Goal: Communication & Community: Participate in discussion

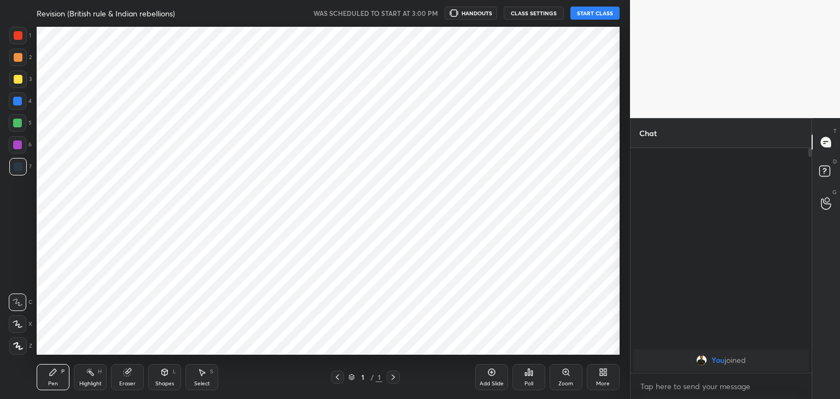
scroll to position [329, 586]
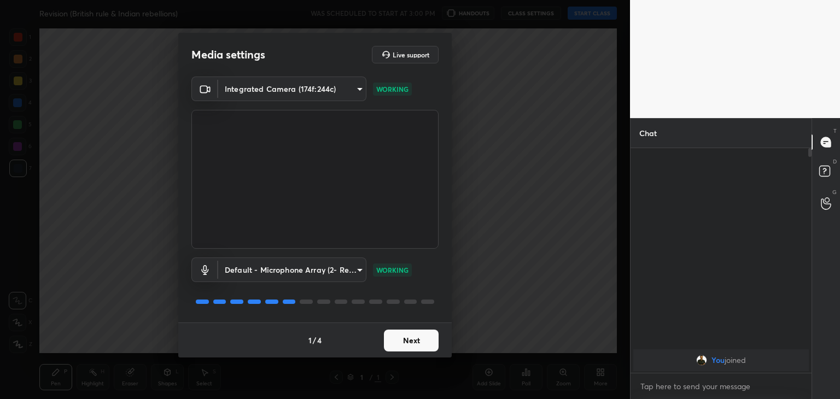
click at [411, 340] on button "Next" at bounding box center [411, 341] width 55 height 22
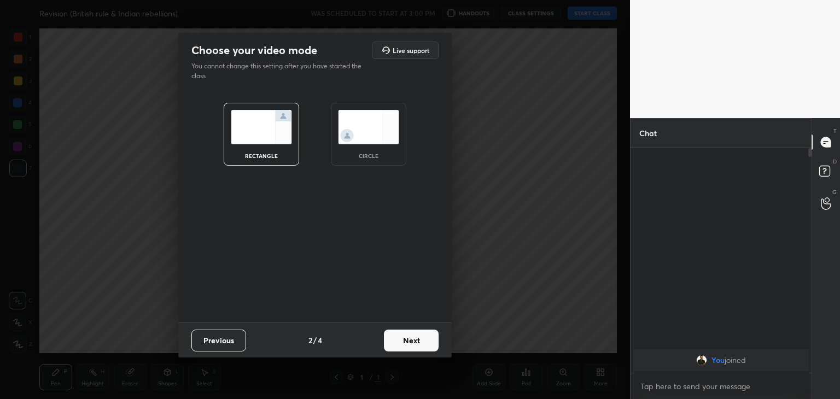
click at [365, 127] on img at bounding box center [368, 127] width 61 height 34
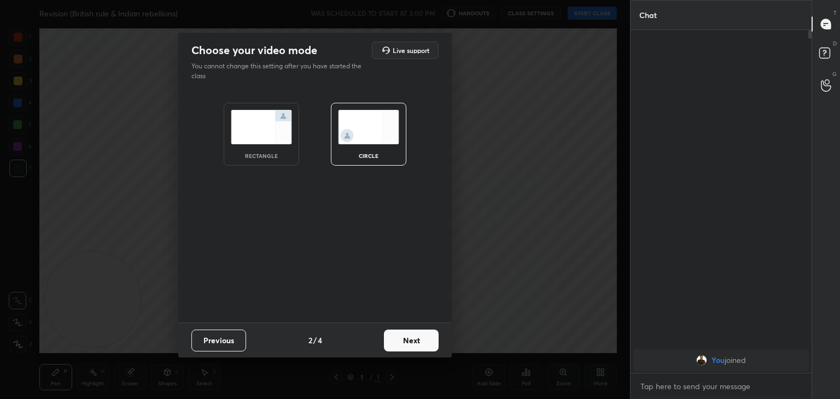
scroll to position [249, 178]
click at [411, 341] on button "Next" at bounding box center [411, 341] width 55 height 22
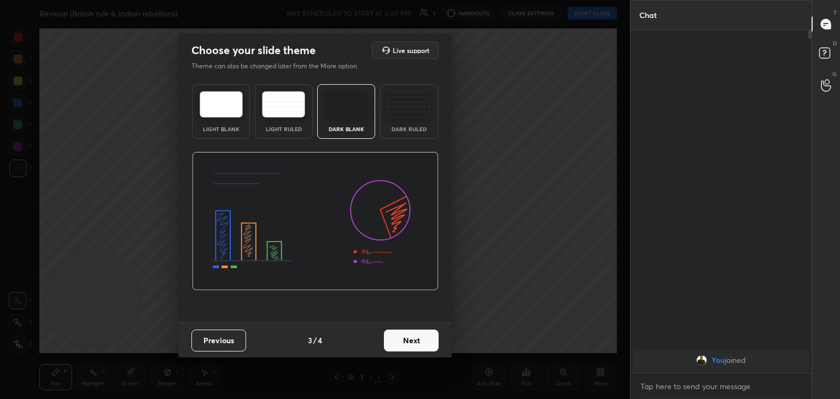
click at [411, 341] on button "Next" at bounding box center [411, 341] width 55 height 22
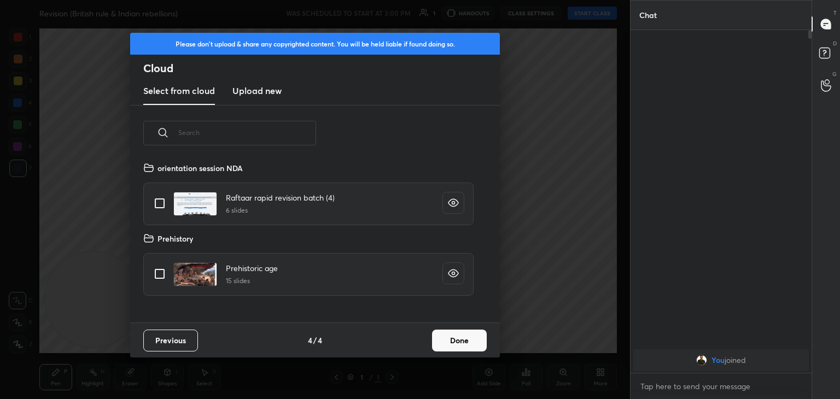
scroll to position [162, 351]
click at [266, 90] on h3 "Upload new" at bounding box center [257, 90] width 49 height 13
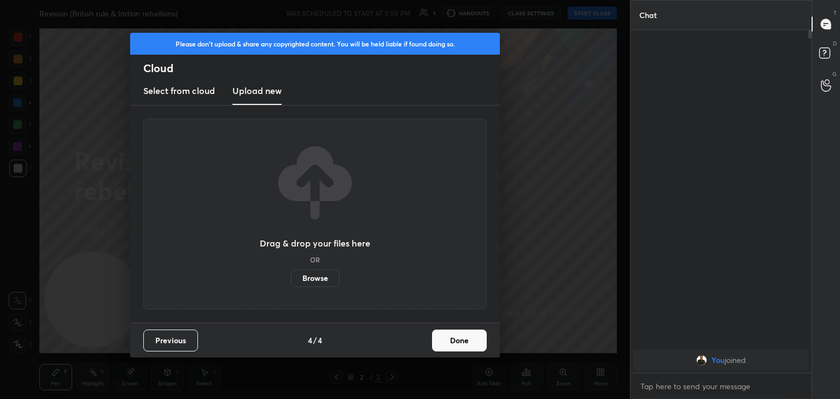
click at [312, 278] on label "Browse" at bounding box center [315, 279] width 49 height 18
click at [291, 278] on input "Browse" at bounding box center [291, 279] width 0 height 18
click at [315, 276] on label "Browse" at bounding box center [315, 279] width 49 height 18
click at [291, 276] on input "Browse" at bounding box center [291, 279] width 0 height 18
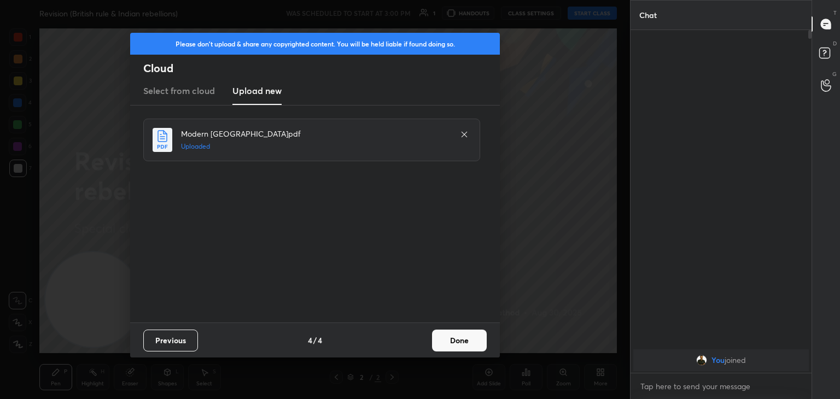
click at [457, 340] on button "Done" at bounding box center [459, 341] width 55 height 22
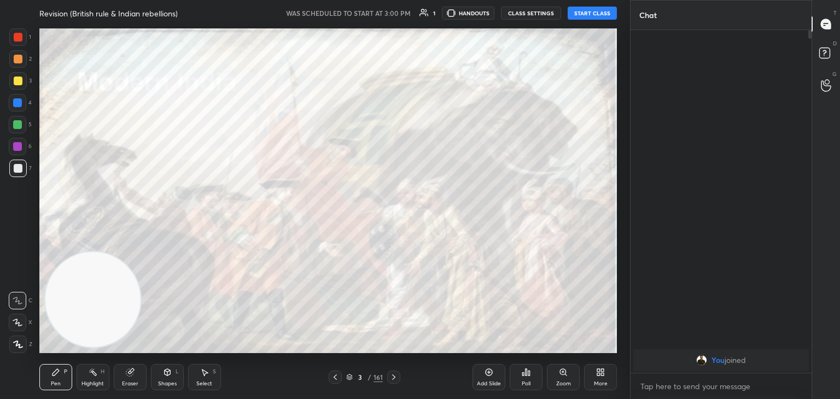
click at [592, 9] on button "START CLASS" at bounding box center [592, 13] width 49 height 13
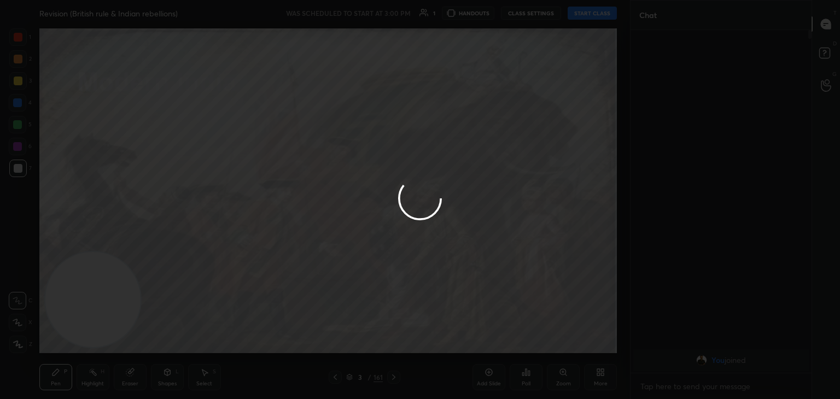
type textarea "x"
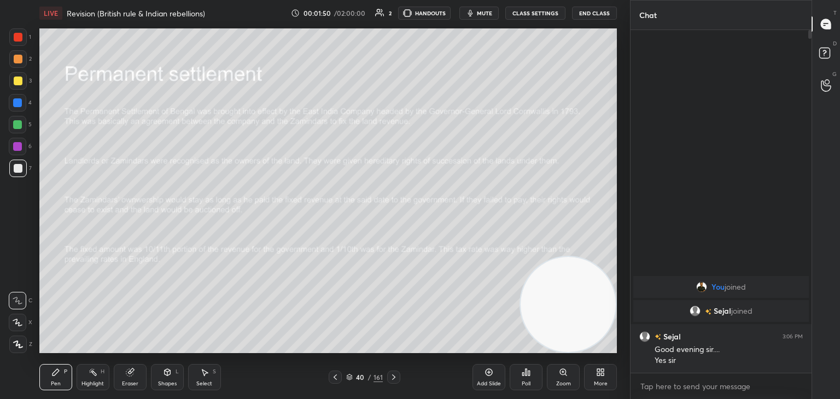
click at [132, 376] on icon at bounding box center [130, 372] width 9 height 9
click at [55, 372] on icon at bounding box center [56, 372] width 7 height 7
click at [129, 379] on div "Eraser" at bounding box center [130, 377] width 33 height 26
click at [54, 373] on icon at bounding box center [56, 372] width 7 height 7
click at [164, 379] on div "Shapes L" at bounding box center [167, 377] width 33 height 26
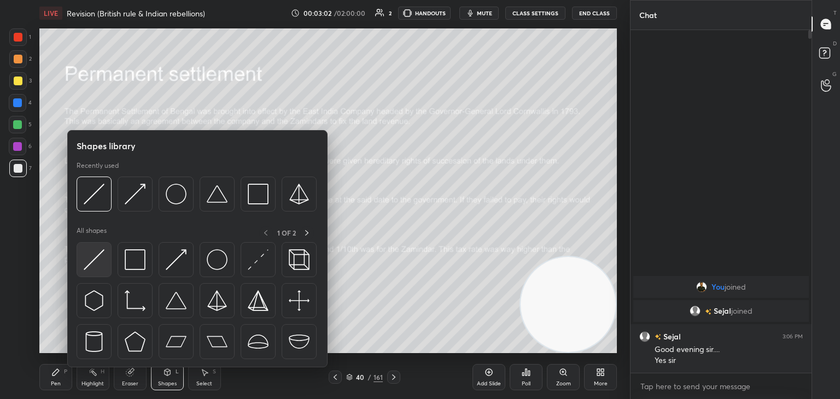
click at [99, 265] on img at bounding box center [94, 259] width 21 height 21
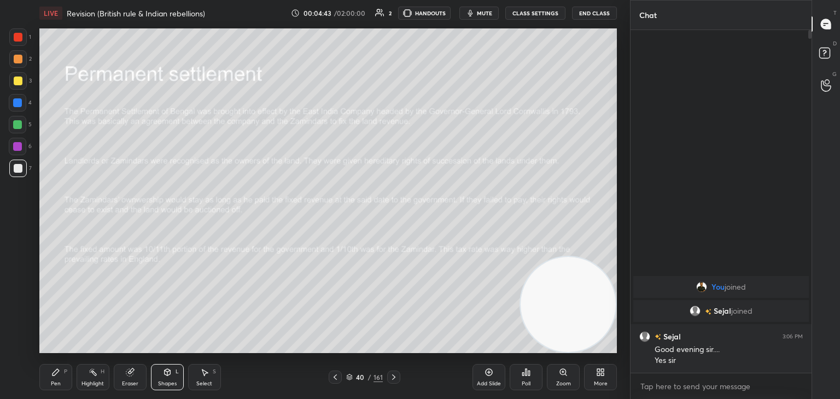
click at [52, 375] on icon at bounding box center [55, 372] width 9 height 9
click at [168, 367] on div "Shapes L" at bounding box center [167, 377] width 33 height 26
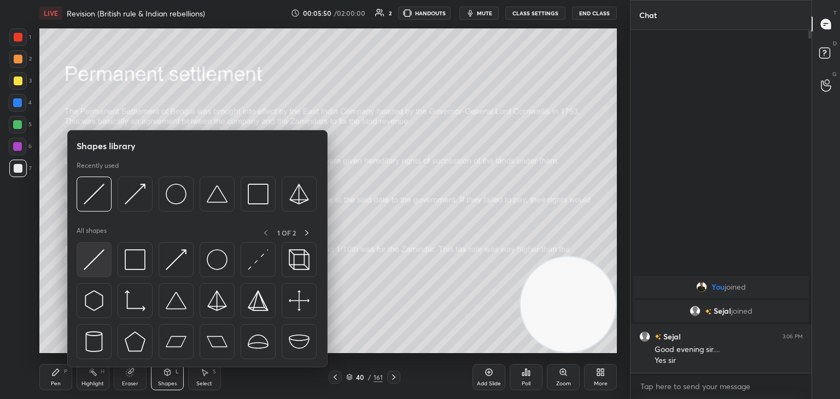
click at [88, 262] on img at bounding box center [94, 259] width 21 height 21
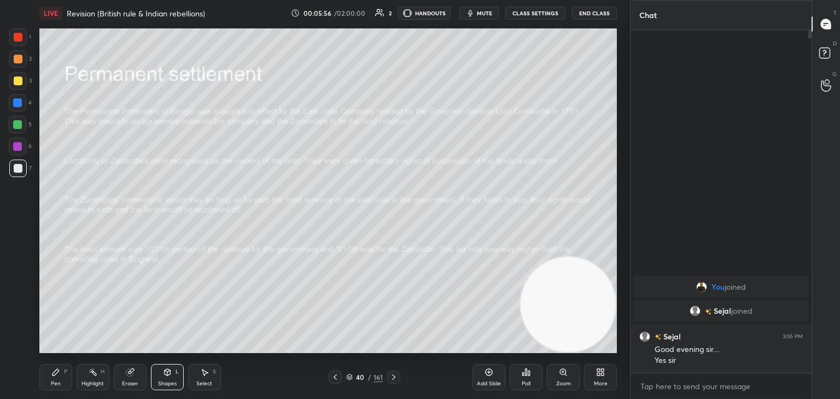
click at [129, 373] on icon at bounding box center [129, 372] width 7 height 7
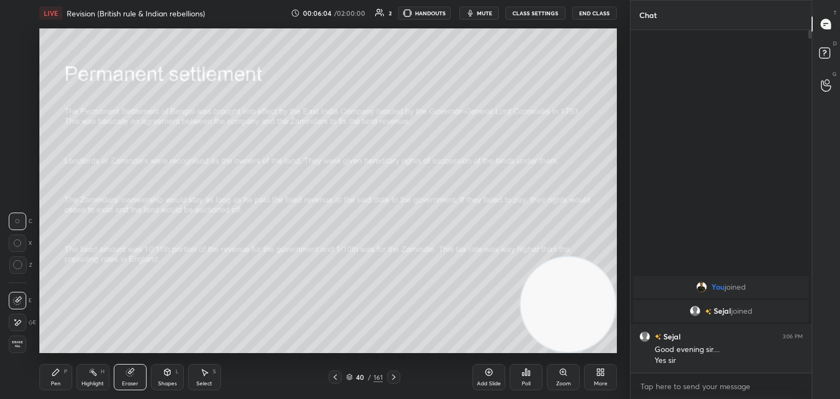
click at [173, 371] on div "Shapes L" at bounding box center [167, 377] width 33 height 26
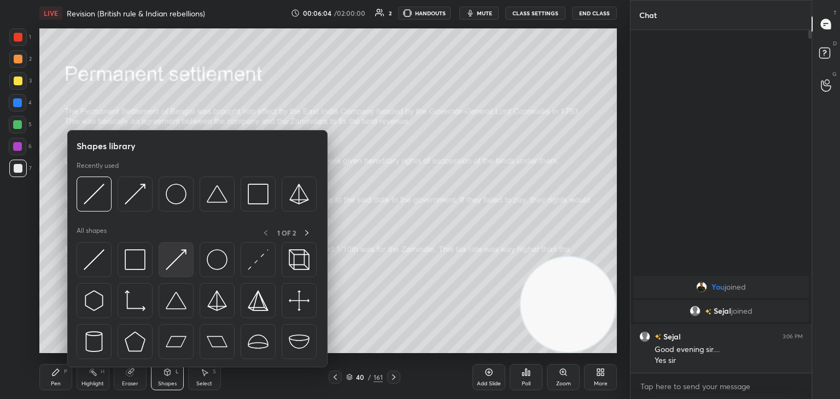
click at [171, 269] on img at bounding box center [176, 259] width 21 height 21
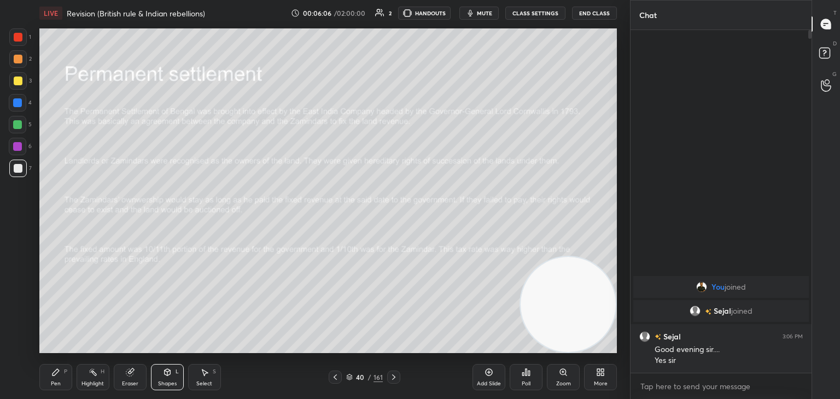
click at [58, 379] on div "Pen P" at bounding box center [55, 377] width 33 height 26
click at [394, 375] on icon at bounding box center [394, 377] width 9 height 9
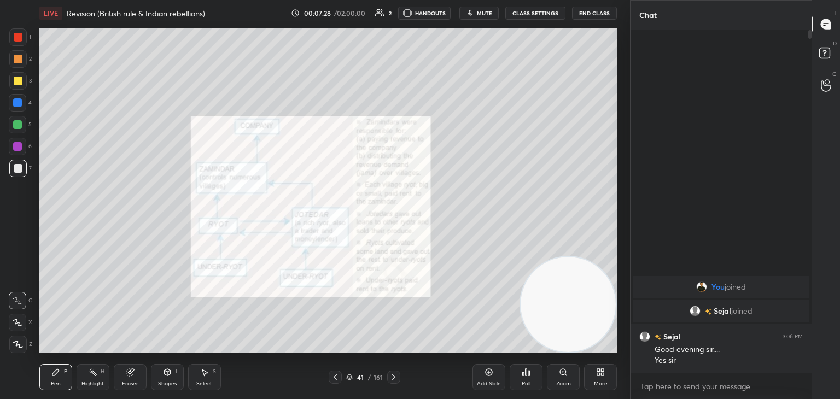
click at [171, 370] on icon at bounding box center [167, 372] width 9 height 9
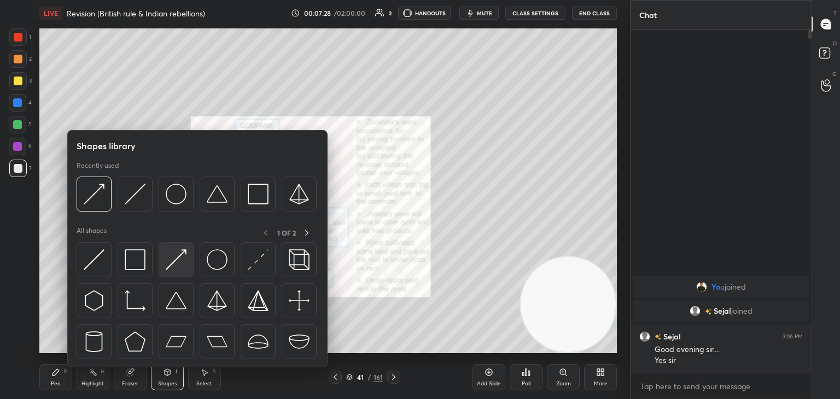
click at [173, 257] on img at bounding box center [176, 259] width 21 height 21
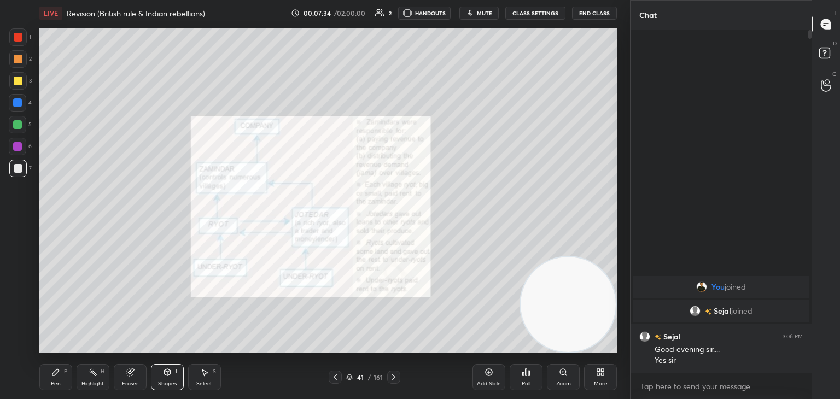
click at [56, 371] on icon at bounding box center [56, 372] width 7 height 7
click at [131, 370] on icon at bounding box center [131, 371] width 6 height 5
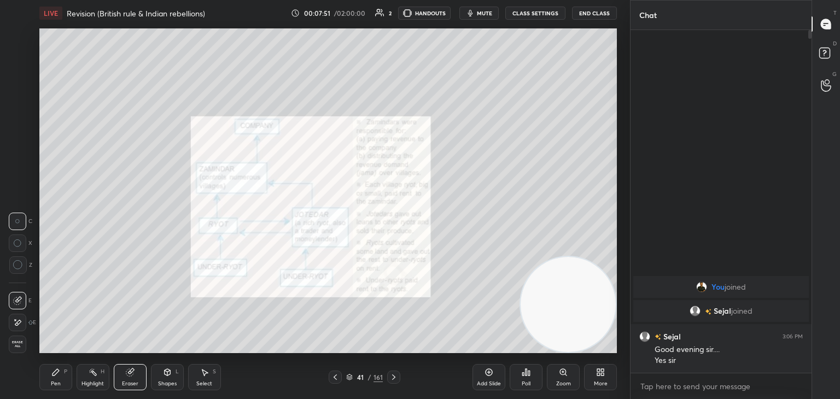
click at [59, 377] on div "Pen P" at bounding box center [55, 377] width 33 height 26
click at [164, 375] on icon at bounding box center [167, 372] width 9 height 9
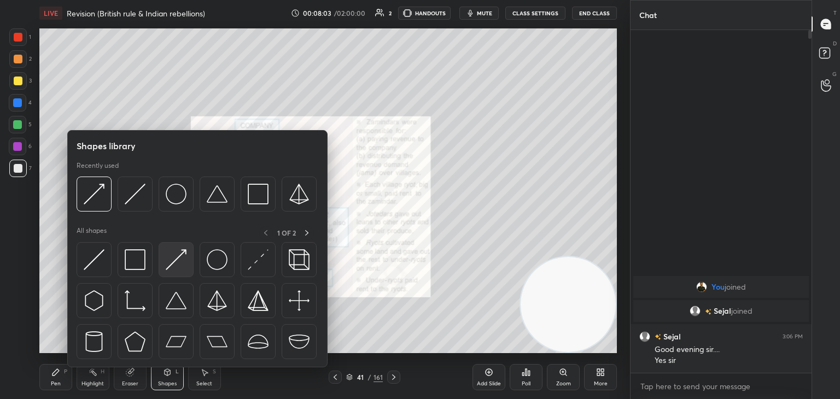
click at [172, 270] on img at bounding box center [176, 259] width 21 height 21
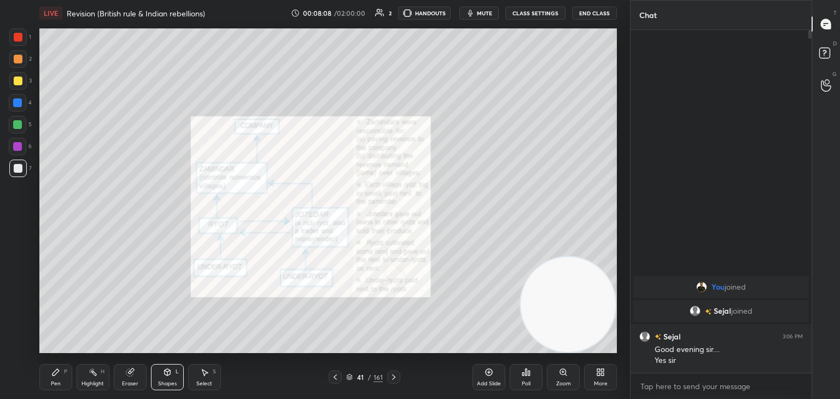
click at [62, 379] on div "Pen P" at bounding box center [55, 377] width 33 height 26
click at [171, 370] on icon at bounding box center [167, 372] width 9 height 9
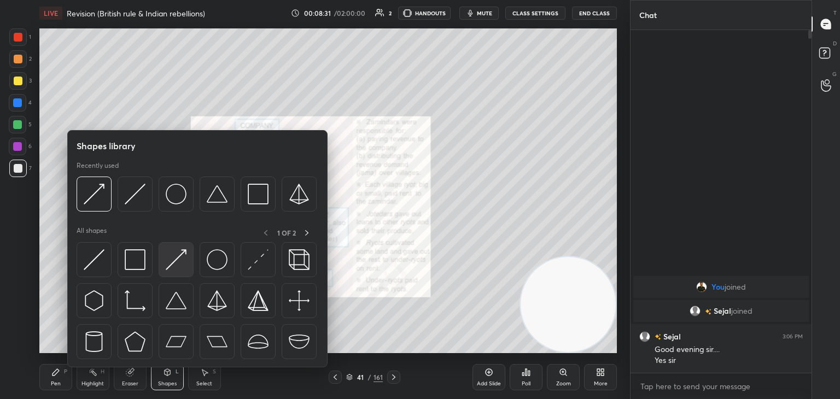
click at [175, 259] on img at bounding box center [176, 259] width 21 height 21
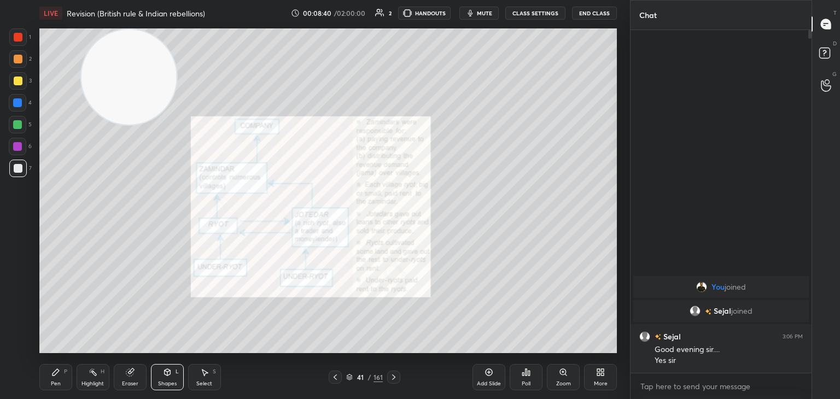
click at [131, 378] on div "Eraser" at bounding box center [130, 377] width 33 height 26
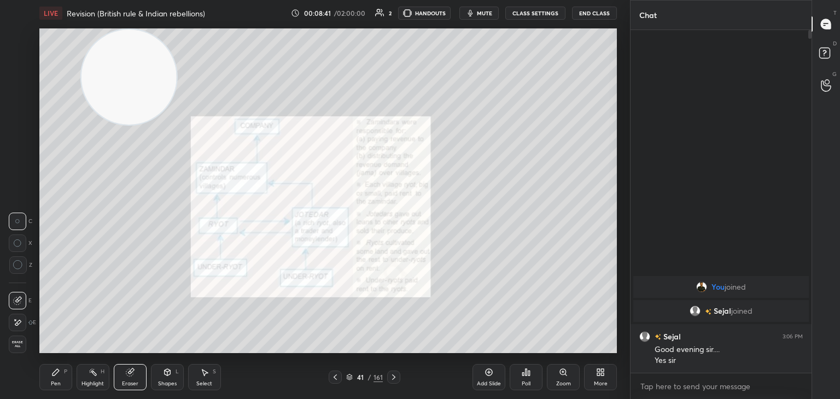
click at [53, 375] on icon at bounding box center [56, 372] width 7 height 7
click at [158, 380] on div "Shapes L" at bounding box center [167, 377] width 33 height 26
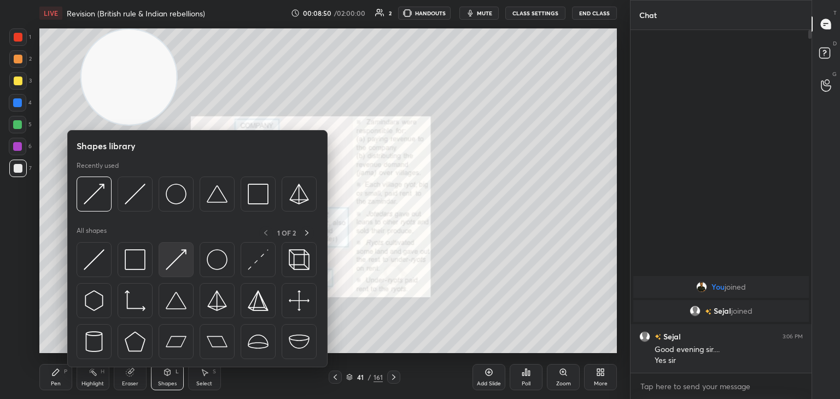
click at [166, 266] on img at bounding box center [176, 259] width 21 height 21
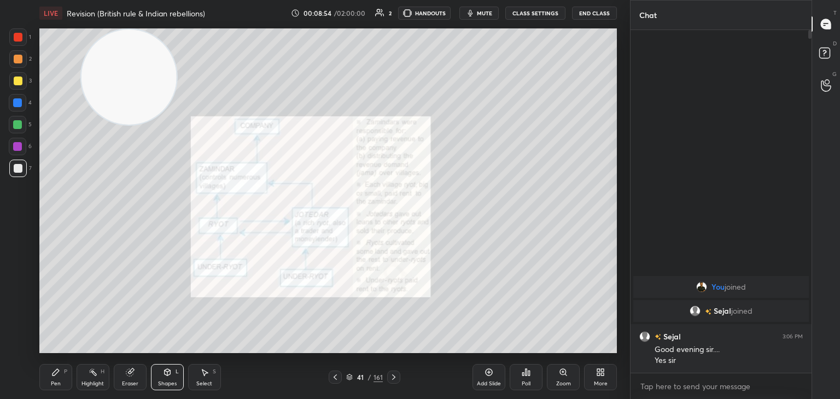
click at [54, 380] on div "Pen P" at bounding box center [55, 377] width 33 height 26
click at [621, 214] on div "1 2 3 4 5 6 7 C X Z C X Z E E Erase all H H LIVE Revision (British rule & India…" at bounding box center [315, 199] width 630 height 399
click at [397, 379] on icon at bounding box center [394, 377] width 9 height 9
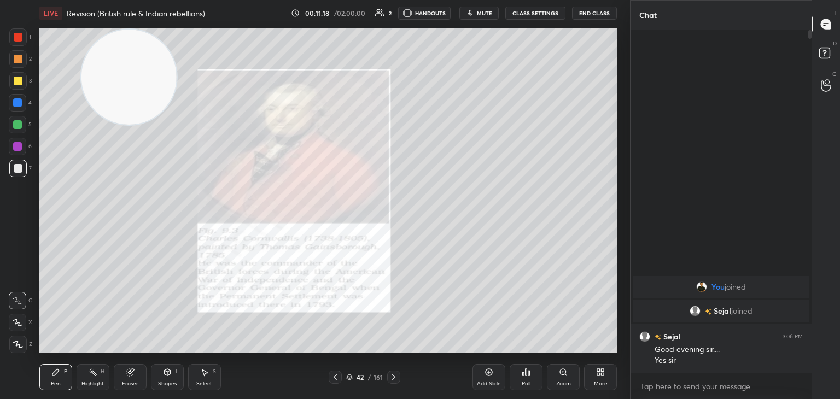
click at [394, 375] on icon at bounding box center [394, 377] width 9 height 9
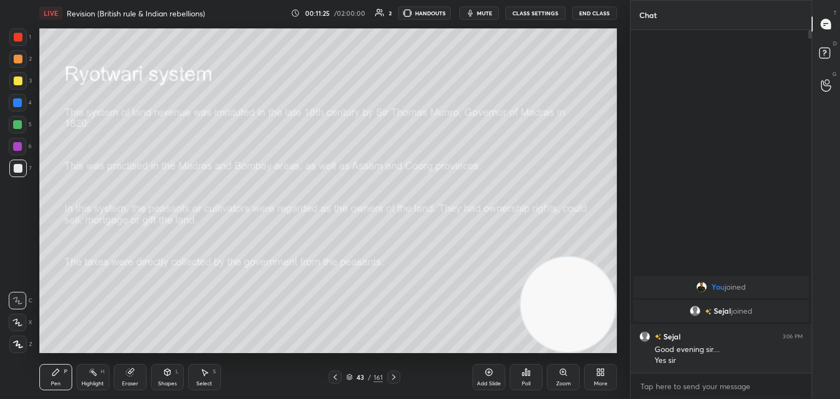
click at [168, 375] on icon at bounding box center [168, 372] width 6 height 7
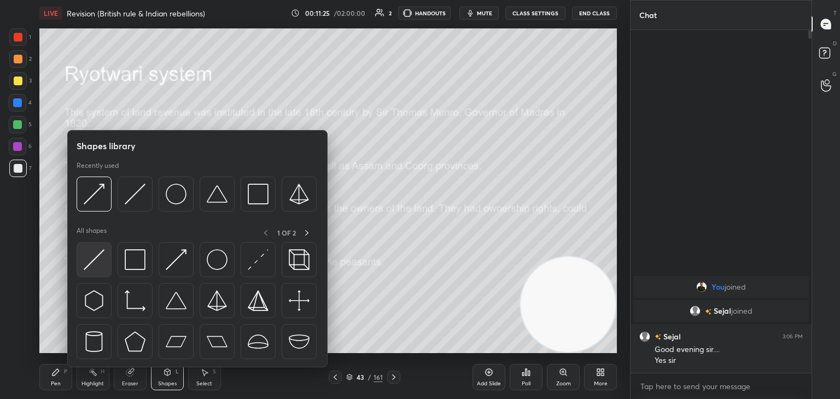
click at [98, 265] on img at bounding box center [94, 259] width 21 height 21
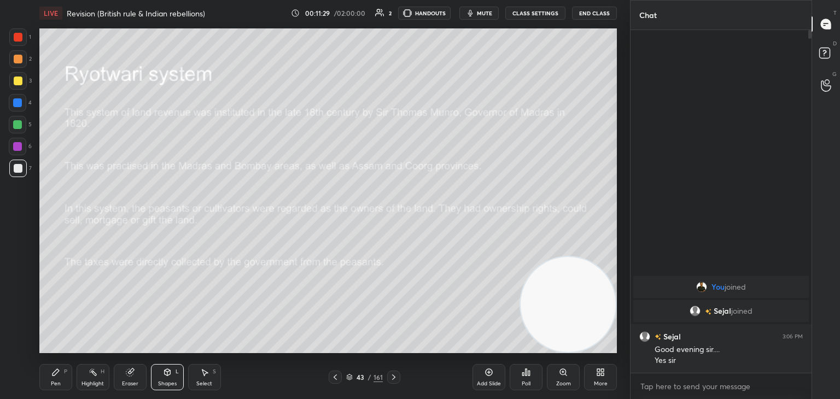
click at [334, 379] on icon at bounding box center [335, 377] width 9 height 9
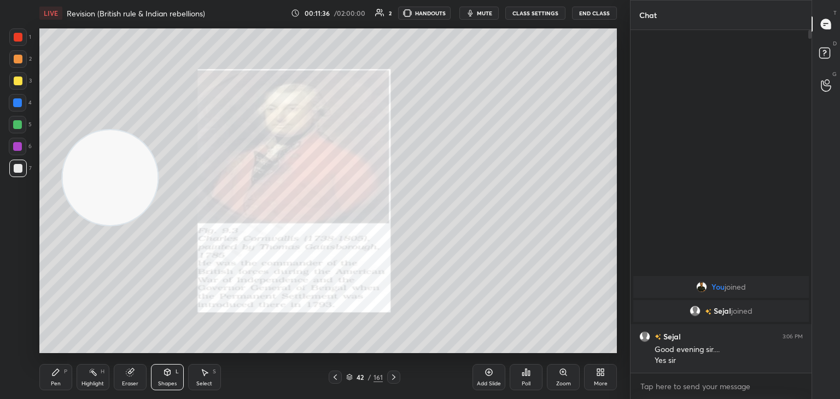
click at [168, 370] on icon at bounding box center [168, 372] width 6 height 7
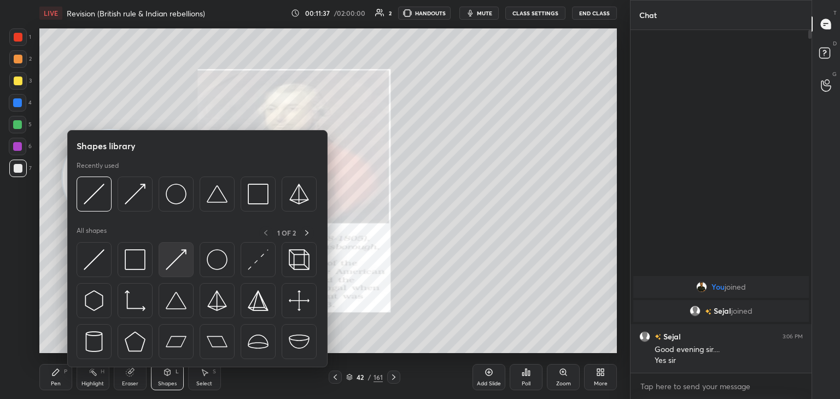
click at [185, 271] on div at bounding box center [176, 259] width 35 height 35
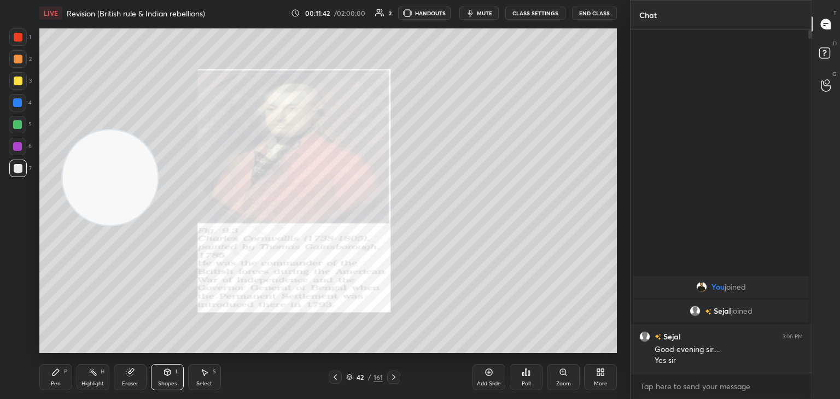
click at [54, 375] on icon at bounding box center [56, 372] width 7 height 7
click at [393, 377] on icon at bounding box center [394, 377] width 9 height 9
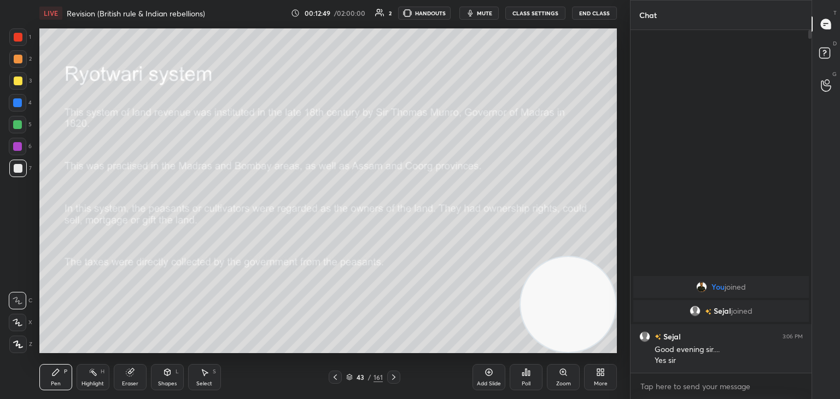
click at [171, 373] on icon at bounding box center [167, 372] width 9 height 9
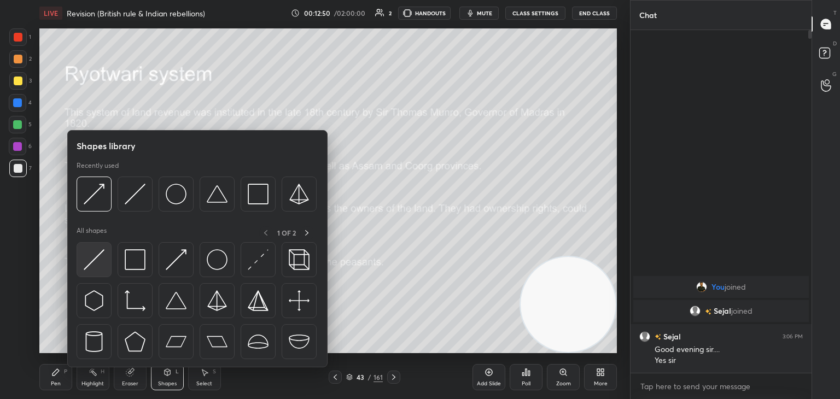
click at [88, 266] on img at bounding box center [94, 259] width 21 height 21
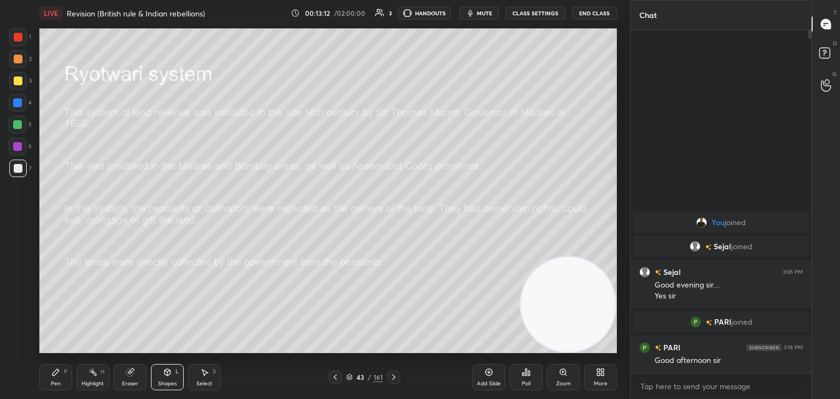
click at [337, 377] on icon at bounding box center [335, 377] width 9 height 9
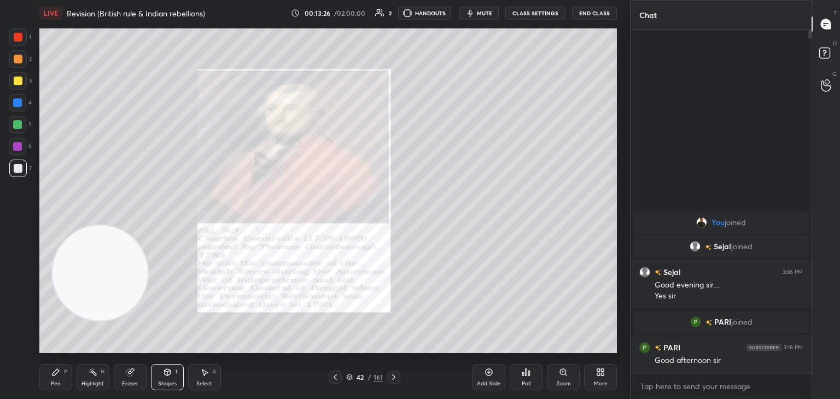
click at [168, 374] on icon at bounding box center [168, 372] width 6 height 7
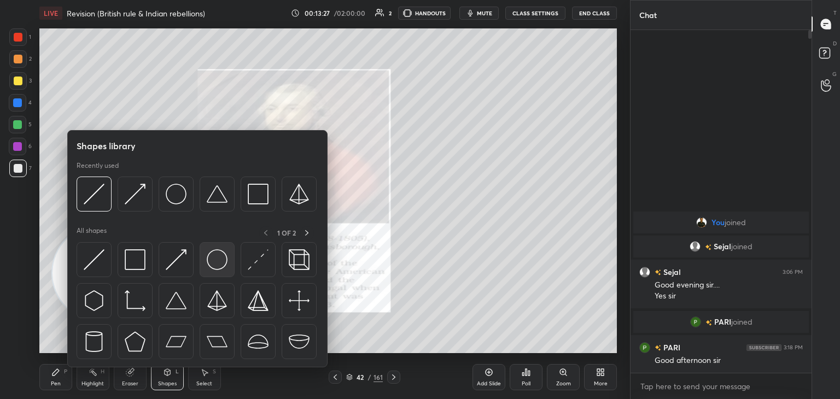
click at [217, 261] on img at bounding box center [217, 259] width 21 height 21
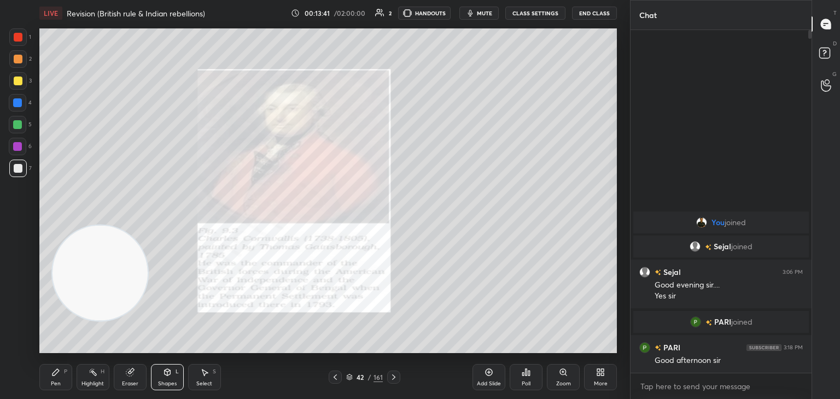
click at [396, 377] on icon at bounding box center [394, 377] width 9 height 9
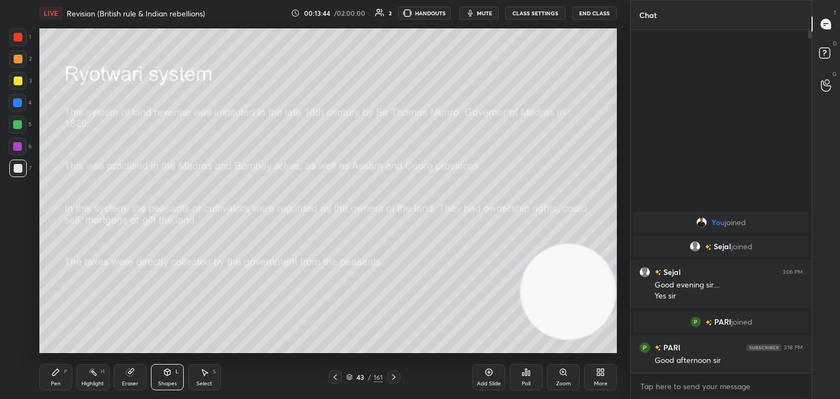
click at [131, 378] on div "Eraser" at bounding box center [130, 377] width 33 height 26
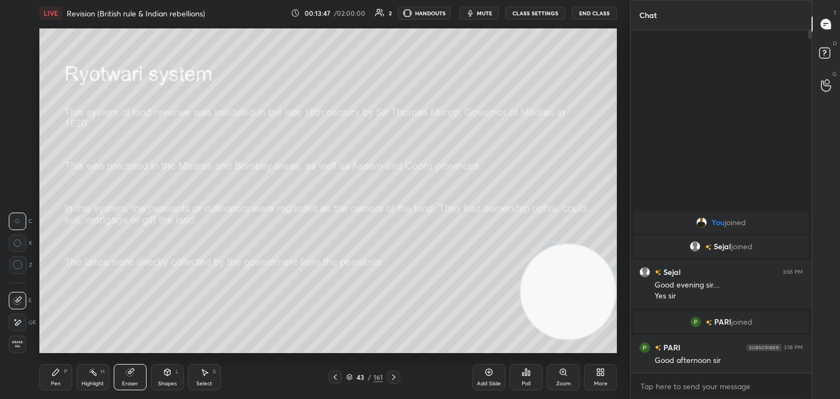
click at [166, 377] on icon at bounding box center [167, 372] width 9 height 9
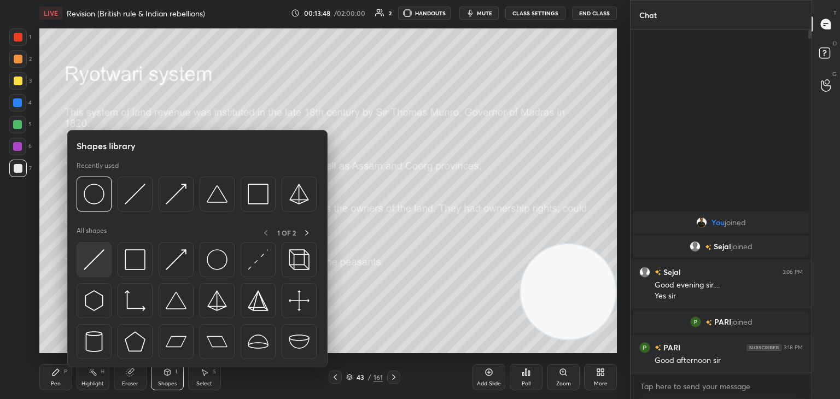
click at [101, 264] on img at bounding box center [94, 259] width 21 height 21
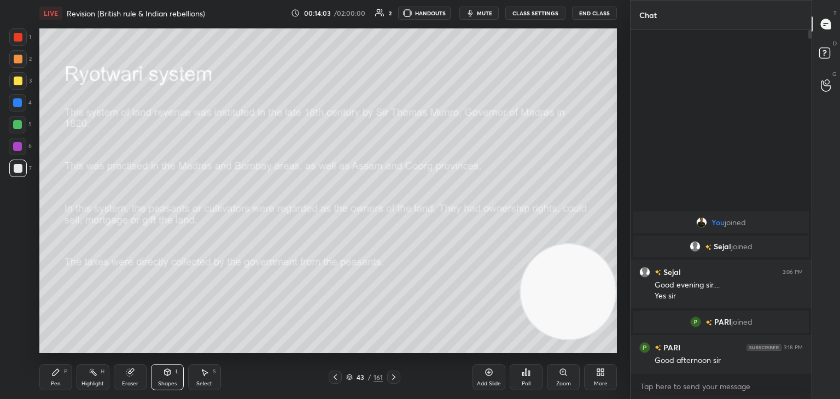
click at [171, 376] on icon at bounding box center [167, 372] width 9 height 9
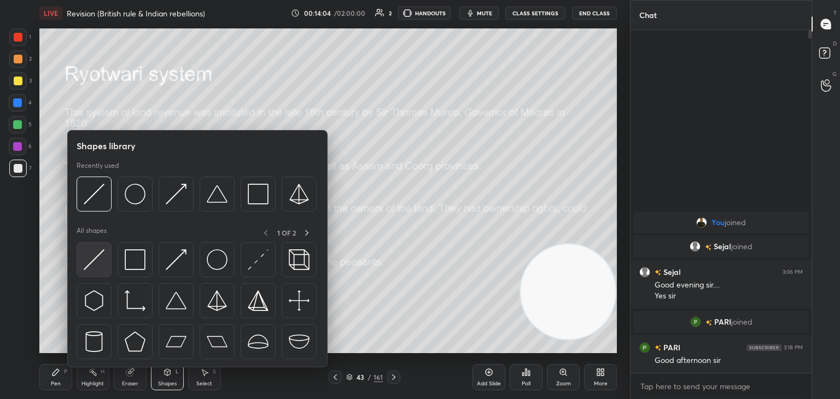
click at [92, 263] on img at bounding box center [94, 259] width 21 height 21
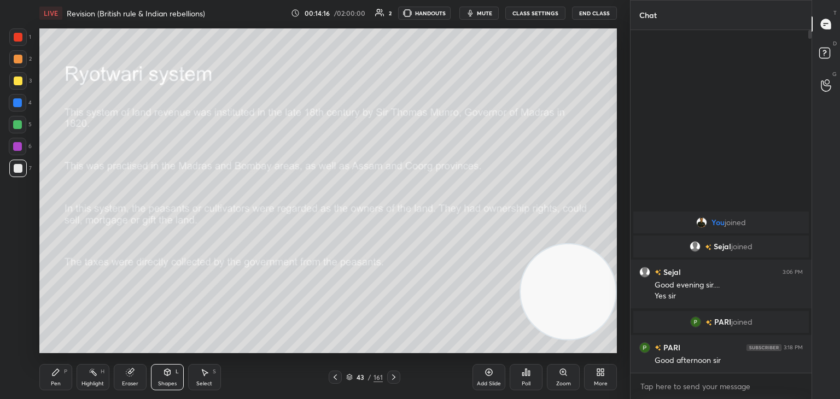
click at [487, 373] on icon at bounding box center [489, 372] width 9 height 9
click at [53, 369] on icon at bounding box center [55, 372] width 9 height 9
click at [158, 373] on div "Shapes L" at bounding box center [167, 377] width 33 height 26
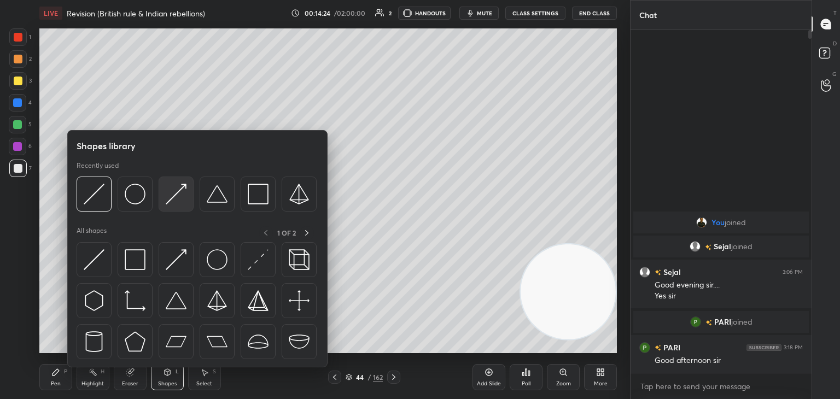
click at [176, 193] on img at bounding box center [176, 194] width 21 height 21
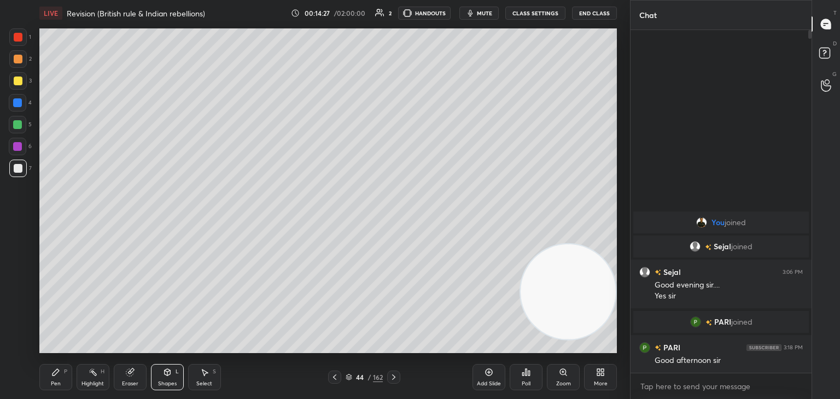
click at [52, 371] on icon at bounding box center [55, 372] width 9 height 9
click at [165, 373] on icon at bounding box center [168, 372] width 6 height 7
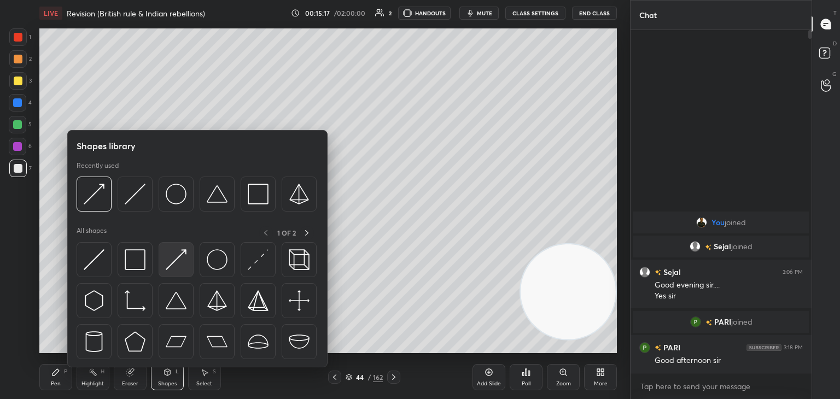
click at [181, 265] on img at bounding box center [176, 259] width 21 height 21
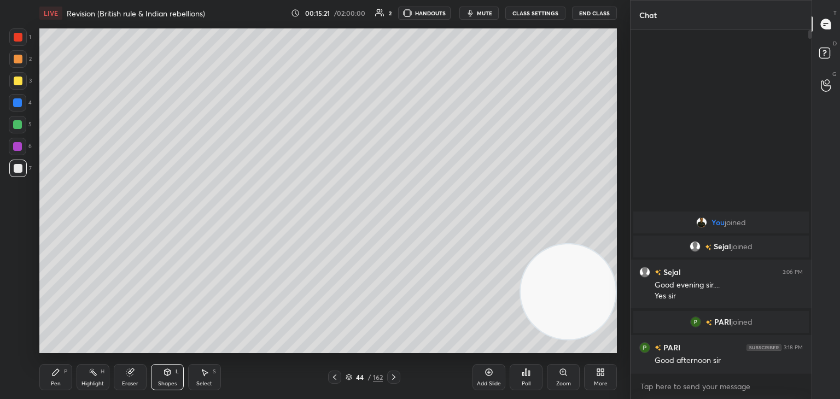
click at [59, 379] on div "Pen P" at bounding box center [55, 377] width 33 height 26
click at [338, 379] on icon at bounding box center [334, 377] width 9 height 9
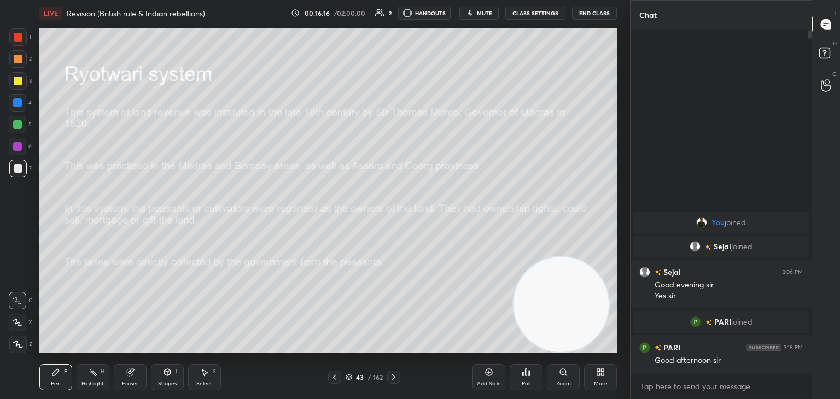
click at [164, 381] on div "Shapes" at bounding box center [167, 383] width 19 height 5
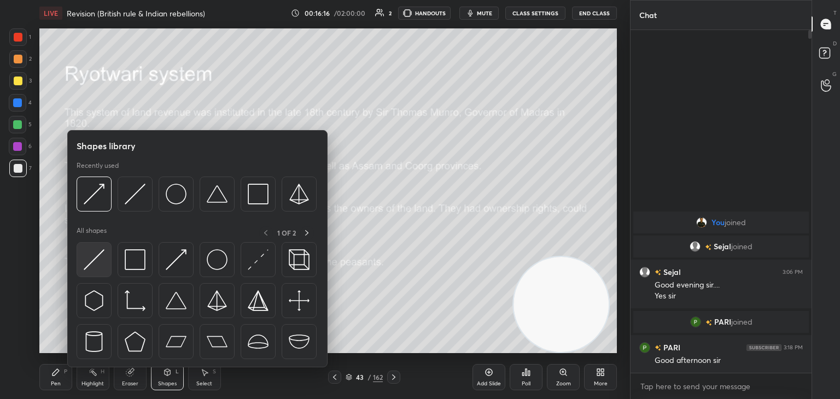
click at [96, 264] on img at bounding box center [94, 259] width 21 height 21
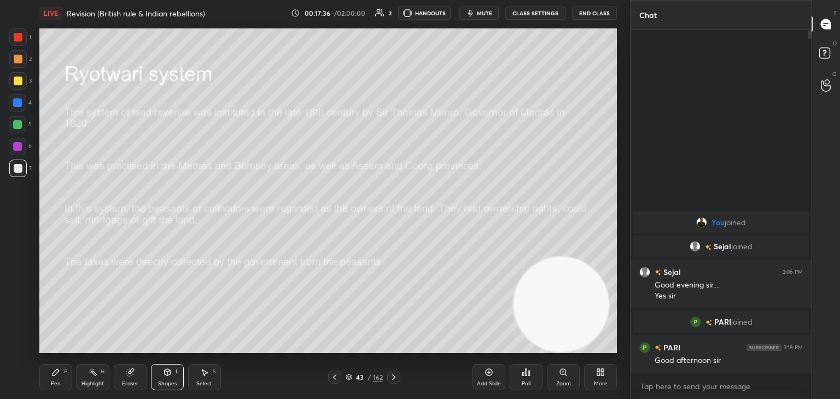
click at [397, 384] on div "Pen P Highlight H Eraser Shapes L Select S 43 / 162 Add Slide Poll Zoom More" at bounding box center [328, 378] width 578 height 44
click at [395, 376] on icon at bounding box center [394, 377] width 9 height 9
click at [397, 377] on icon at bounding box center [394, 377] width 9 height 9
click at [58, 373] on icon at bounding box center [56, 372] width 7 height 7
click at [168, 375] on icon at bounding box center [168, 372] width 6 height 7
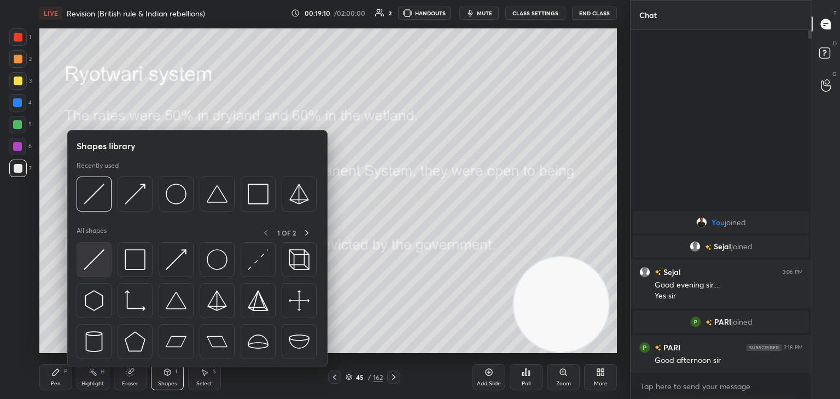
click at [103, 264] on img at bounding box center [94, 259] width 21 height 21
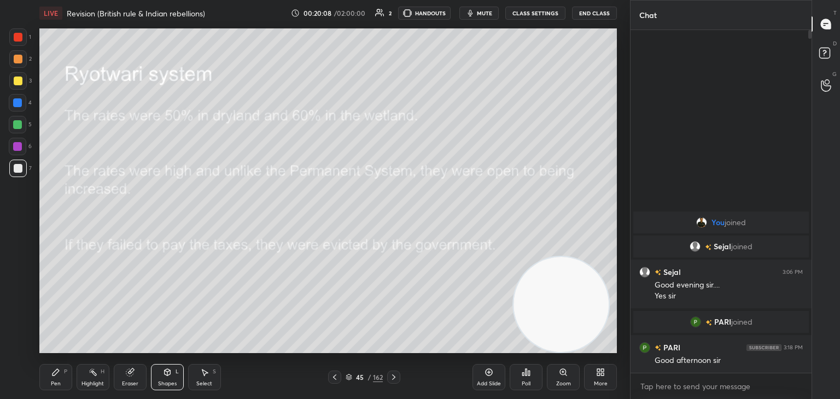
click at [396, 377] on icon at bounding box center [394, 377] width 9 height 9
click at [488, 375] on icon at bounding box center [489, 372] width 9 height 9
click at [60, 379] on div "Pen P" at bounding box center [55, 377] width 33 height 26
click at [167, 370] on icon at bounding box center [168, 372] width 6 height 7
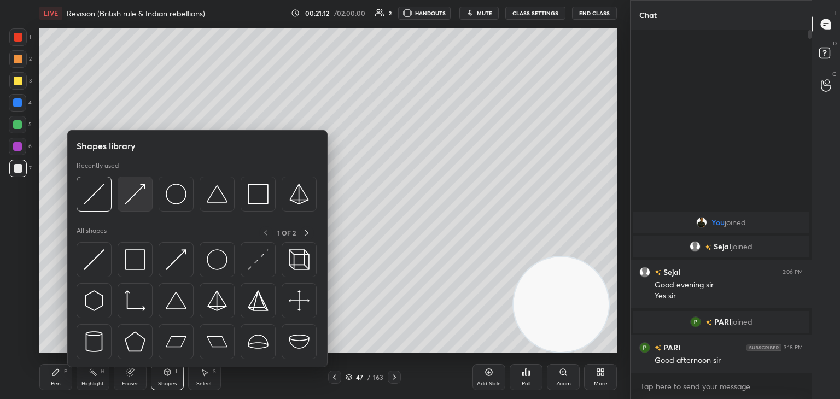
click at [130, 200] on img at bounding box center [135, 194] width 21 height 21
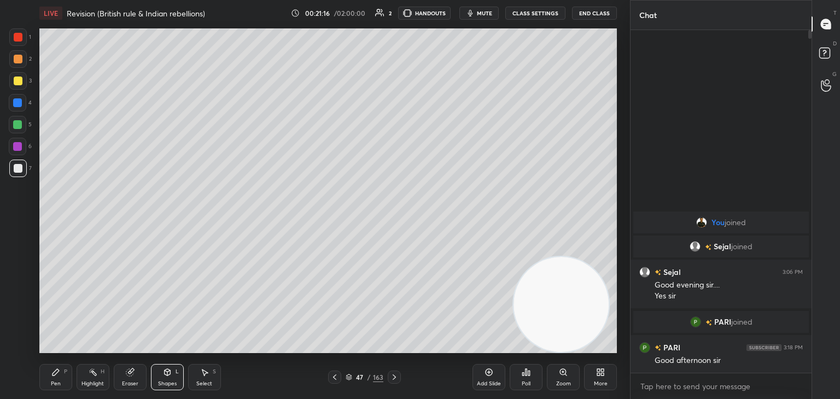
click at [55, 377] on icon at bounding box center [55, 372] width 9 height 9
click at [333, 377] on icon at bounding box center [334, 377] width 9 height 9
click at [391, 379] on icon at bounding box center [394, 377] width 9 height 9
click at [167, 365] on div "Shapes L" at bounding box center [167, 377] width 33 height 26
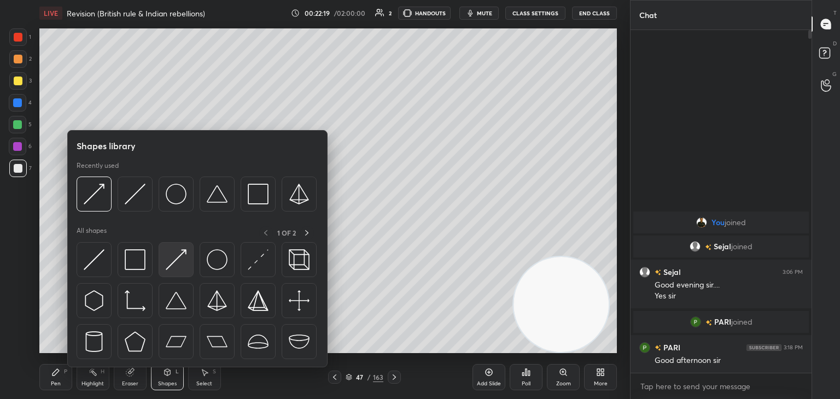
click at [175, 266] on img at bounding box center [176, 259] width 21 height 21
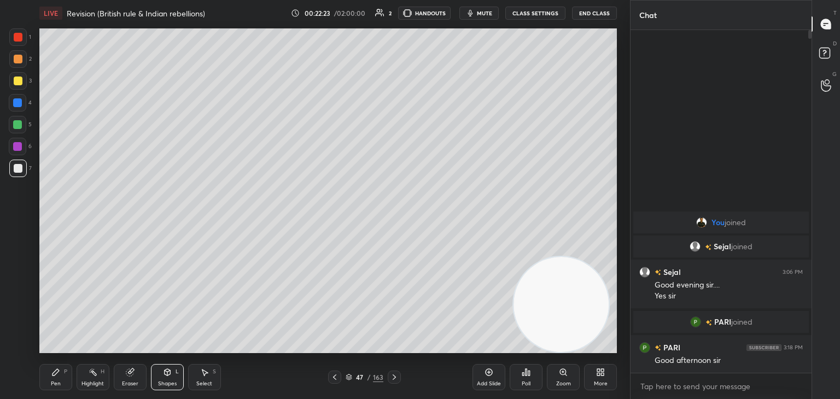
click at [58, 376] on icon at bounding box center [55, 372] width 9 height 9
click at [130, 378] on div "Eraser" at bounding box center [130, 377] width 33 height 26
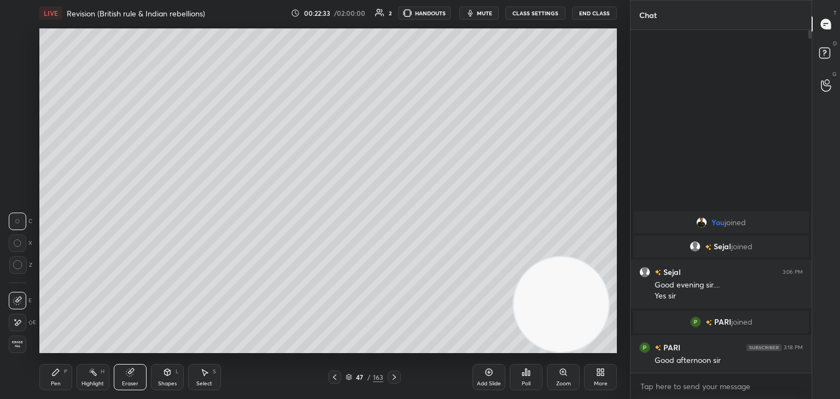
click at [58, 376] on icon at bounding box center [55, 372] width 9 height 9
click at [333, 376] on icon at bounding box center [334, 377] width 9 height 9
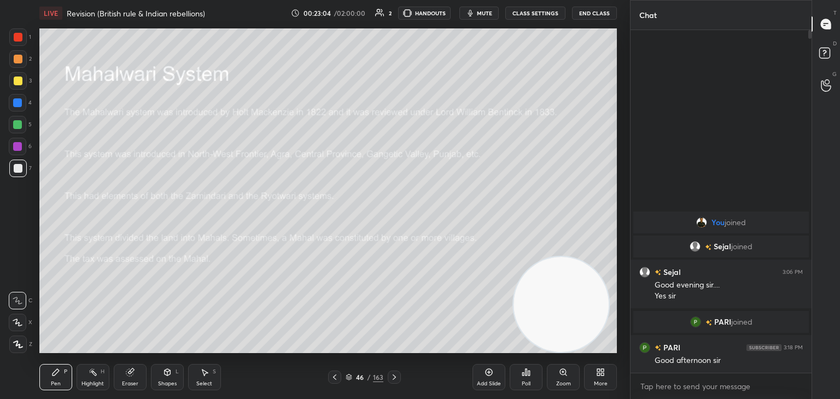
click at [393, 377] on icon at bounding box center [394, 377] width 9 height 9
click at [168, 371] on icon at bounding box center [168, 372] width 6 height 2
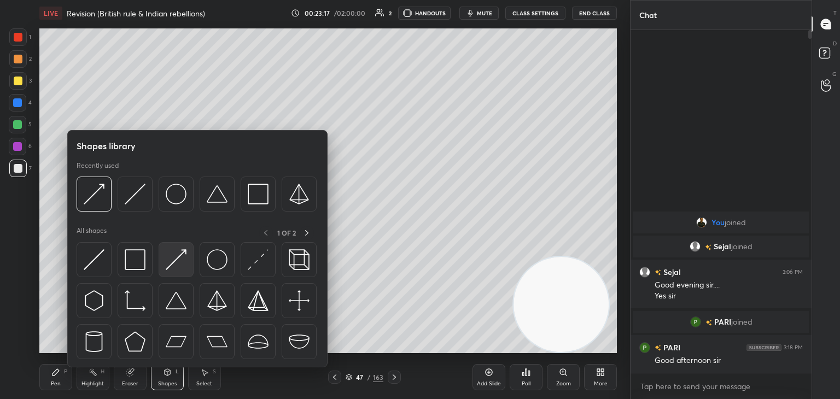
click at [174, 265] on img at bounding box center [176, 259] width 21 height 21
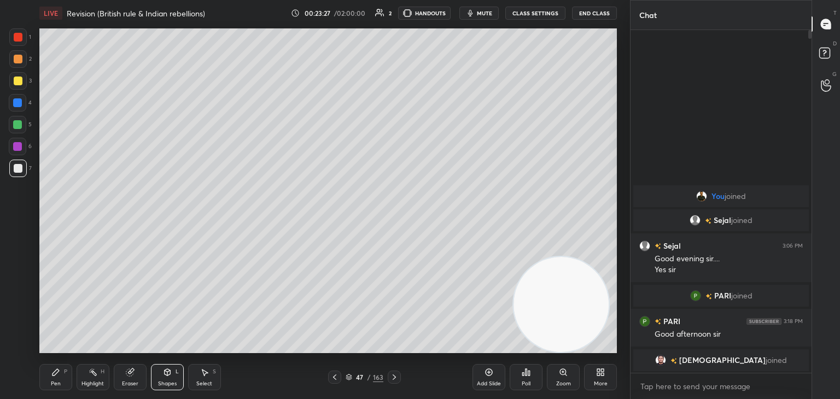
click at [53, 371] on icon at bounding box center [55, 372] width 9 height 9
click at [133, 376] on icon at bounding box center [130, 372] width 9 height 9
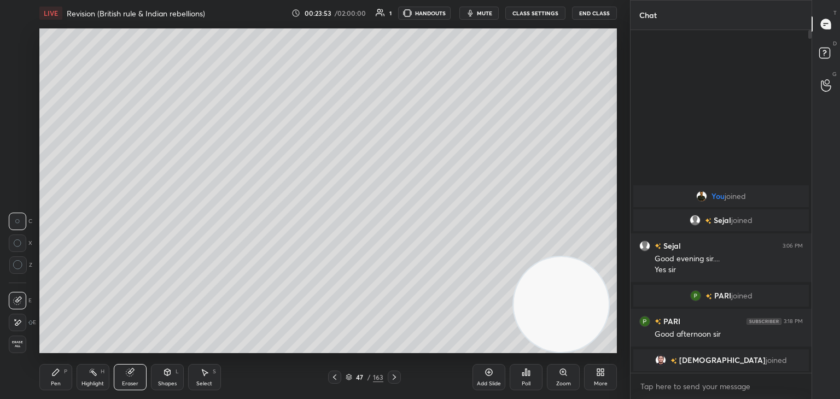
click at [48, 375] on div "Pen P" at bounding box center [55, 377] width 33 height 26
click at [333, 382] on div at bounding box center [334, 377] width 13 height 13
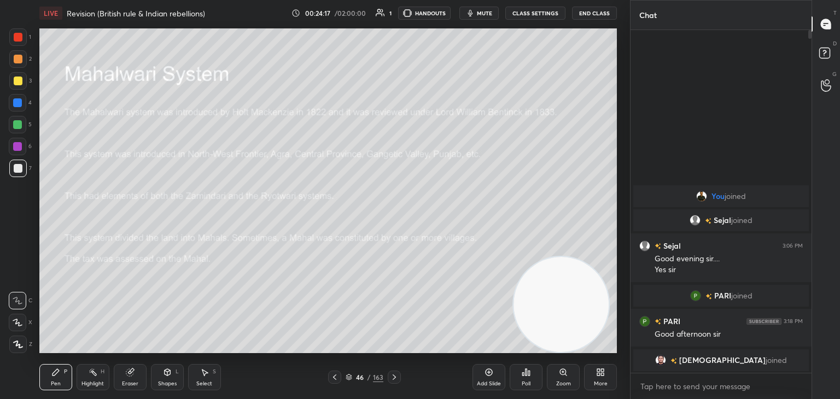
click at [391, 379] on icon at bounding box center [394, 377] width 9 height 9
click at [169, 377] on div "Shapes L" at bounding box center [167, 377] width 33 height 26
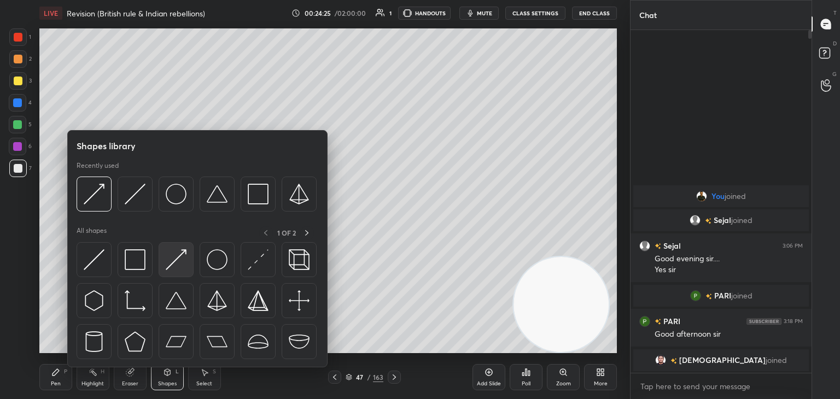
click at [179, 270] on img at bounding box center [176, 259] width 21 height 21
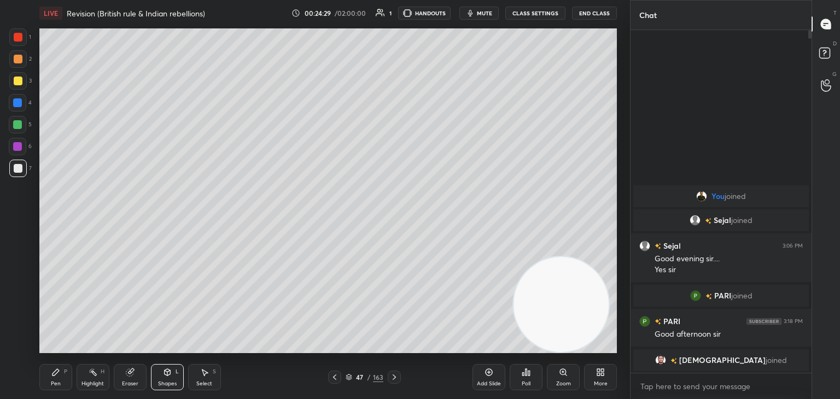
click at [59, 371] on icon at bounding box center [56, 372] width 7 height 7
click at [666, 361] on img "grid" at bounding box center [660, 360] width 11 height 11
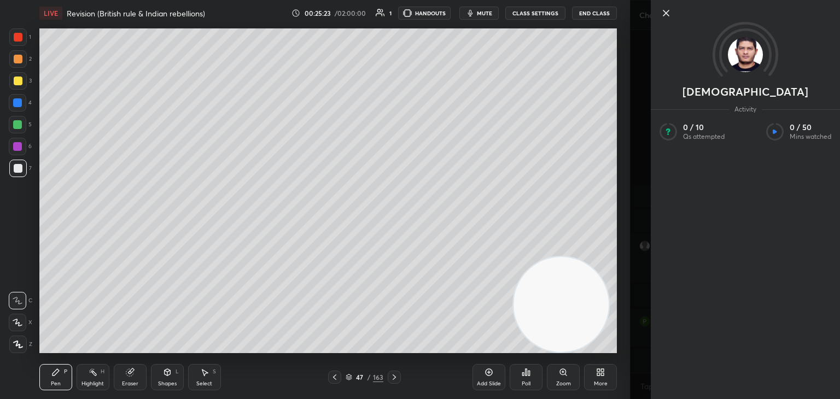
click at [667, 13] on icon at bounding box center [666, 13] width 13 height 13
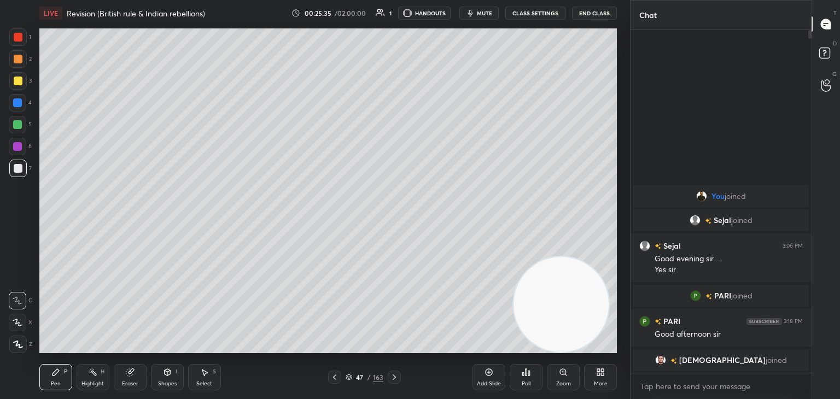
click at [335, 375] on icon at bounding box center [334, 377] width 9 height 9
click at [168, 373] on icon at bounding box center [168, 372] width 6 height 7
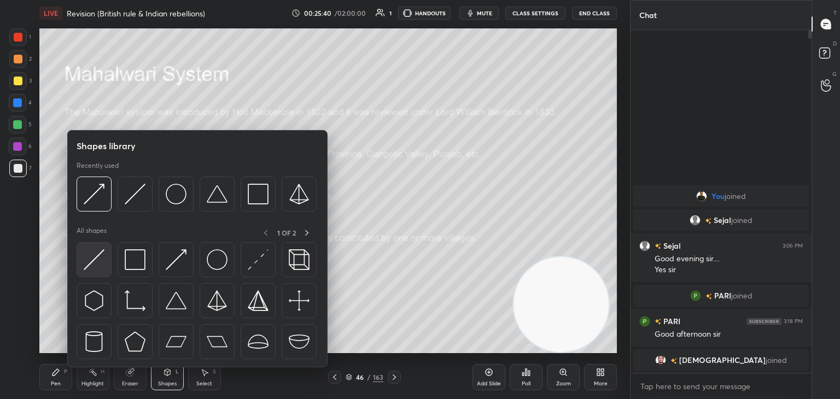
click at [104, 265] on img at bounding box center [94, 259] width 21 height 21
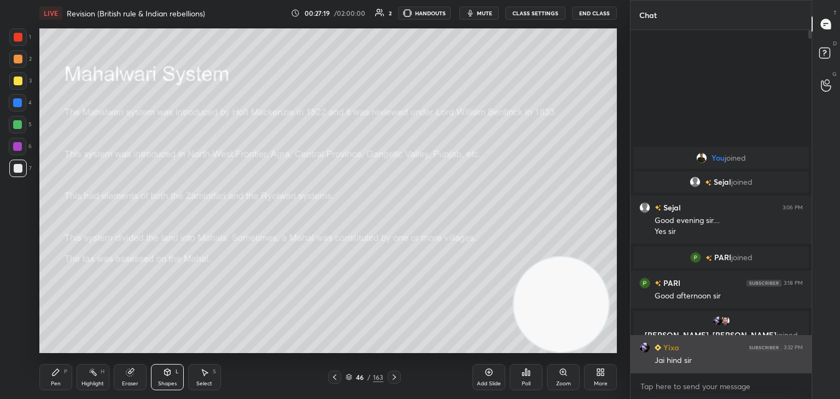
click at [643, 347] on img "grid" at bounding box center [645, 347] width 11 height 11
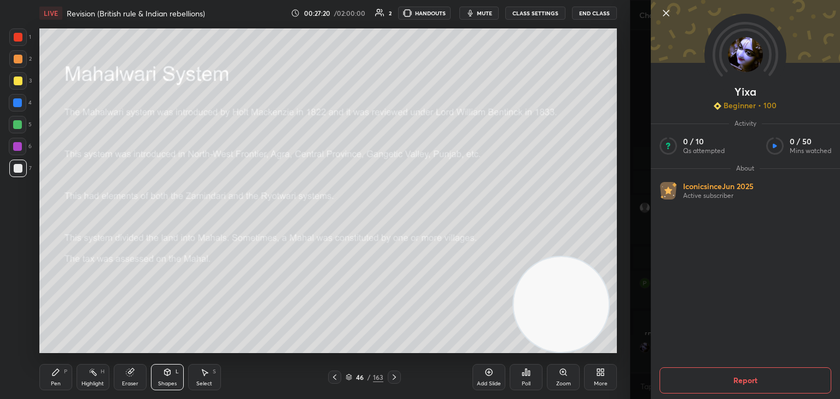
click at [668, 13] on icon at bounding box center [666, 13] width 13 height 13
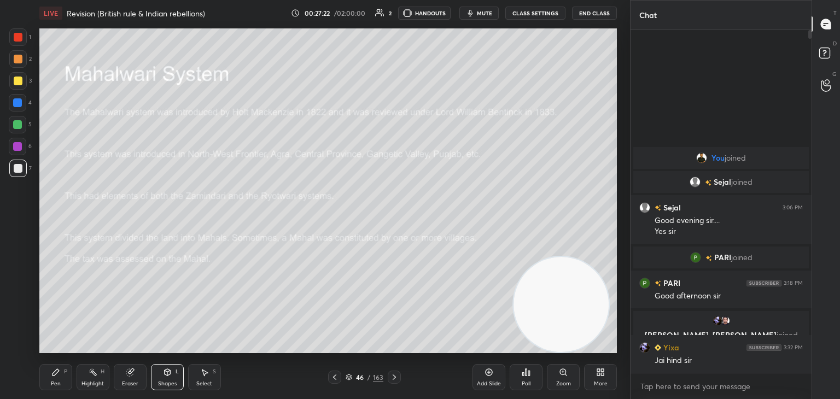
click at [397, 376] on icon at bounding box center [394, 377] width 9 height 9
click at [396, 367] on div "Pen P Highlight H Eraser Shapes L Select S 47 / 163 Add Slide Poll Zoom More" at bounding box center [328, 378] width 578 height 44
click at [397, 377] on icon at bounding box center [394, 377] width 9 height 9
click at [396, 377] on icon at bounding box center [394, 377] width 9 height 9
click at [328, 377] on div at bounding box center [334, 377] width 13 height 13
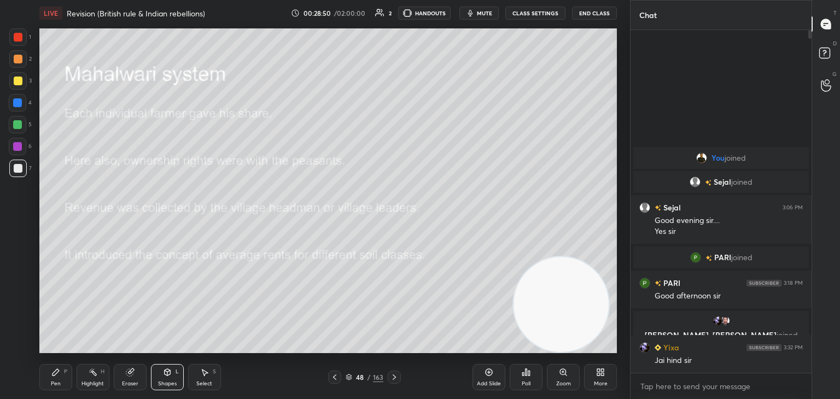
click at [396, 378] on icon at bounding box center [394, 377] width 9 height 9
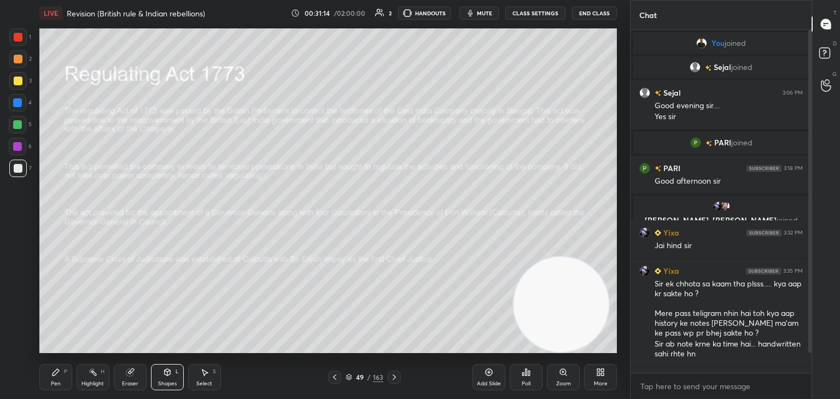
scroll to position [32, 0]
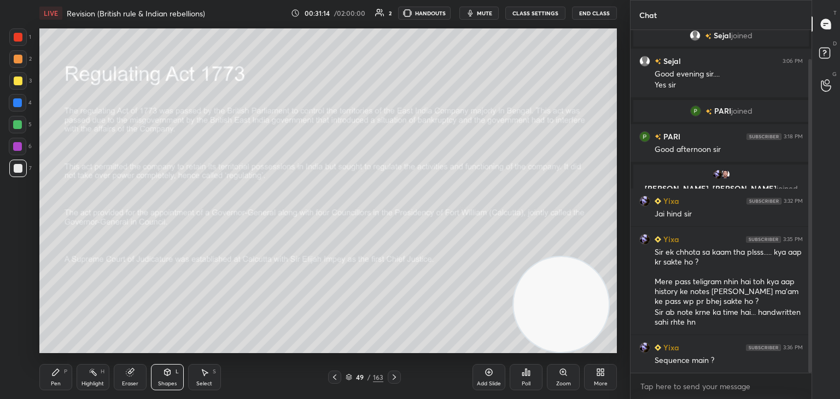
drag, startPoint x: 809, startPoint y: 305, endPoint x: 814, endPoint y: 342, distance: 37.5
click at [814, 342] on div "Chat You joined [PERSON_NAME] joined [PERSON_NAME] 3:06 PM Good evening sir....…" at bounding box center [735, 199] width 210 height 399
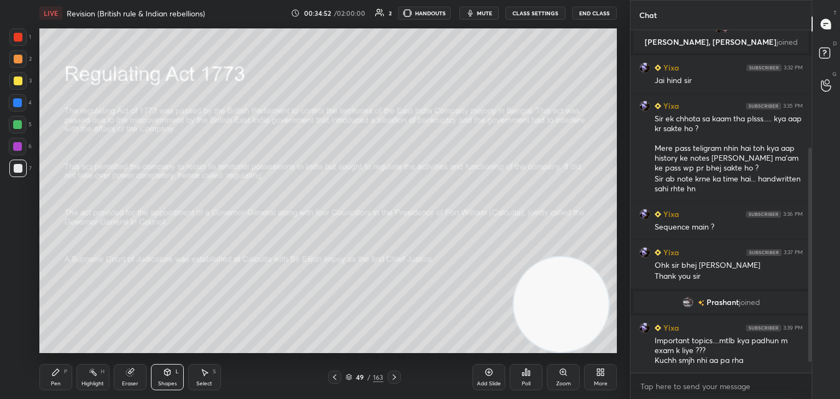
scroll to position [218, 0]
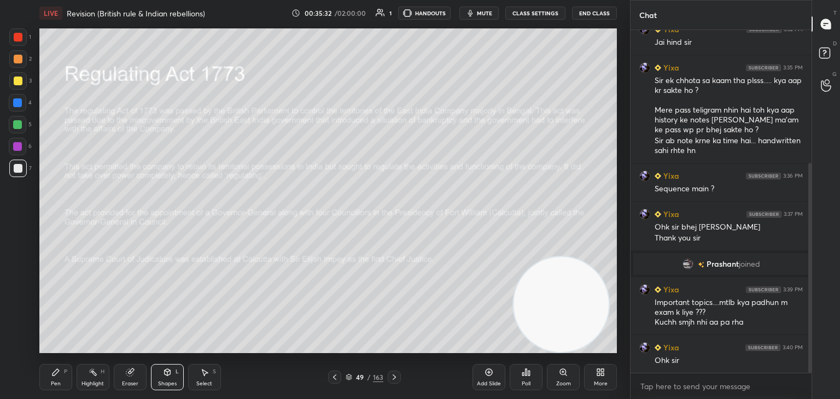
click at [54, 370] on icon at bounding box center [55, 372] width 9 height 9
click at [172, 374] on div "Shapes L" at bounding box center [167, 377] width 33 height 26
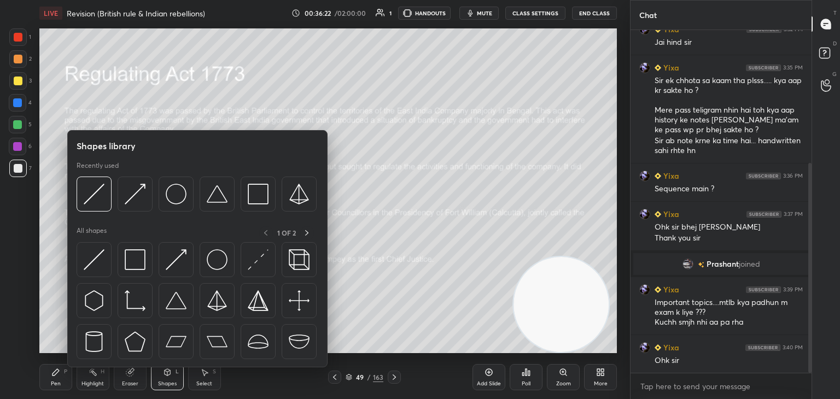
click at [97, 257] on img at bounding box center [94, 259] width 21 height 21
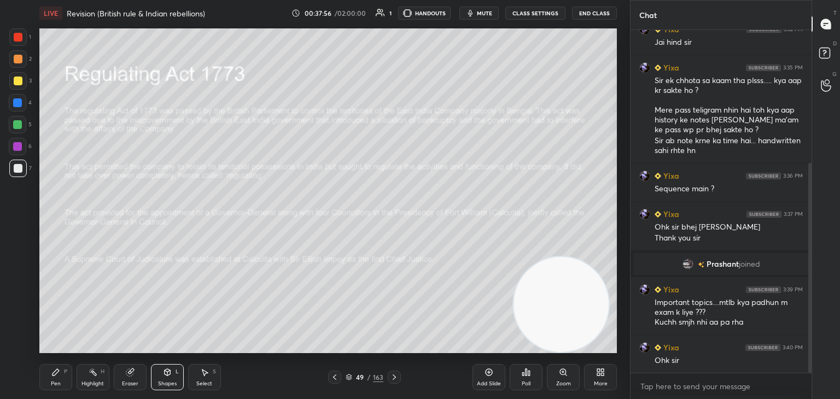
click at [398, 377] on icon at bounding box center [394, 377] width 9 height 9
click at [58, 371] on icon at bounding box center [56, 372] width 7 height 7
click at [171, 372] on icon at bounding box center [167, 372] width 9 height 9
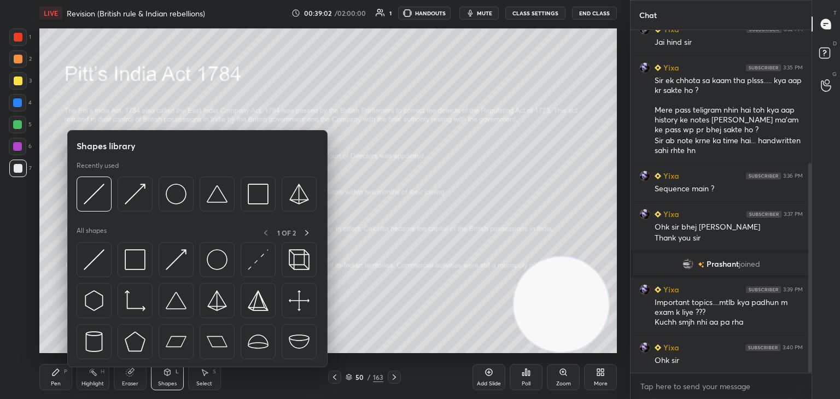
click at [186, 250] on img at bounding box center [176, 259] width 21 height 21
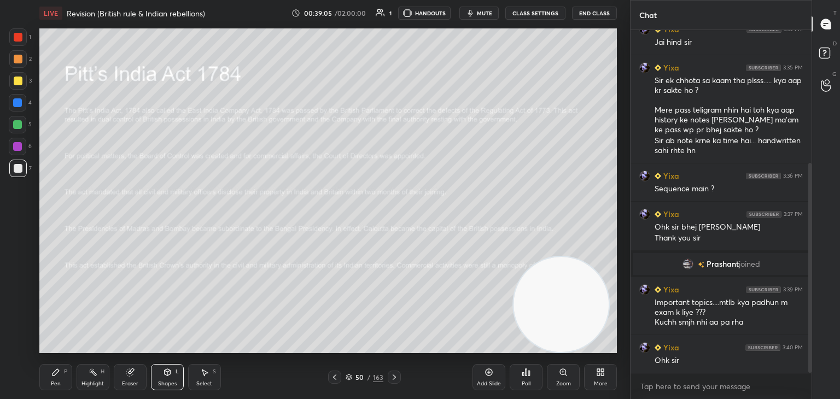
click at [52, 373] on icon at bounding box center [55, 372] width 9 height 9
click at [163, 376] on icon at bounding box center [167, 372] width 9 height 9
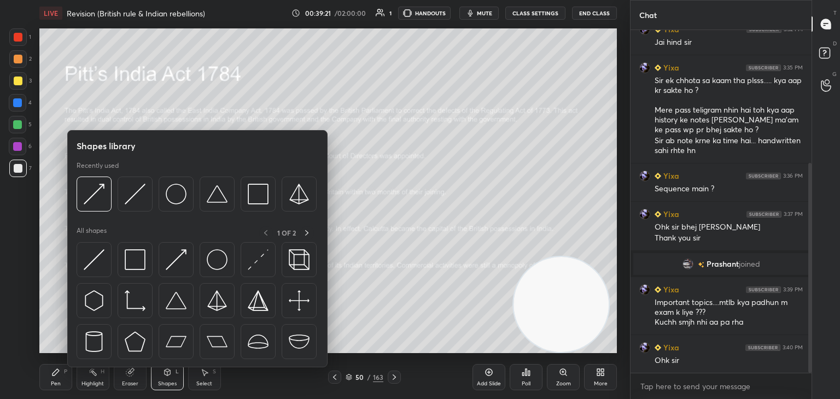
click at [87, 263] on img at bounding box center [94, 259] width 21 height 21
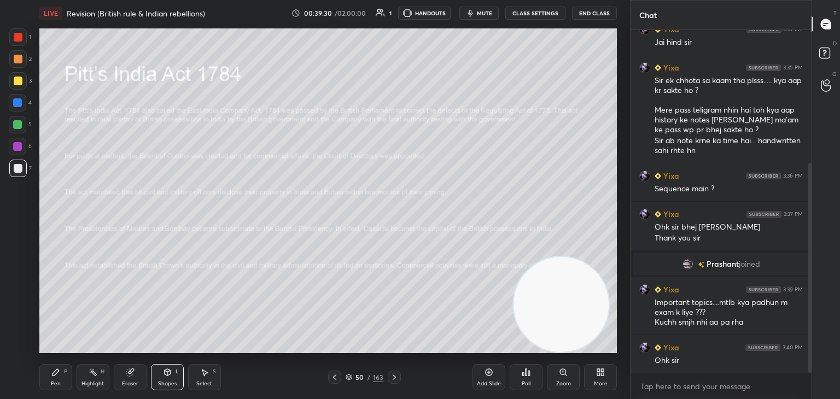
click at [56, 375] on icon at bounding box center [55, 372] width 9 height 9
click at [163, 375] on icon at bounding box center [167, 372] width 9 height 9
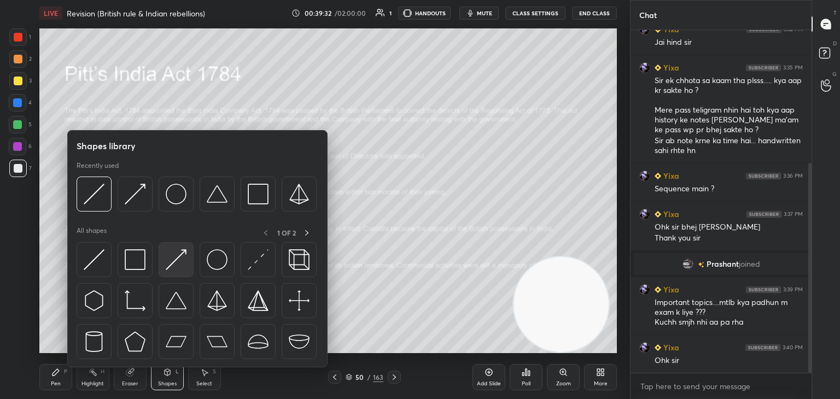
click at [173, 261] on img at bounding box center [176, 259] width 21 height 21
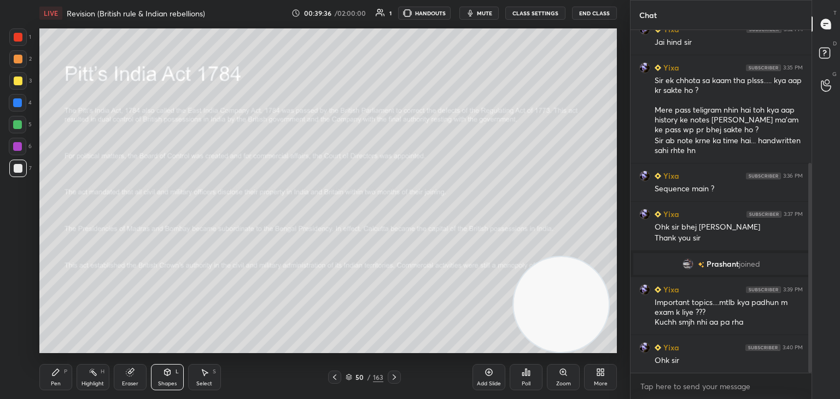
click at [56, 373] on icon at bounding box center [56, 372] width 7 height 7
click at [166, 376] on icon at bounding box center [168, 372] width 6 height 7
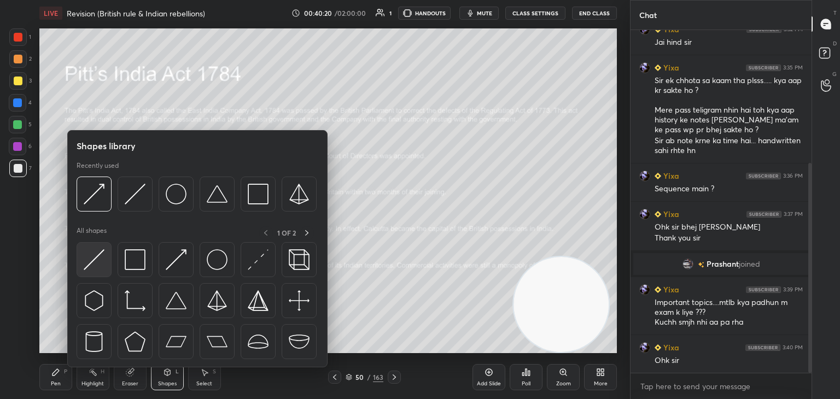
click at [93, 262] on img at bounding box center [94, 259] width 21 height 21
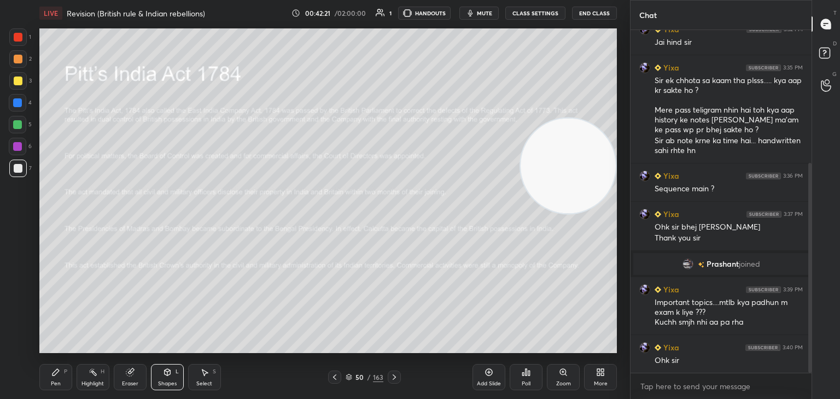
click at [59, 374] on icon at bounding box center [55, 372] width 9 height 9
click at [167, 373] on icon at bounding box center [167, 374] width 0 height 4
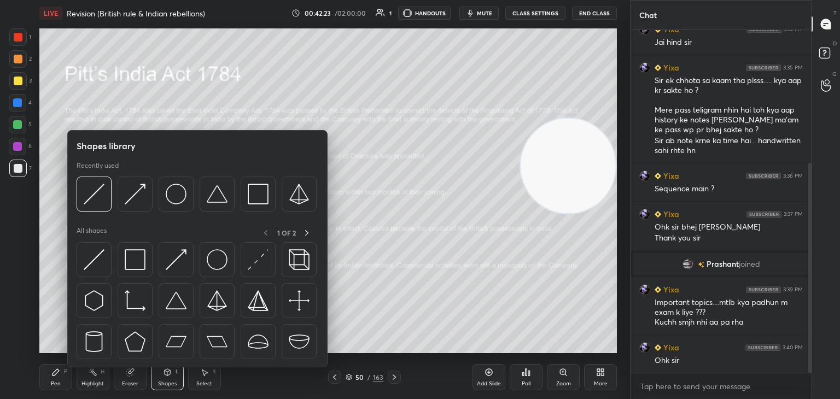
click at [179, 264] on img at bounding box center [176, 259] width 21 height 21
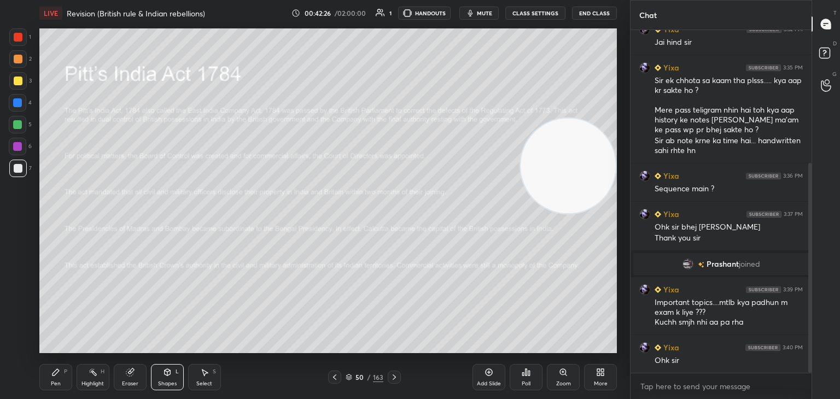
click at [57, 368] on icon at bounding box center [55, 372] width 9 height 9
click at [133, 374] on icon at bounding box center [129, 372] width 7 height 7
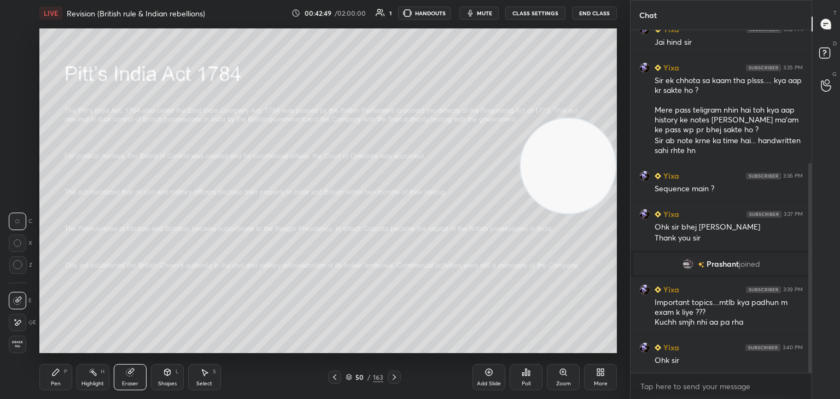
click at [55, 378] on div "Pen P" at bounding box center [55, 377] width 33 height 26
click at [395, 375] on icon at bounding box center [394, 377] width 9 height 9
click at [168, 375] on icon at bounding box center [168, 372] width 6 height 7
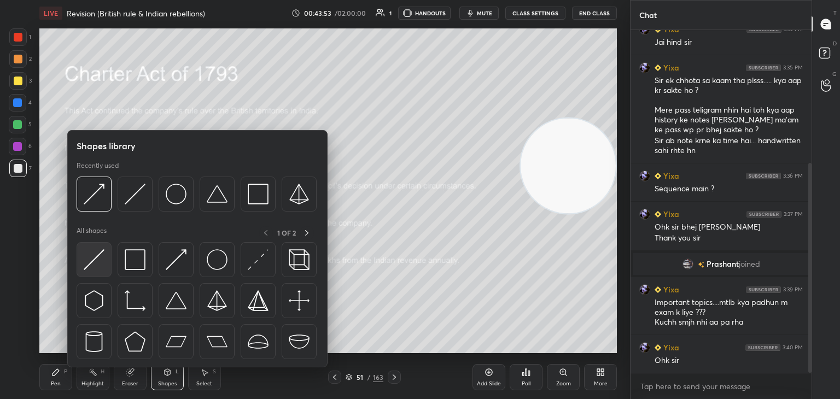
click at [91, 267] on img at bounding box center [94, 259] width 21 height 21
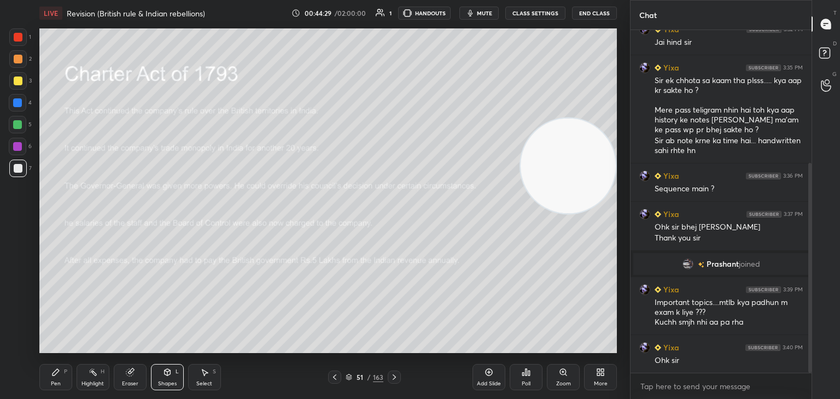
click at [50, 374] on div "Pen P" at bounding box center [55, 377] width 33 height 26
click at [129, 375] on icon at bounding box center [129, 372] width 7 height 7
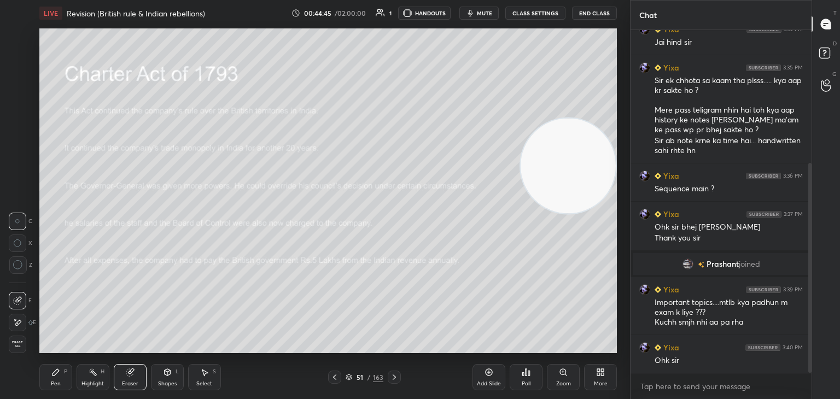
click at [51, 378] on div "Pen P" at bounding box center [55, 377] width 33 height 26
click at [165, 377] on icon at bounding box center [167, 372] width 9 height 9
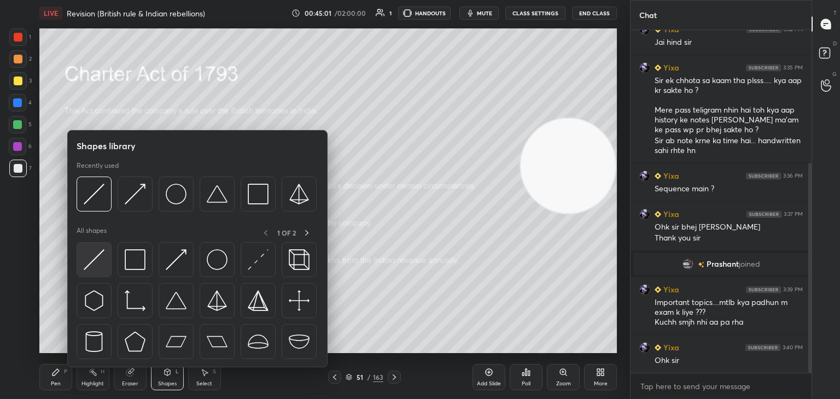
click at [95, 267] on img at bounding box center [94, 259] width 21 height 21
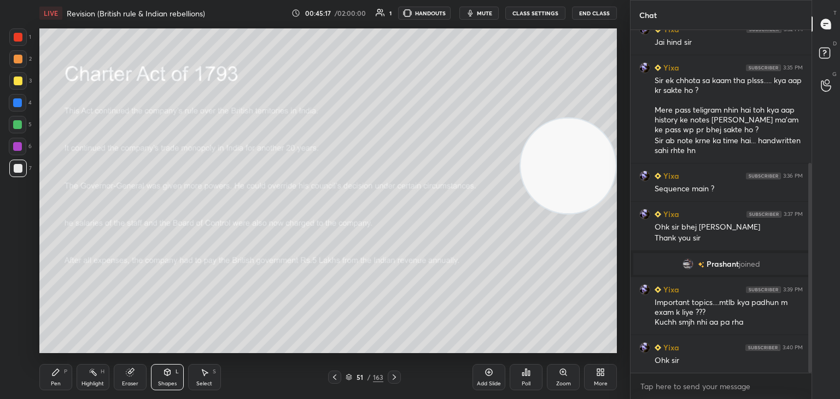
click at [123, 380] on div "Eraser" at bounding box center [130, 377] width 33 height 26
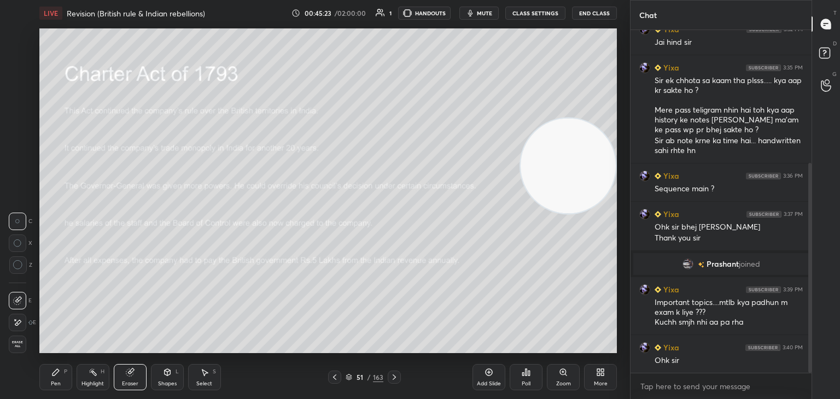
click at [167, 375] on icon at bounding box center [167, 374] width 0 height 4
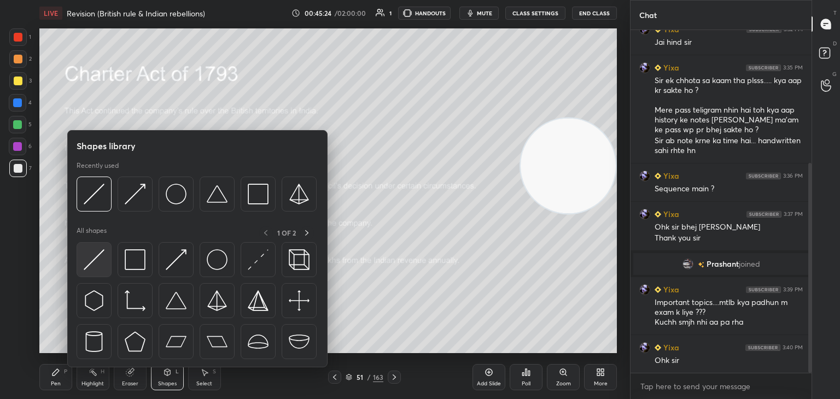
click at [88, 257] on img at bounding box center [94, 259] width 21 height 21
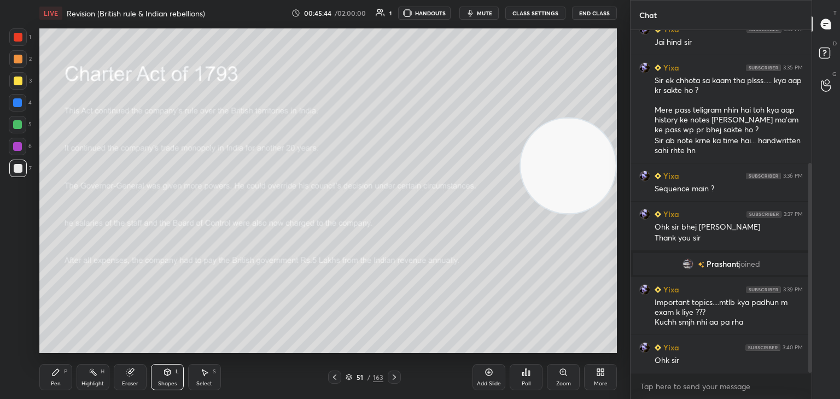
click at [395, 377] on icon at bounding box center [394, 377] width 3 height 5
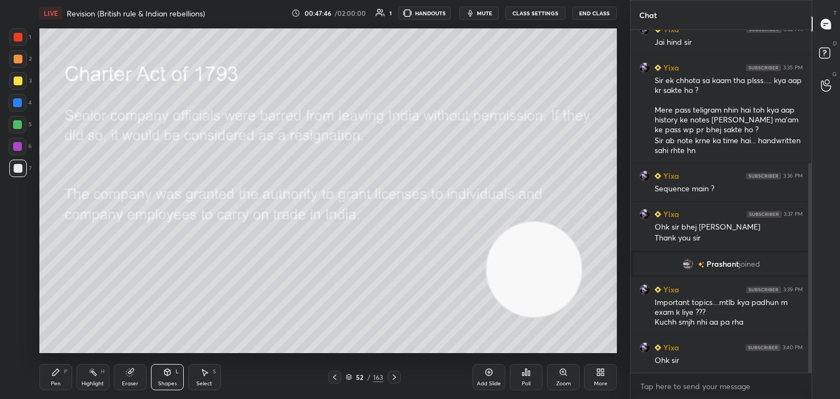
click at [397, 376] on icon at bounding box center [394, 377] width 9 height 9
click at [392, 379] on icon at bounding box center [394, 377] width 9 height 9
click at [58, 370] on icon at bounding box center [55, 372] width 9 height 9
click at [166, 375] on icon at bounding box center [168, 372] width 6 height 7
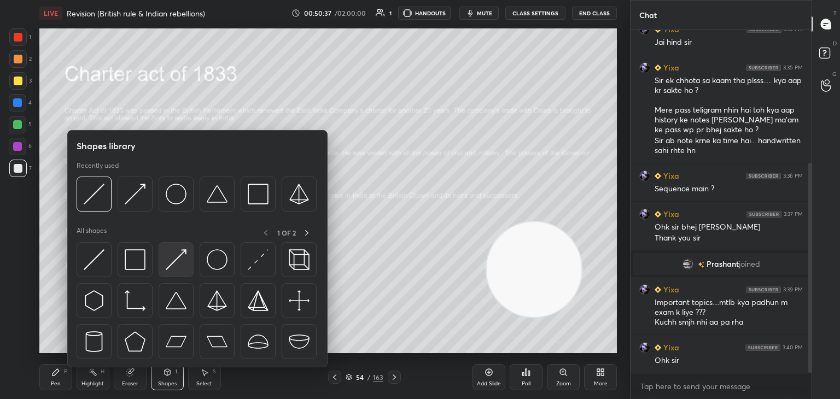
click at [175, 263] on img at bounding box center [176, 259] width 21 height 21
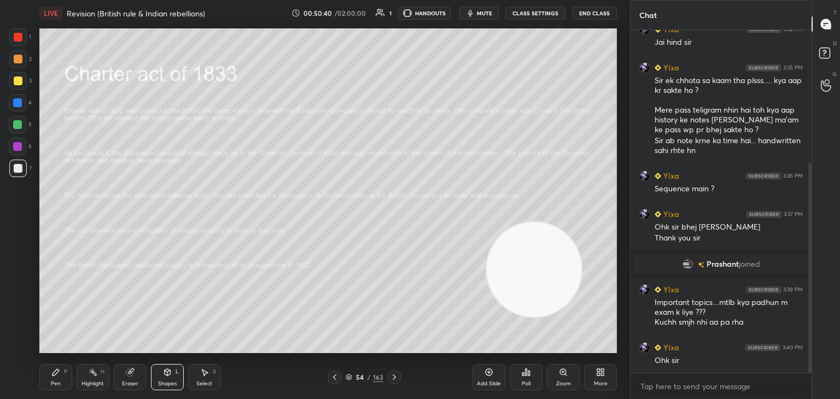
click at [49, 376] on div "Pen P" at bounding box center [55, 377] width 33 height 26
click at [131, 374] on icon at bounding box center [129, 372] width 7 height 7
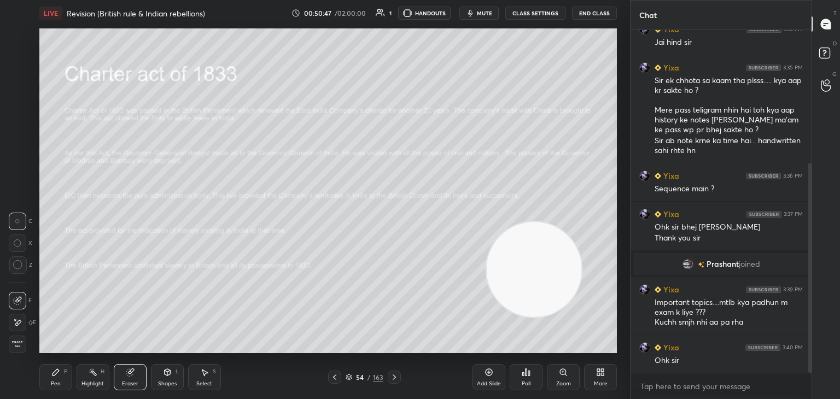
click at [57, 375] on icon at bounding box center [55, 372] width 9 height 9
click at [338, 377] on icon at bounding box center [334, 377] width 9 height 9
click at [337, 379] on icon at bounding box center [334, 377] width 9 height 9
click at [338, 379] on icon at bounding box center [334, 377] width 9 height 9
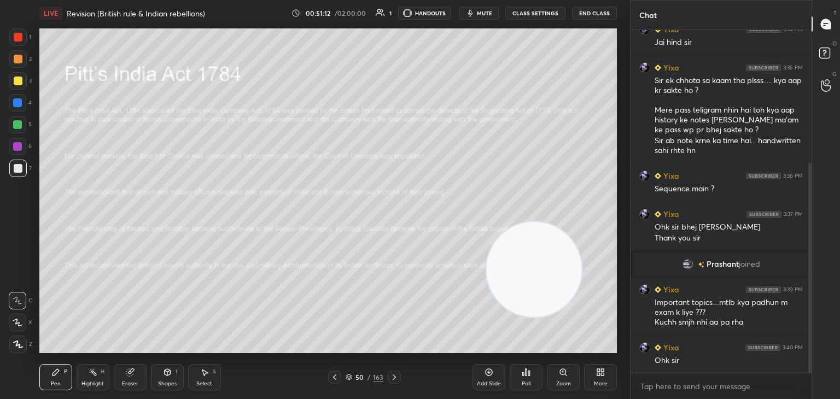
click at [334, 377] on icon at bounding box center [334, 377] width 3 height 5
click at [169, 376] on icon at bounding box center [167, 372] width 9 height 9
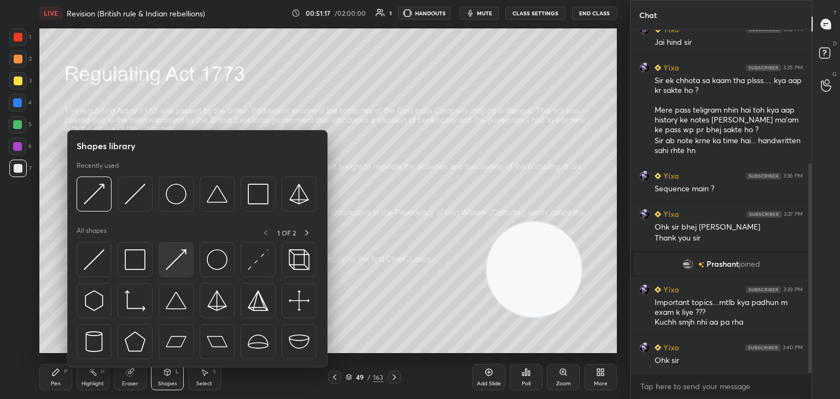
click at [177, 264] on img at bounding box center [176, 259] width 21 height 21
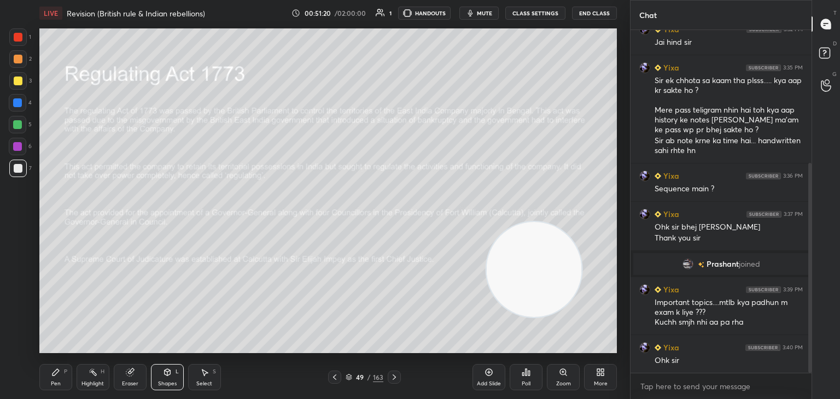
click at [57, 375] on icon at bounding box center [55, 372] width 9 height 9
click at [397, 377] on icon at bounding box center [394, 377] width 9 height 9
click at [397, 379] on icon at bounding box center [394, 377] width 9 height 9
click at [399, 376] on div at bounding box center [394, 377] width 13 height 13
click at [398, 377] on icon at bounding box center [394, 377] width 9 height 9
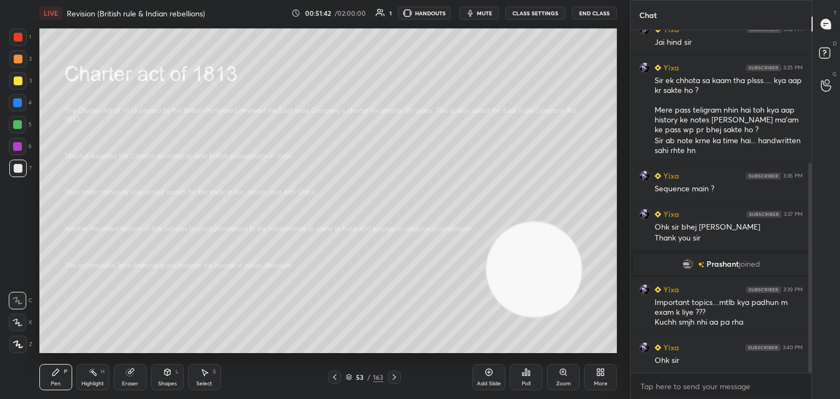
click at [396, 378] on icon at bounding box center [394, 377] width 9 height 9
click at [490, 376] on icon at bounding box center [489, 372] width 7 height 7
click at [129, 375] on icon at bounding box center [129, 372] width 7 height 7
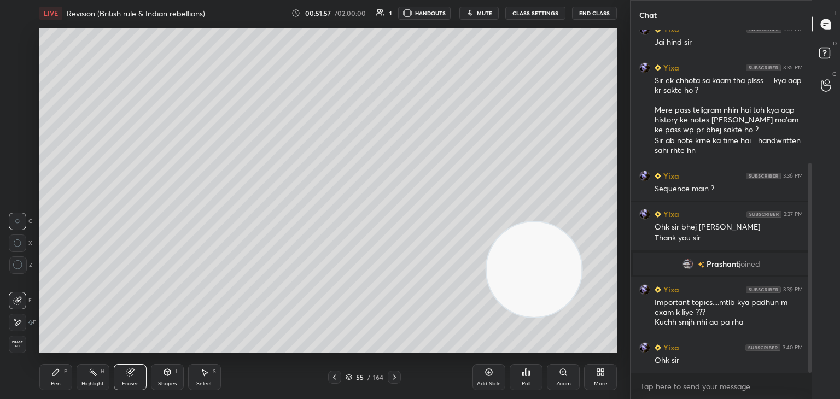
click at [52, 380] on div "Pen P" at bounding box center [55, 377] width 33 height 26
click at [167, 375] on icon at bounding box center [167, 374] width 0 height 4
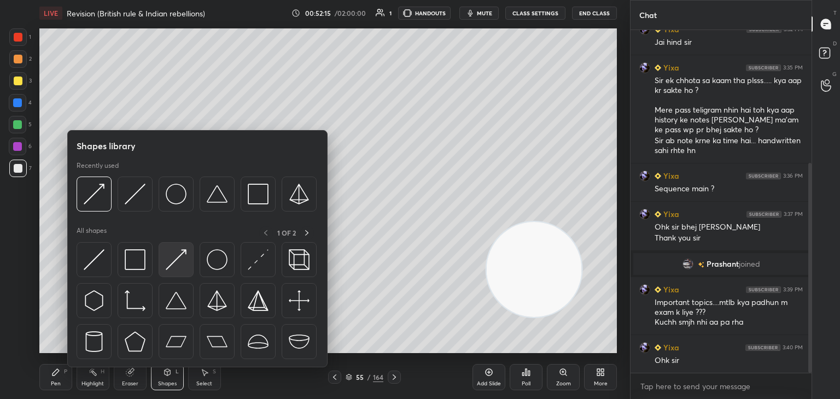
click at [176, 261] on img at bounding box center [176, 259] width 21 height 21
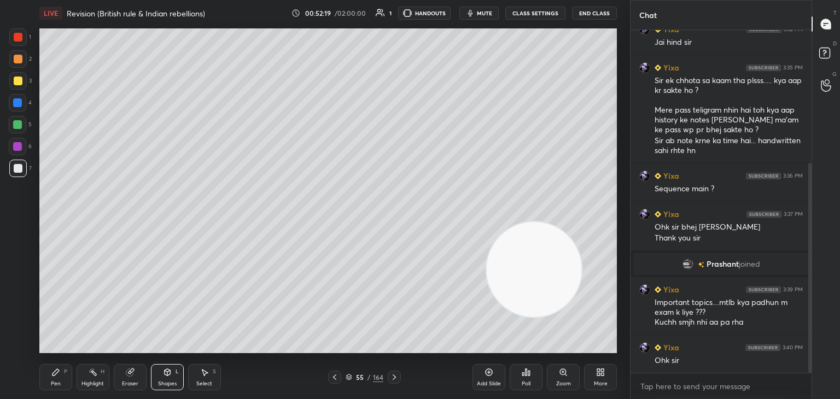
click at [55, 370] on icon at bounding box center [55, 372] width 9 height 9
click at [169, 370] on icon at bounding box center [168, 372] width 6 height 7
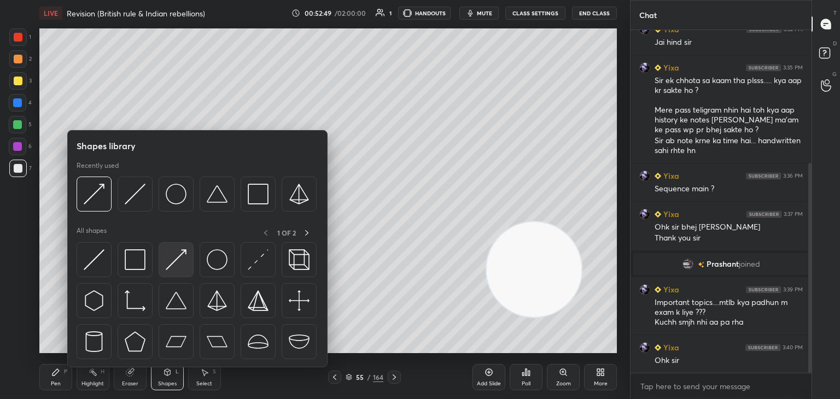
click at [173, 263] on img at bounding box center [176, 259] width 21 height 21
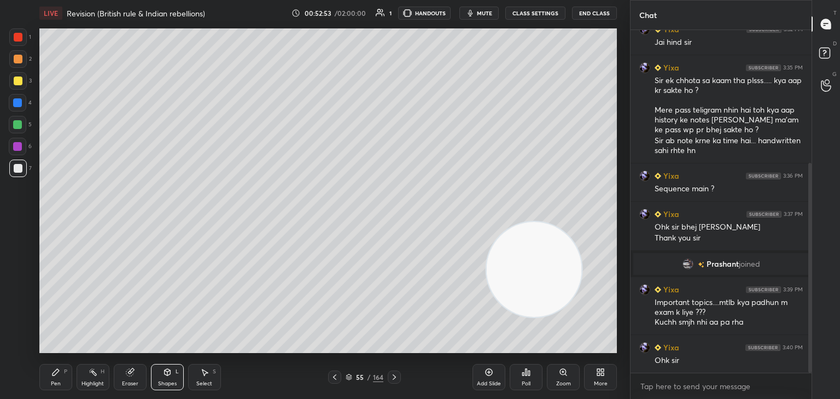
click at [57, 371] on icon at bounding box center [56, 372] width 7 height 7
click at [167, 377] on div "Shapes L" at bounding box center [167, 377] width 33 height 26
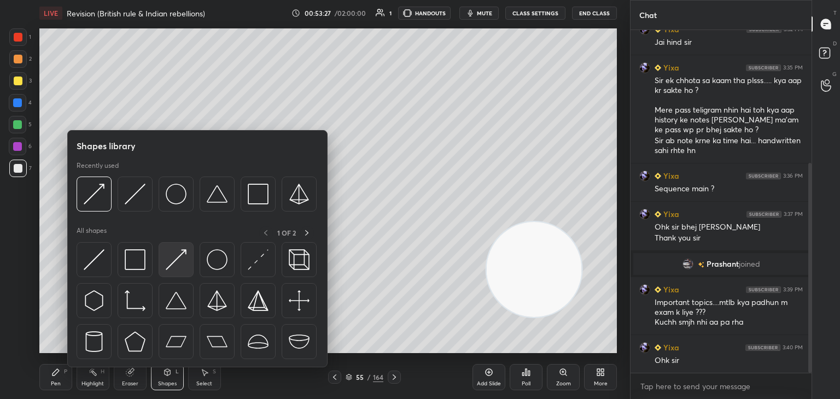
click at [184, 262] on img at bounding box center [176, 259] width 21 height 21
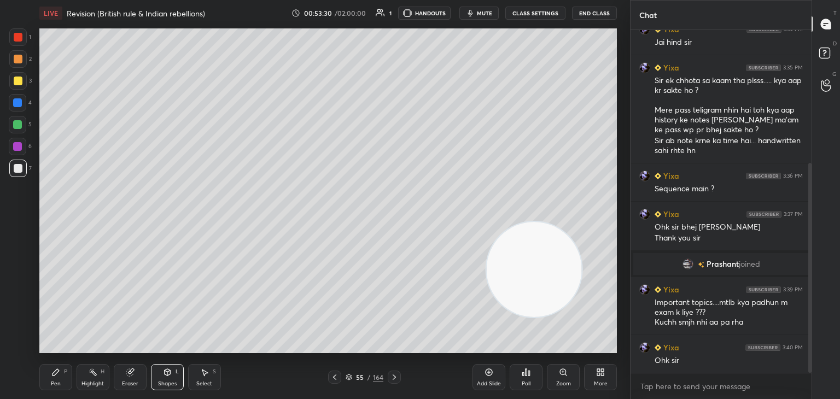
click at [63, 368] on div "Pen P" at bounding box center [55, 377] width 33 height 26
click at [129, 376] on icon at bounding box center [129, 372] width 7 height 7
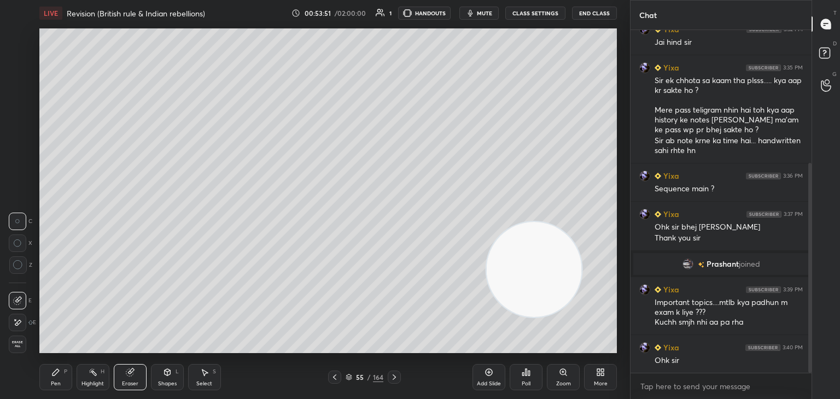
click at [57, 373] on icon at bounding box center [56, 372] width 7 height 7
click at [126, 373] on icon at bounding box center [129, 372] width 7 height 7
click at [56, 379] on div "Pen P" at bounding box center [55, 377] width 33 height 26
click at [164, 375] on icon at bounding box center [167, 372] width 9 height 9
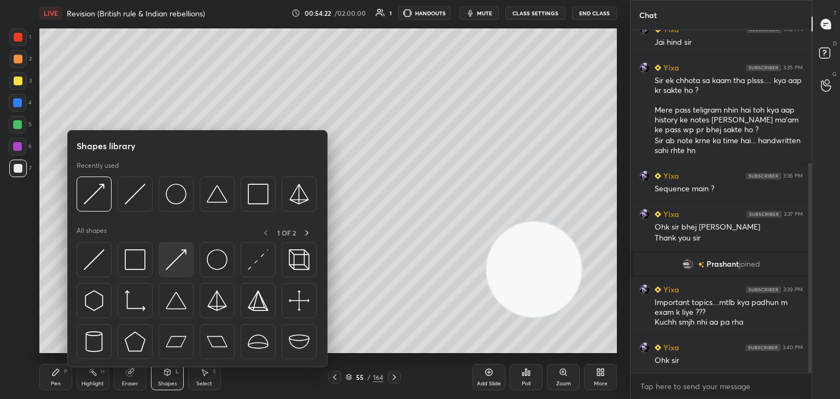
click at [178, 265] on img at bounding box center [176, 259] width 21 height 21
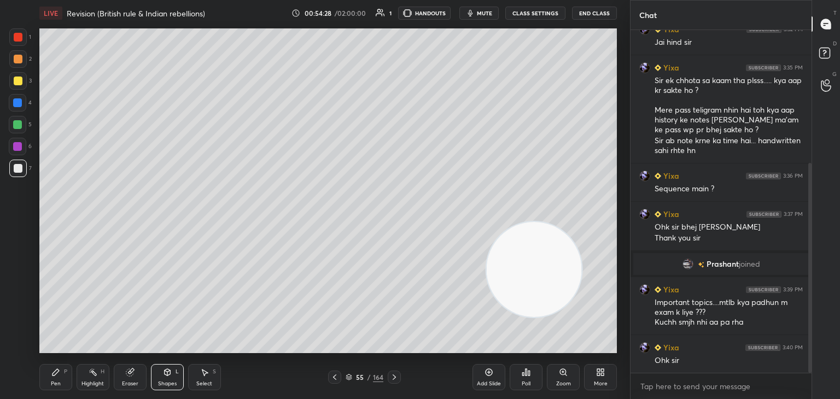
click at [132, 373] on icon at bounding box center [129, 372] width 7 height 7
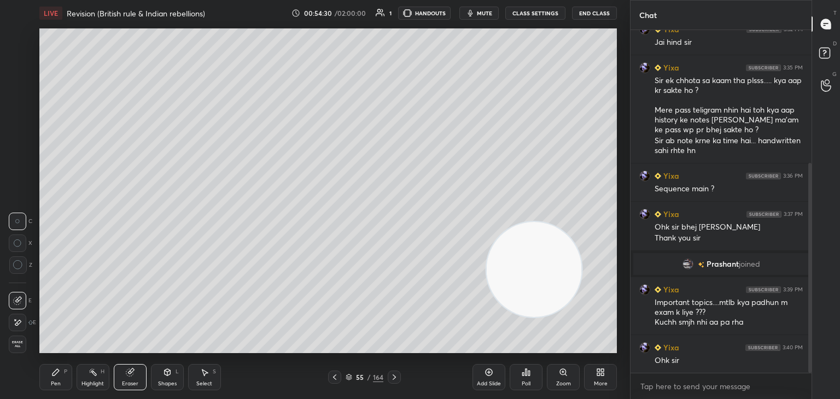
click at [167, 378] on div "Shapes L" at bounding box center [167, 377] width 33 height 26
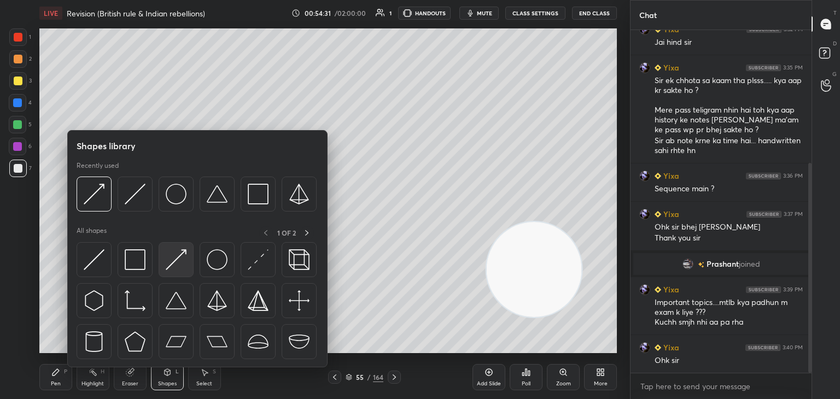
click at [181, 263] on img at bounding box center [176, 259] width 21 height 21
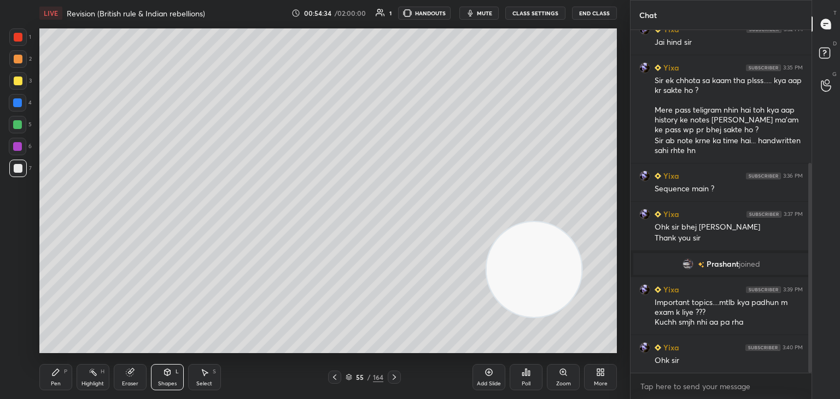
click at [59, 376] on icon at bounding box center [55, 372] width 9 height 9
click at [333, 377] on icon at bounding box center [334, 377] width 3 height 5
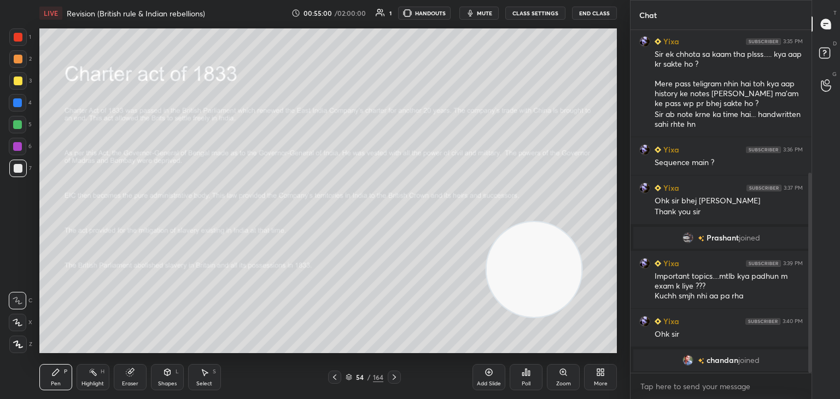
click at [166, 380] on div "Shapes L" at bounding box center [167, 377] width 33 height 26
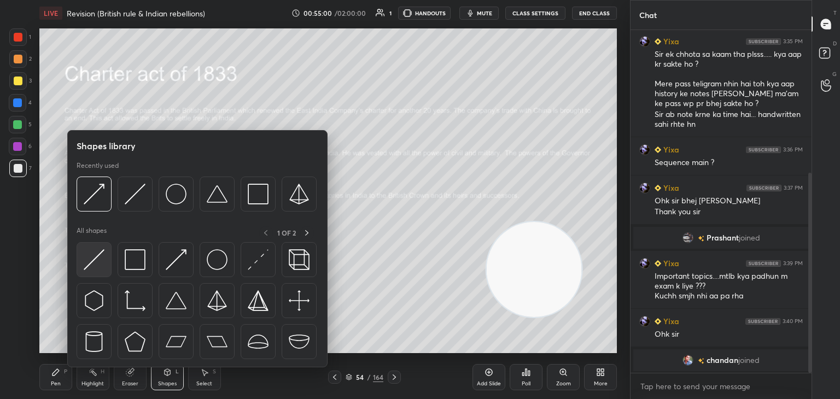
click at [92, 269] on img at bounding box center [94, 259] width 21 height 21
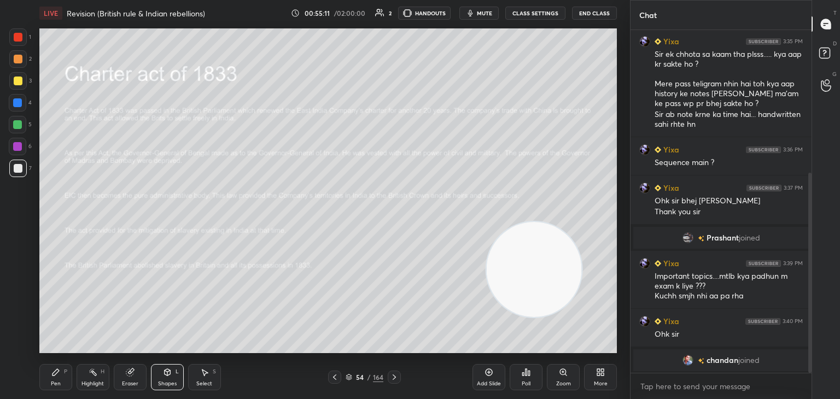
click at [136, 375] on div "Eraser" at bounding box center [130, 377] width 33 height 26
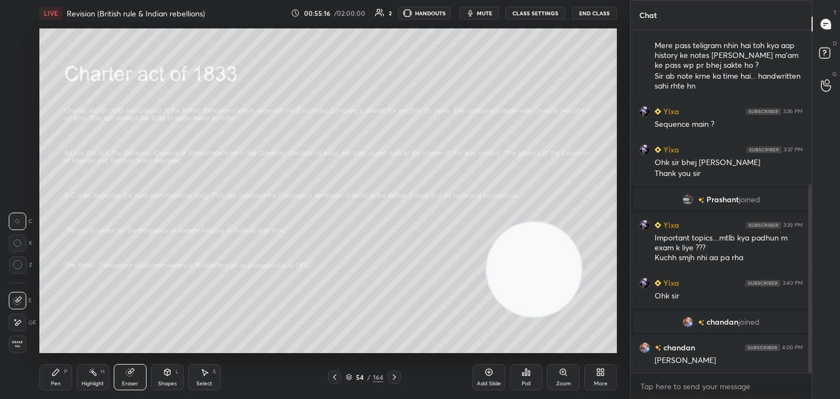
click at [170, 375] on icon at bounding box center [168, 372] width 6 height 7
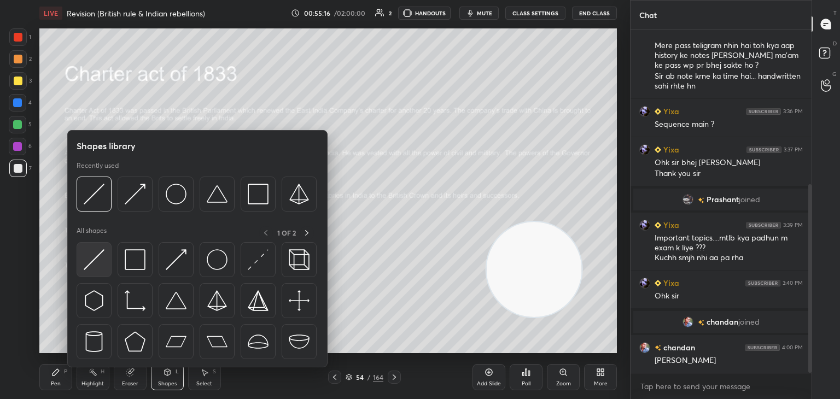
click at [92, 266] on img at bounding box center [94, 259] width 21 height 21
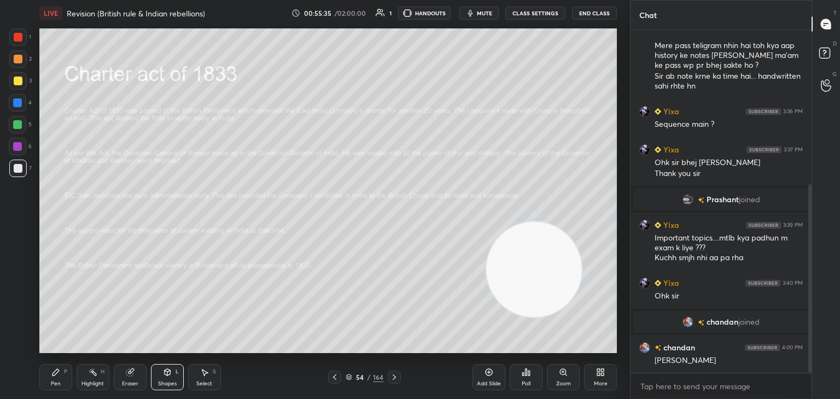
click at [55, 377] on div "Pen P" at bounding box center [55, 377] width 33 height 26
click at [171, 369] on icon at bounding box center [167, 372] width 9 height 9
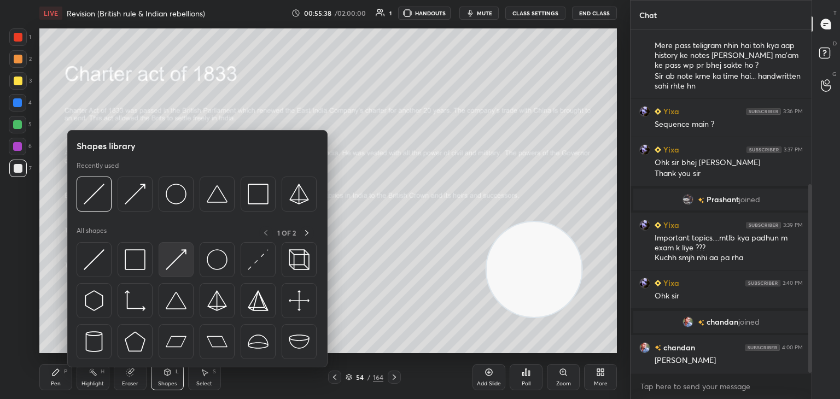
click at [182, 269] on img at bounding box center [176, 259] width 21 height 21
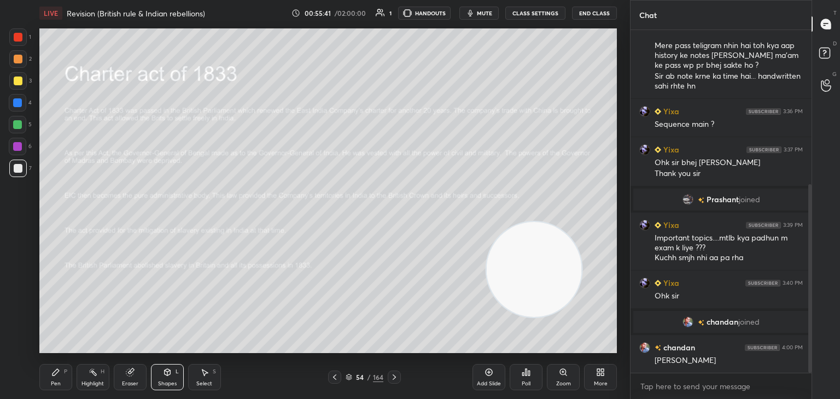
click at [53, 377] on div "Pen P" at bounding box center [55, 377] width 33 height 26
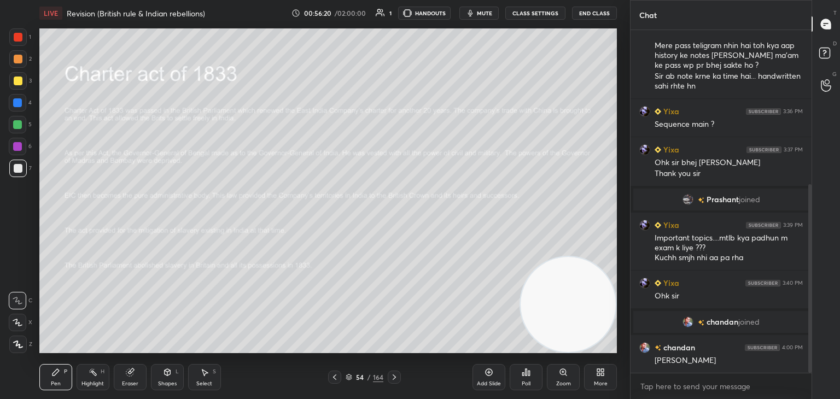
click at [394, 378] on icon at bounding box center [394, 377] width 3 height 5
click at [394, 379] on icon at bounding box center [394, 377] width 3 height 5
click at [164, 378] on div "Shapes L" at bounding box center [167, 377] width 33 height 26
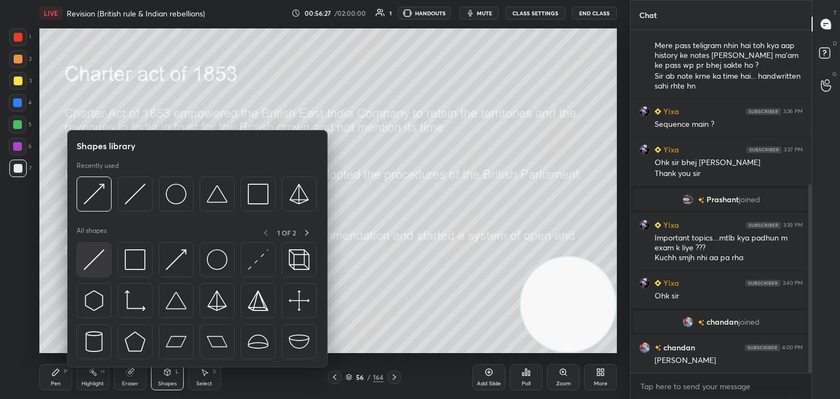
click at [94, 259] on img at bounding box center [94, 259] width 21 height 21
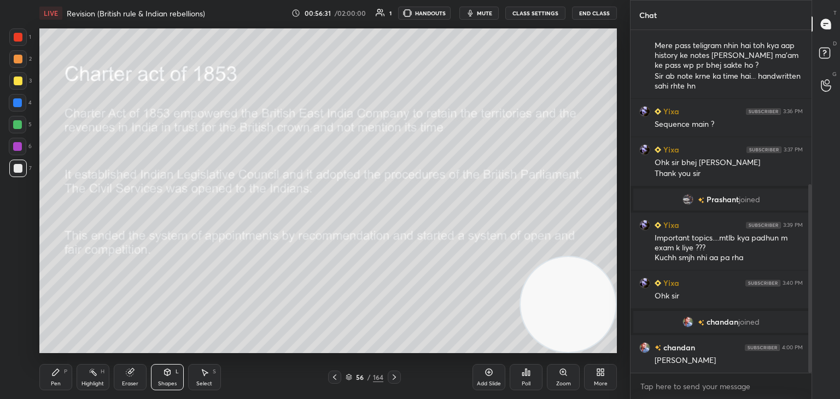
click at [130, 371] on icon at bounding box center [129, 372] width 7 height 7
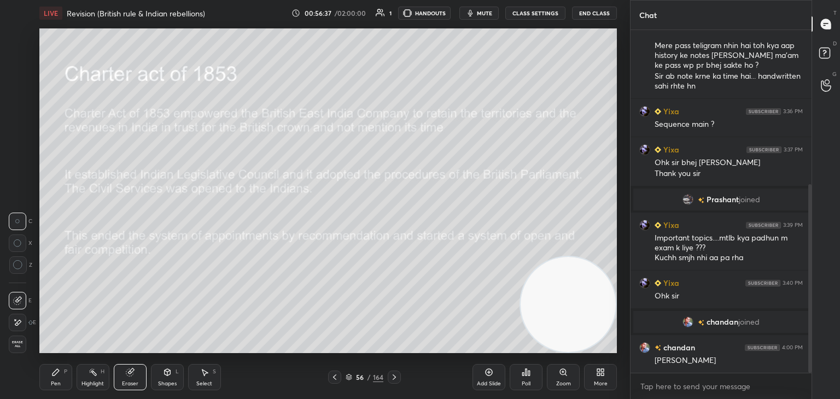
click at [165, 373] on icon at bounding box center [168, 372] width 6 height 7
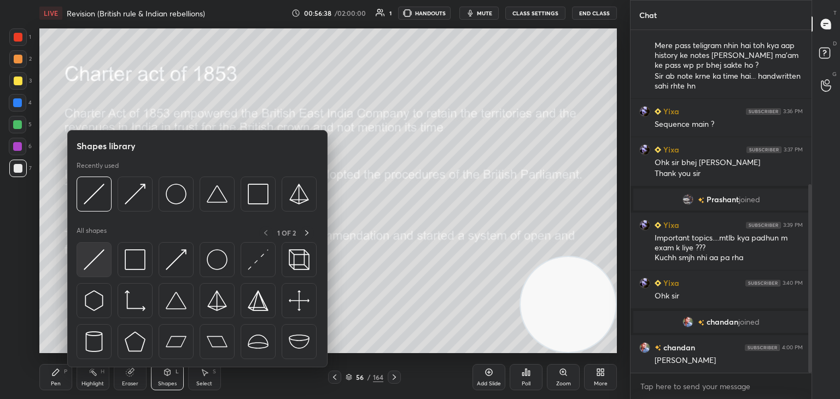
click at [96, 255] on img at bounding box center [94, 259] width 21 height 21
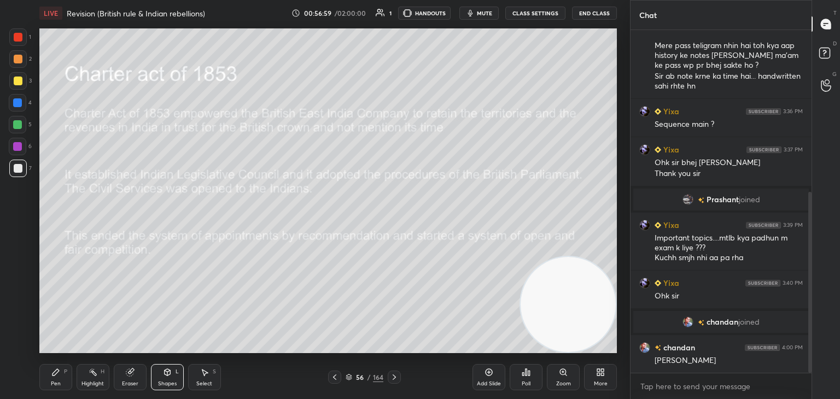
scroll to position [307, 0]
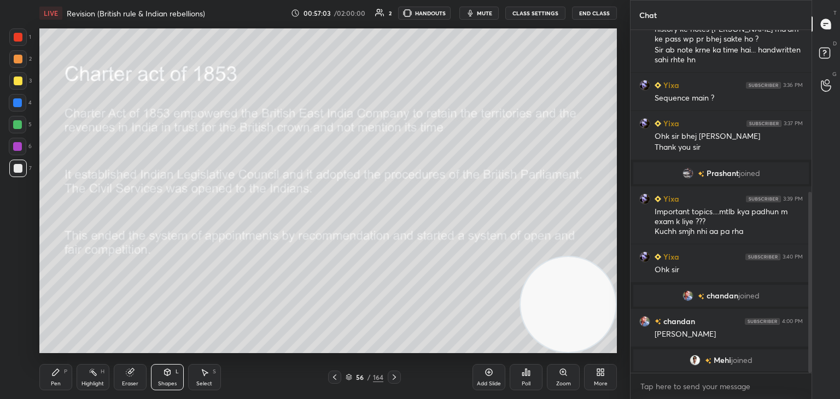
click at [694, 359] on img "grid" at bounding box center [695, 360] width 11 height 11
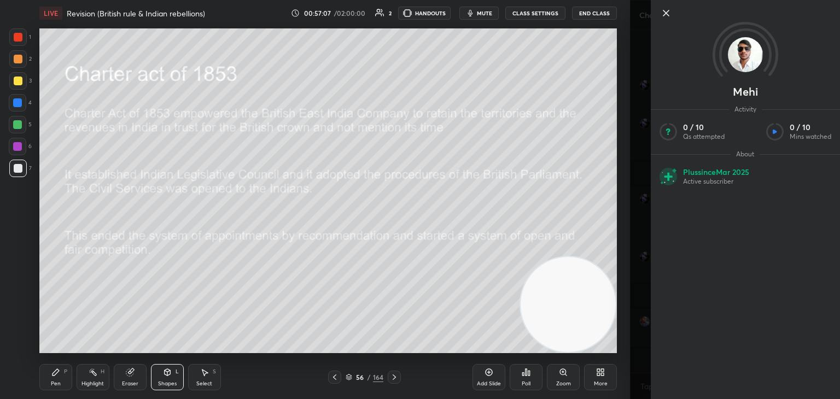
click at [670, 15] on icon at bounding box center [666, 13] width 13 height 13
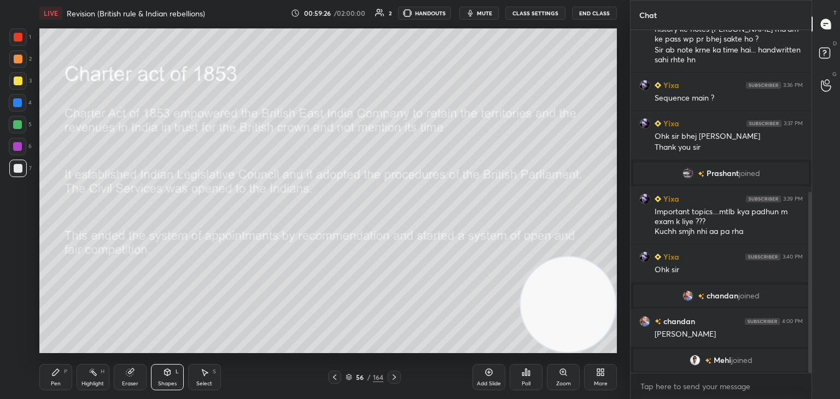
click at [396, 379] on icon at bounding box center [394, 377] width 9 height 9
click at [126, 374] on icon at bounding box center [130, 372] width 9 height 9
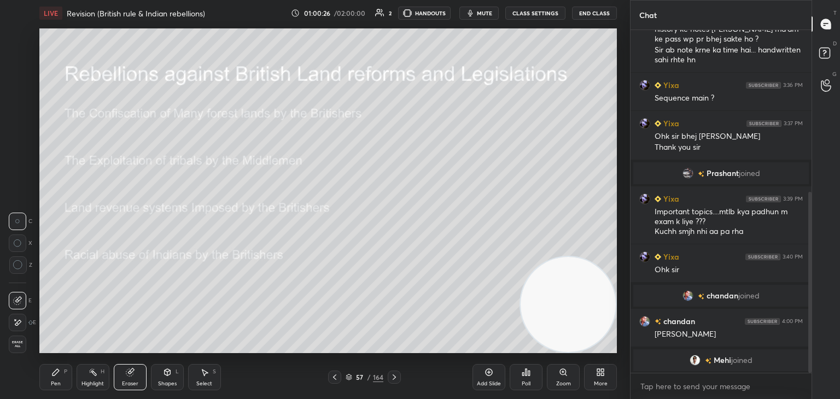
click at [158, 375] on div "Shapes L" at bounding box center [167, 377] width 33 height 26
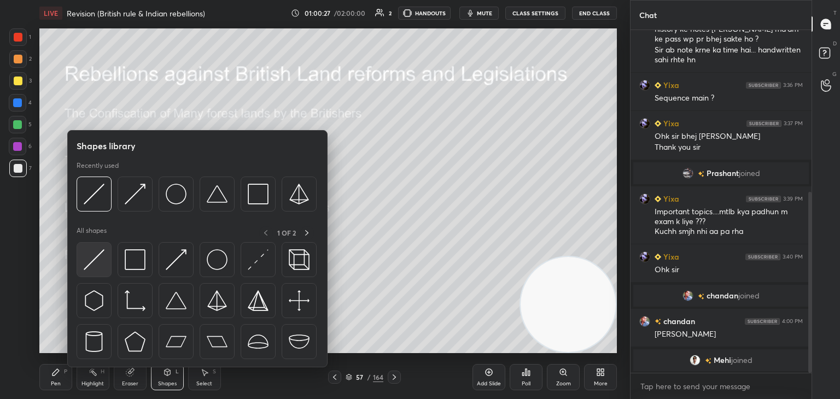
click at [89, 263] on img at bounding box center [94, 259] width 21 height 21
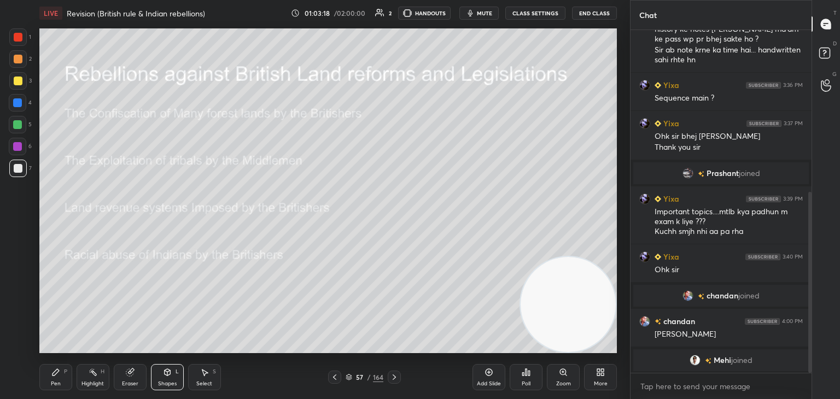
click at [123, 375] on div "Eraser" at bounding box center [130, 377] width 33 height 26
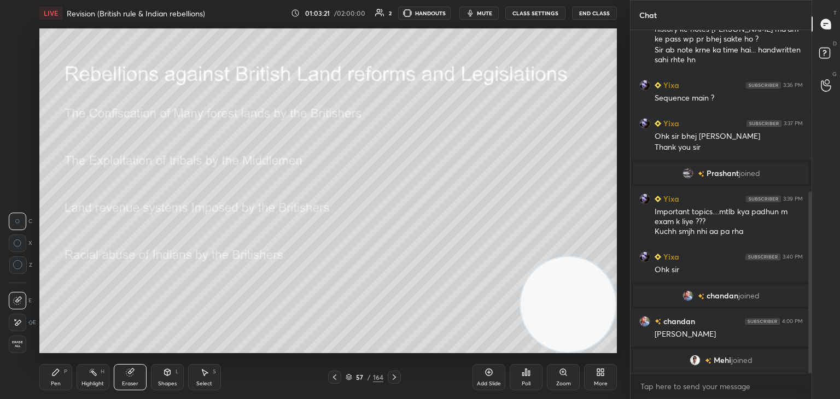
click at [160, 377] on div "Shapes L" at bounding box center [167, 377] width 33 height 26
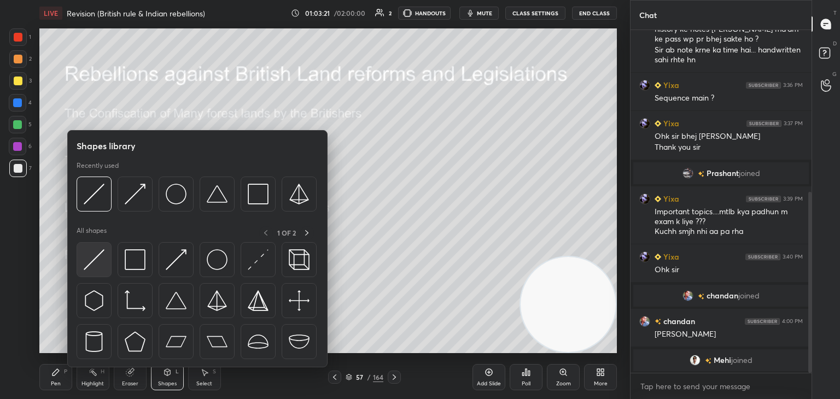
click at [97, 252] on img at bounding box center [94, 259] width 21 height 21
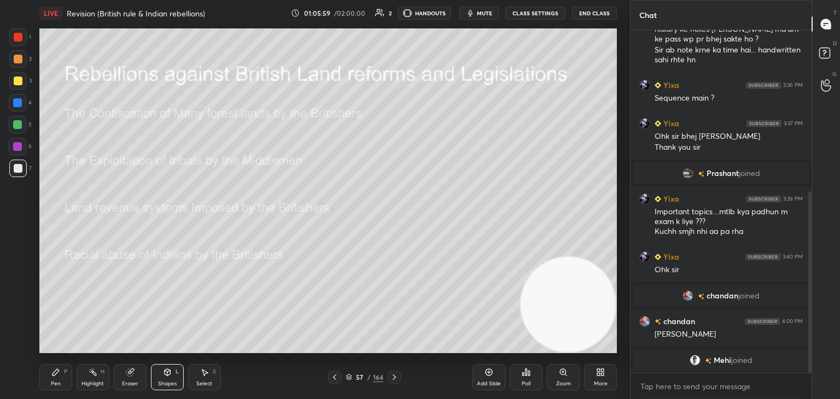
click at [396, 376] on icon at bounding box center [394, 377] width 9 height 9
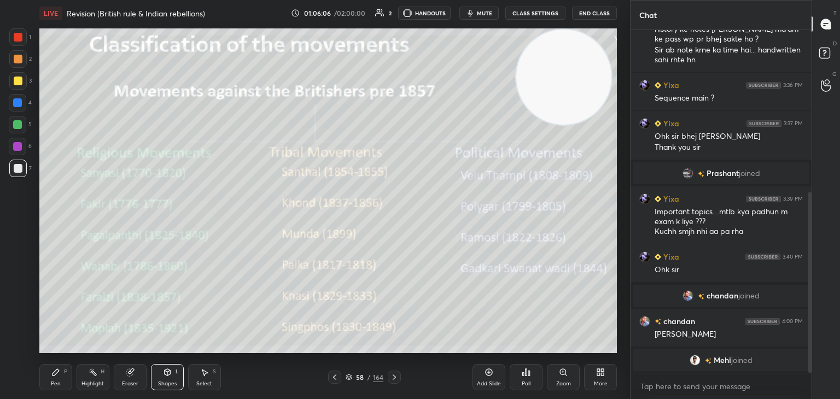
click at [170, 373] on icon at bounding box center [168, 372] width 6 height 7
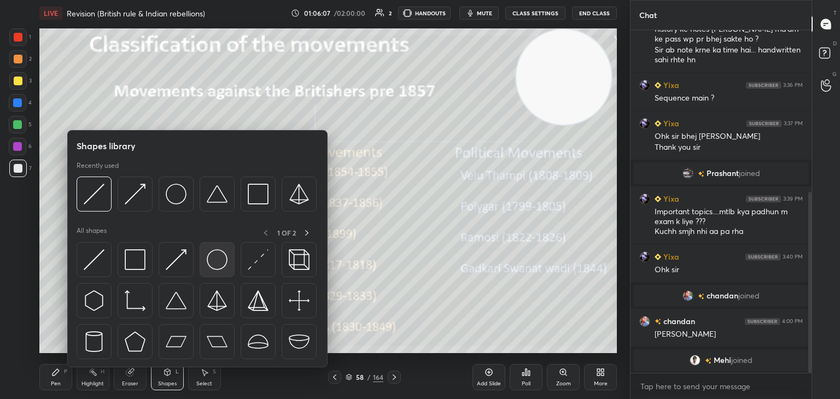
click at [226, 255] on img at bounding box center [217, 259] width 21 height 21
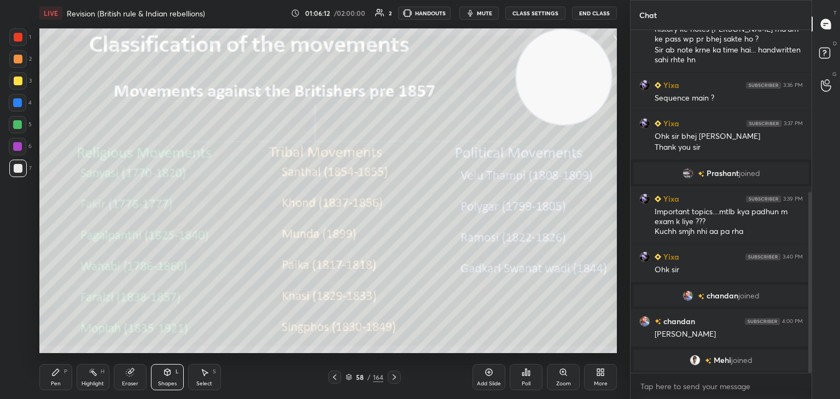
click at [134, 377] on icon at bounding box center [130, 372] width 9 height 9
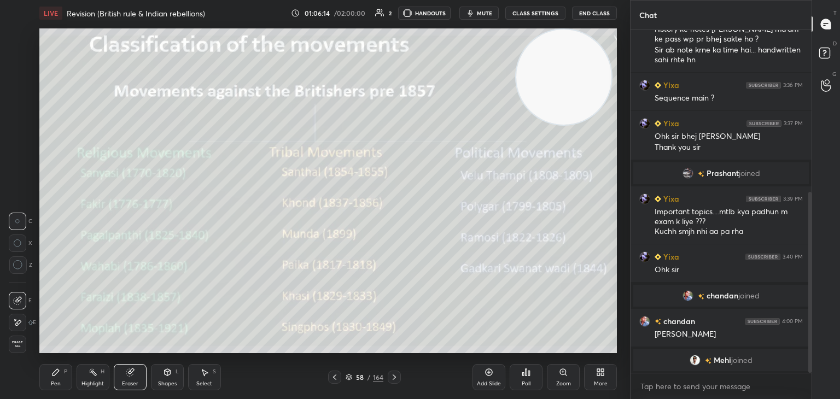
click at [19, 257] on div at bounding box center [18, 266] width 18 height 18
click at [166, 380] on div "Shapes L" at bounding box center [167, 377] width 33 height 26
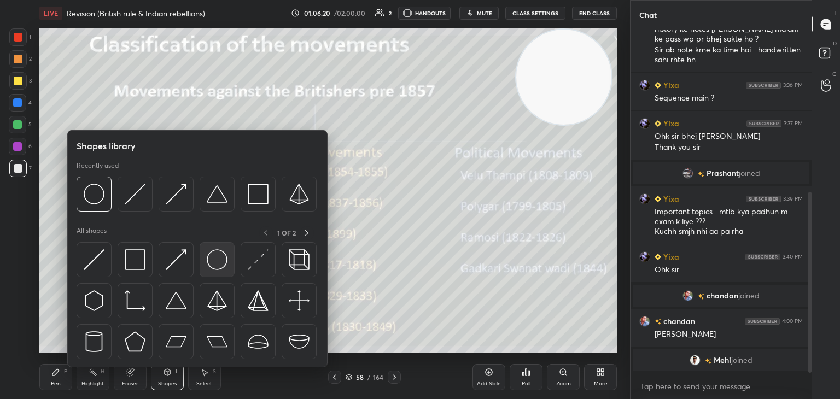
click at [219, 265] on img at bounding box center [217, 259] width 21 height 21
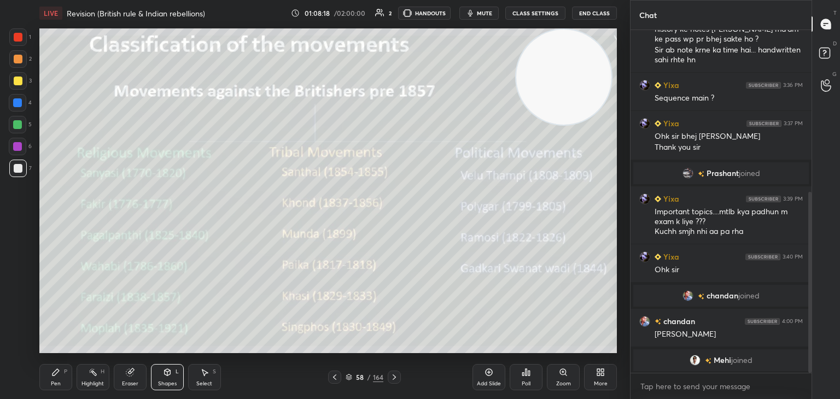
click at [163, 374] on icon at bounding box center [167, 372] width 9 height 9
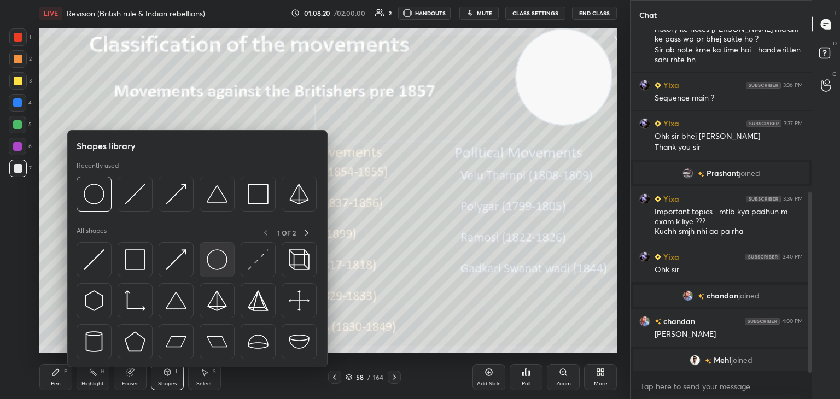
click at [227, 259] on img at bounding box center [217, 259] width 21 height 21
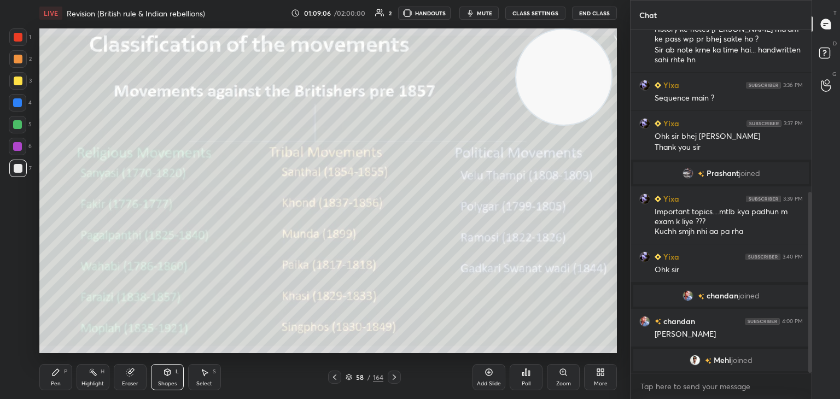
click at [171, 379] on div "Shapes L" at bounding box center [167, 377] width 33 height 26
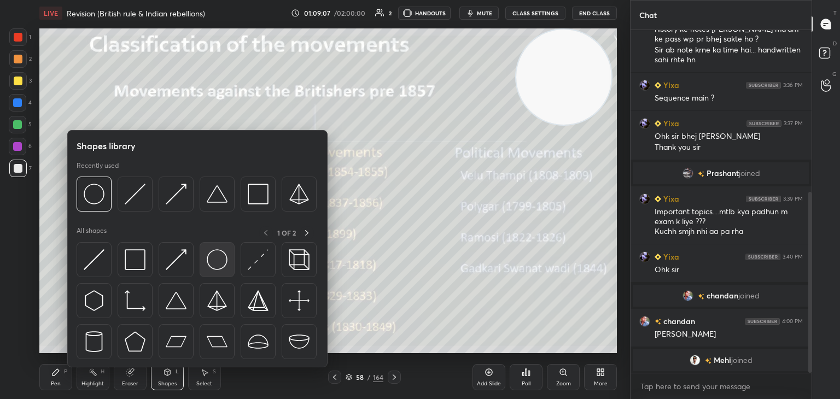
click at [220, 263] on img at bounding box center [217, 259] width 21 height 21
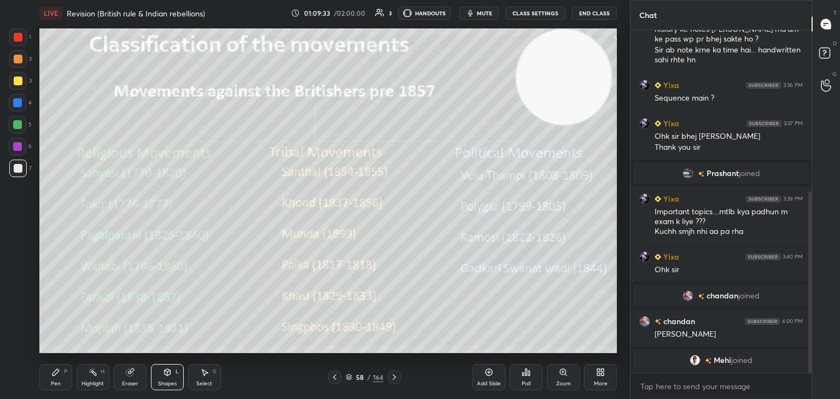
scroll to position [321, 0]
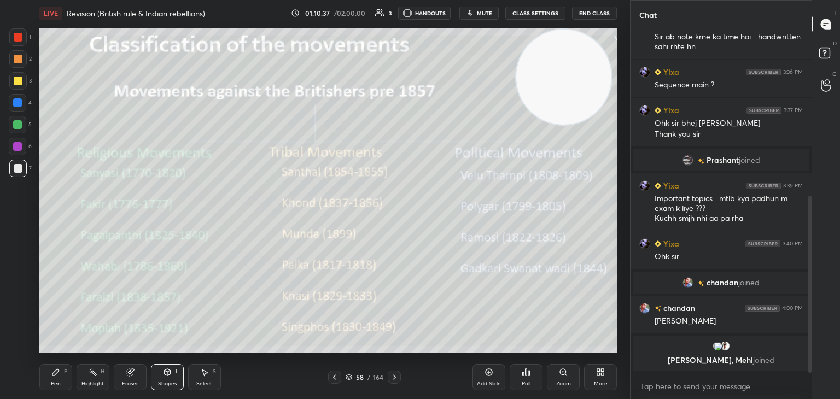
click at [387, 385] on div "Pen P Highlight H Eraser Shapes L Select S 58 / 164 Add Slide Poll Zoom More" at bounding box center [328, 378] width 578 height 44
click at [396, 375] on icon at bounding box center [394, 377] width 9 height 9
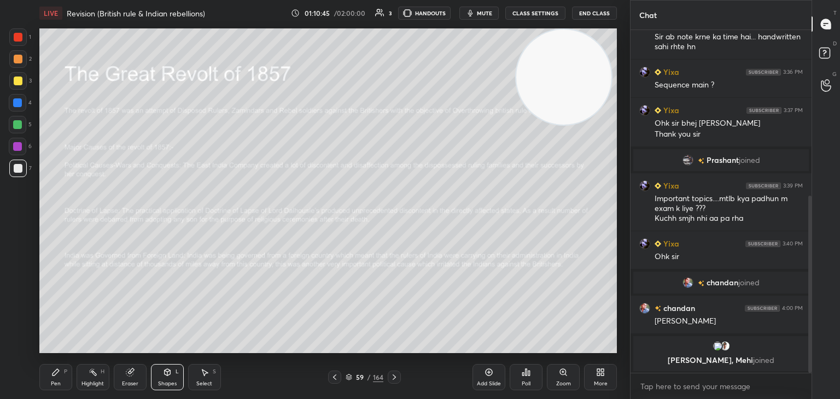
click at [129, 374] on icon at bounding box center [129, 372] width 7 height 7
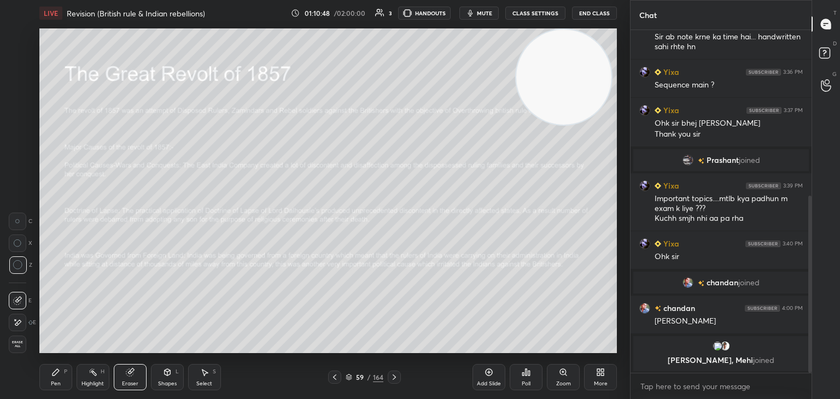
click at [163, 375] on icon at bounding box center [167, 372] width 9 height 9
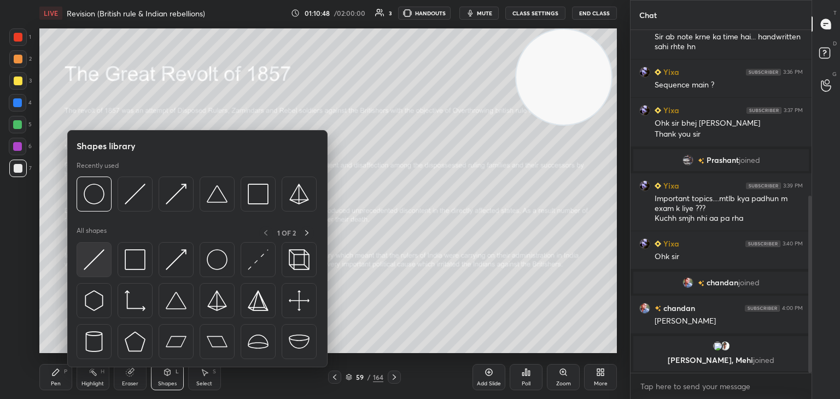
click at [90, 258] on img at bounding box center [94, 259] width 21 height 21
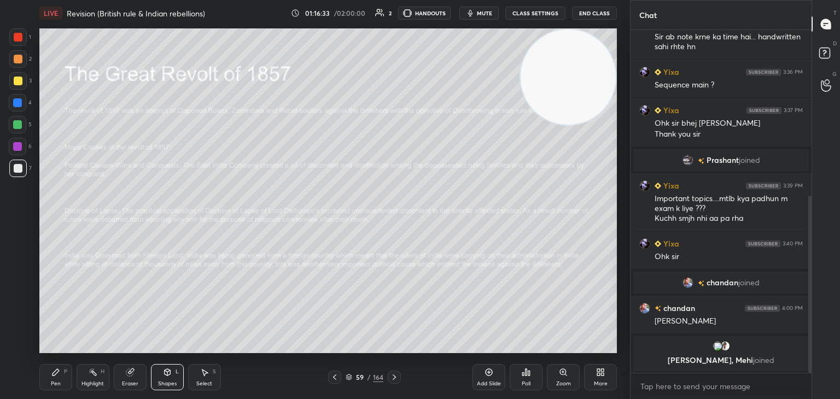
click at [396, 380] on icon at bounding box center [394, 377] width 9 height 9
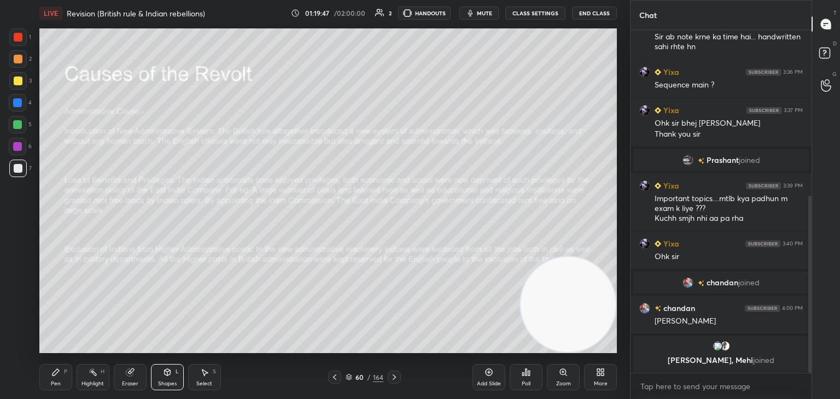
click at [397, 378] on icon at bounding box center [394, 377] width 9 height 9
click at [165, 379] on div "Shapes L" at bounding box center [167, 377] width 33 height 26
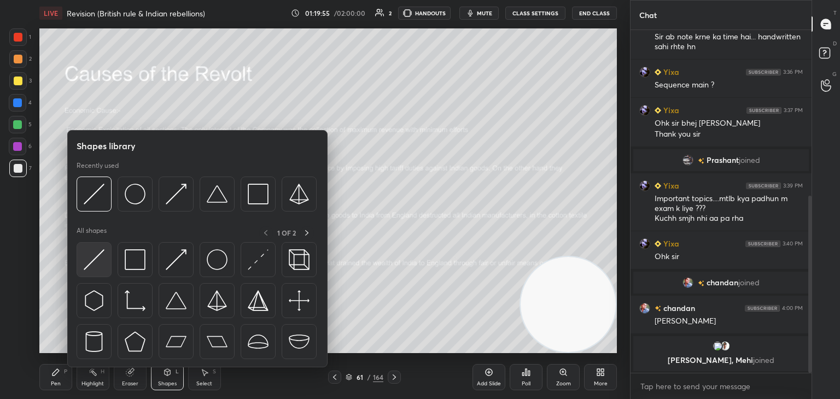
click at [94, 259] on img at bounding box center [94, 259] width 21 height 21
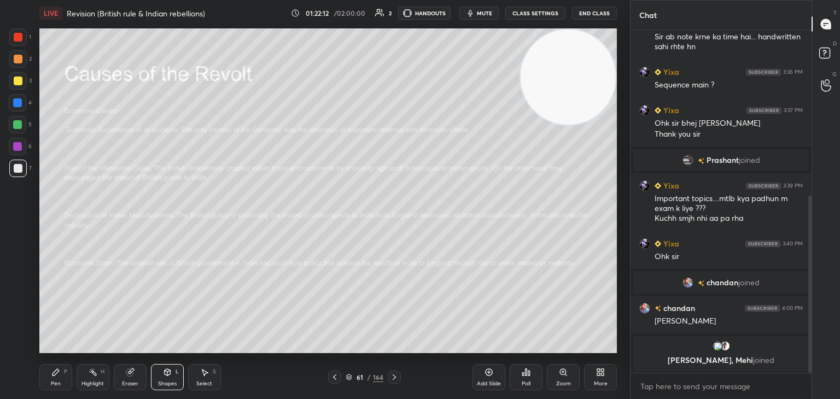
click at [397, 374] on icon at bounding box center [394, 377] width 9 height 9
click at [396, 380] on icon at bounding box center [394, 377] width 9 height 9
click at [397, 376] on icon at bounding box center [394, 377] width 9 height 9
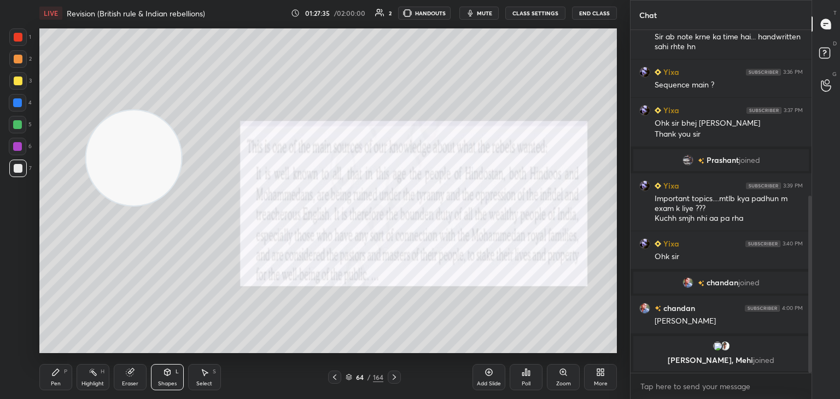
click at [400, 370] on div "Pen P Highlight H Eraser Shapes L Select S 64 / 164 Add Slide Poll Zoom More" at bounding box center [328, 378] width 578 height 44
click at [396, 375] on icon at bounding box center [394, 377] width 9 height 9
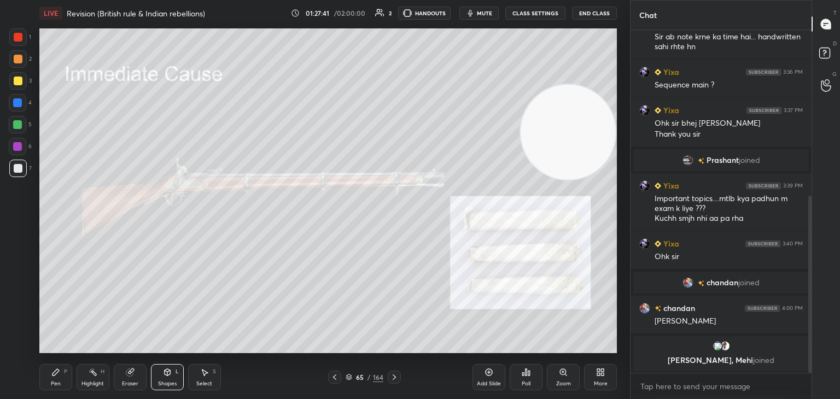
click at [50, 377] on div "Pen P" at bounding box center [55, 377] width 33 height 26
click at [16, 38] on div at bounding box center [18, 37] width 9 height 9
click at [20, 166] on div at bounding box center [18, 168] width 9 height 9
click at [14, 39] on div at bounding box center [18, 37] width 9 height 9
click at [17, 81] on div at bounding box center [18, 81] width 9 height 9
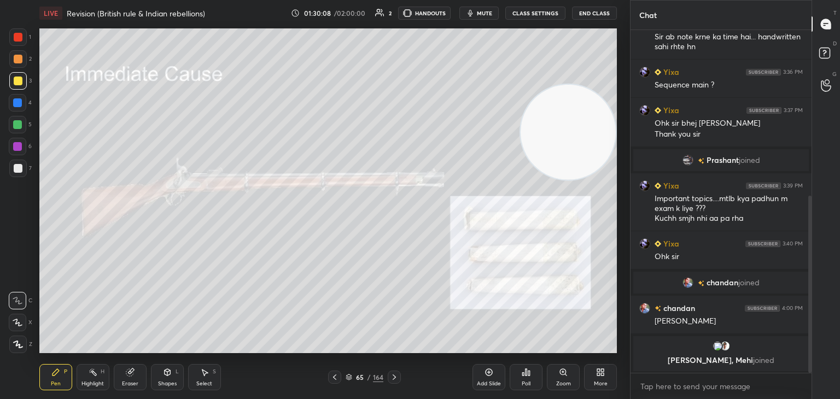
click at [168, 373] on icon at bounding box center [168, 372] width 6 height 7
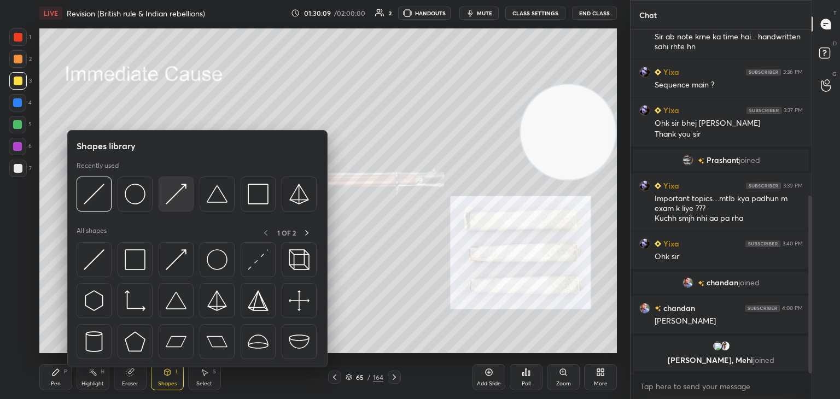
click at [176, 198] on img at bounding box center [176, 194] width 21 height 21
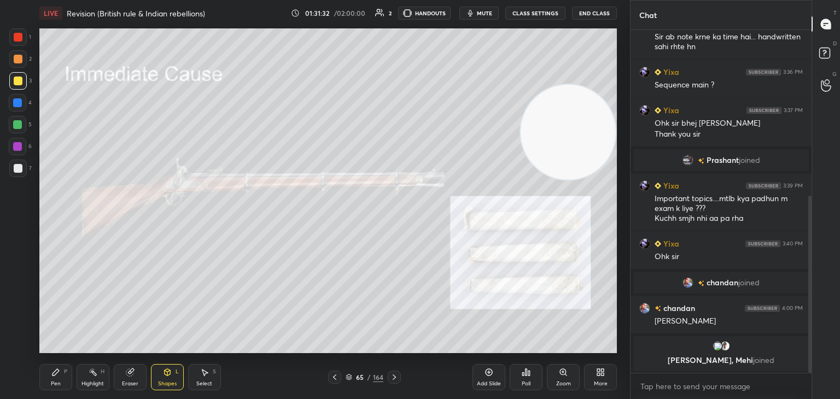
click at [397, 377] on icon at bounding box center [394, 377] width 9 height 9
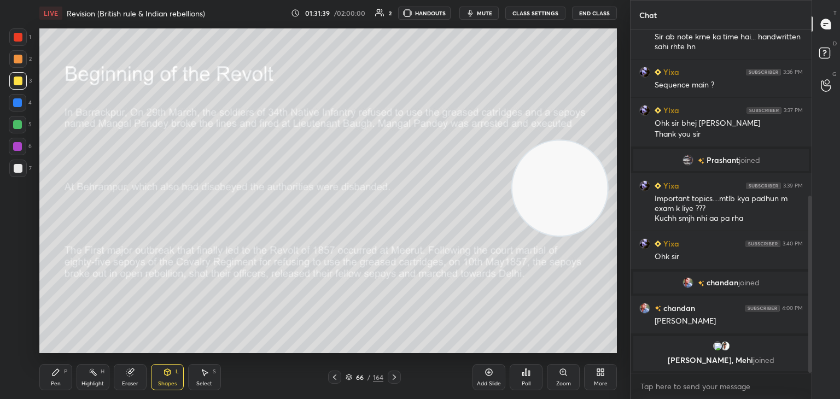
click at [127, 372] on icon at bounding box center [129, 372] width 7 height 7
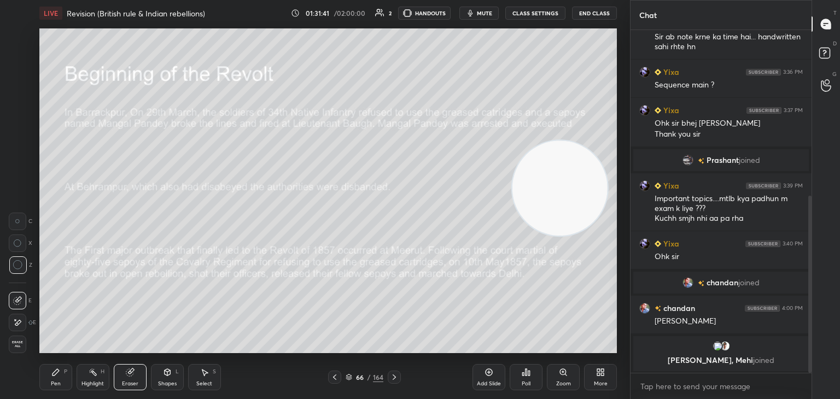
click at [53, 367] on div "Pen P" at bounding box center [55, 377] width 33 height 26
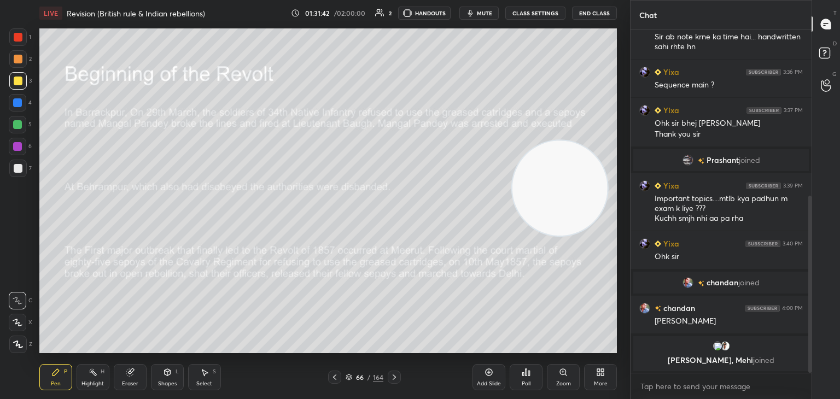
click at [18, 171] on div at bounding box center [18, 168] width 9 height 9
click at [163, 378] on div "Shapes L" at bounding box center [167, 377] width 33 height 26
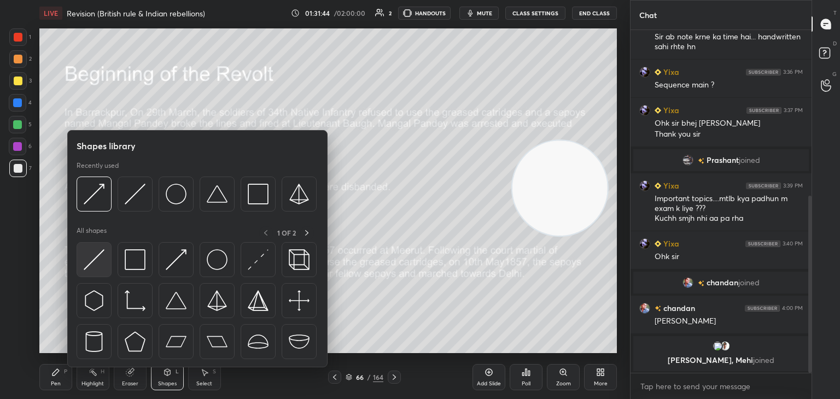
click at [98, 261] on img at bounding box center [94, 259] width 21 height 21
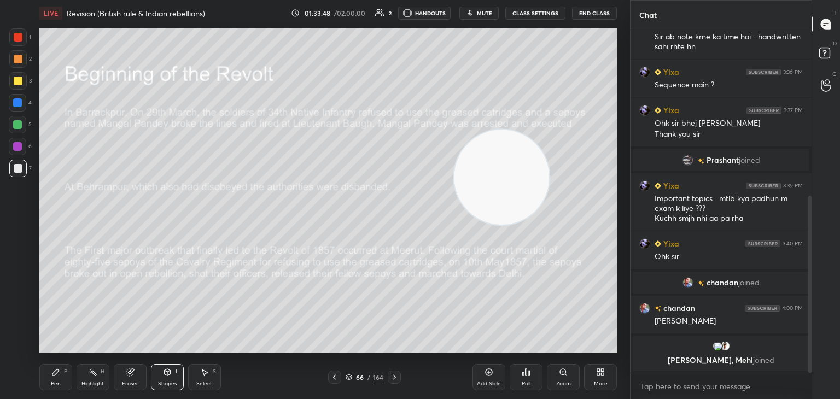
click at [393, 380] on icon at bounding box center [394, 377] width 3 height 5
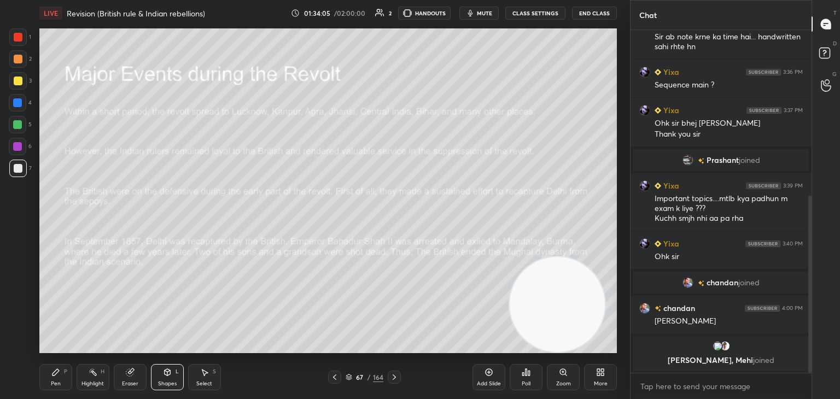
click at [56, 374] on icon at bounding box center [56, 372] width 7 height 7
click at [172, 375] on div "Shapes L" at bounding box center [167, 377] width 33 height 26
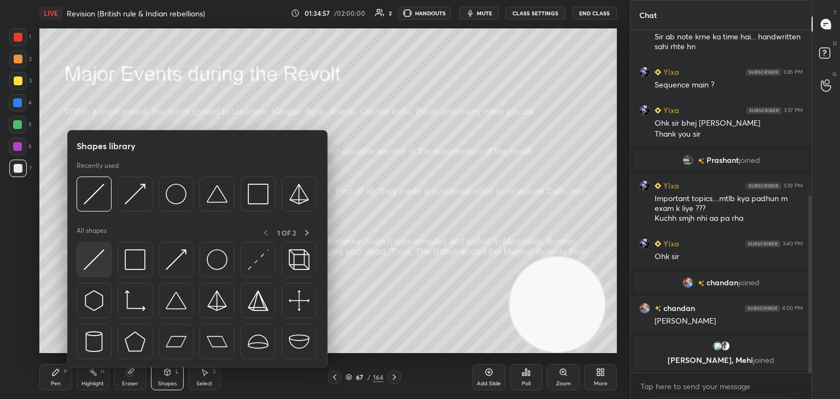
click at [90, 261] on img at bounding box center [94, 259] width 21 height 21
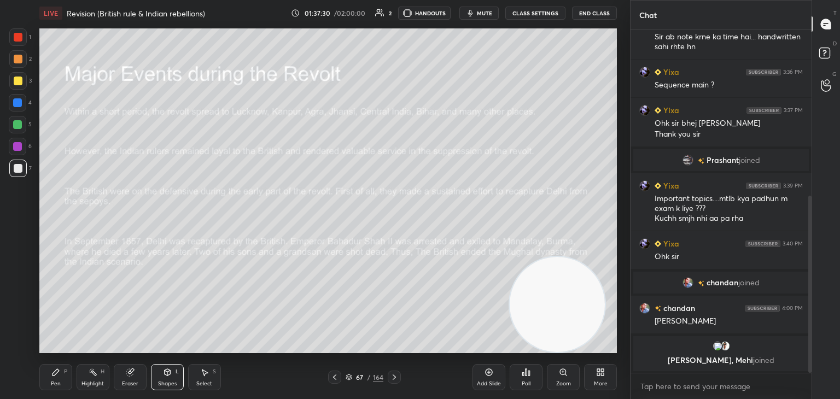
click at [129, 373] on icon at bounding box center [129, 372] width 7 height 7
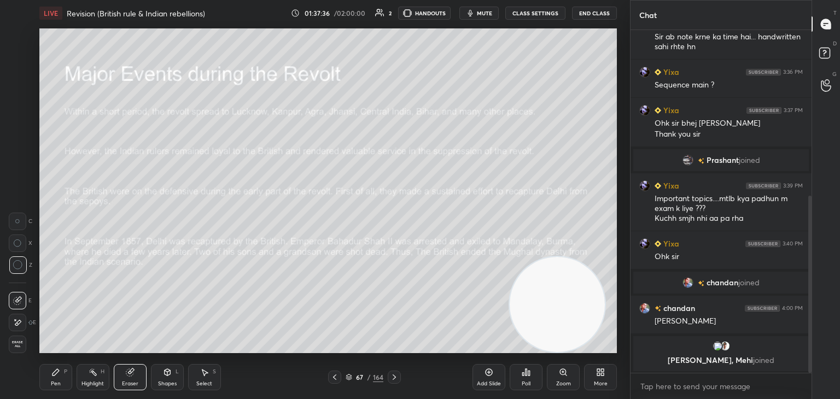
click at [165, 380] on div "Shapes L" at bounding box center [167, 377] width 33 height 26
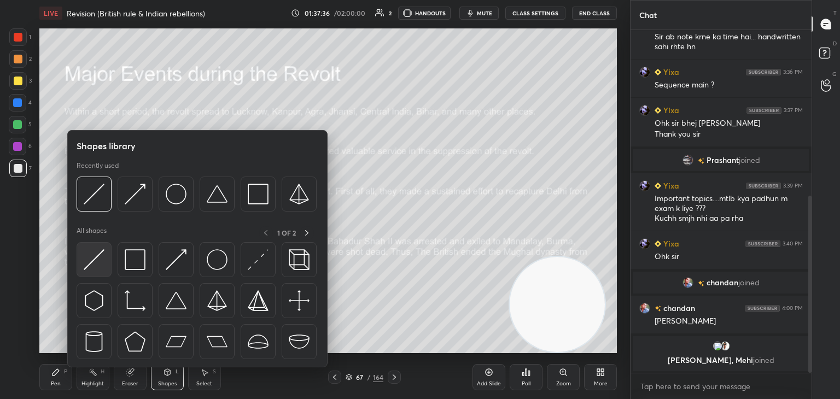
click at [96, 261] on img at bounding box center [94, 259] width 21 height 21
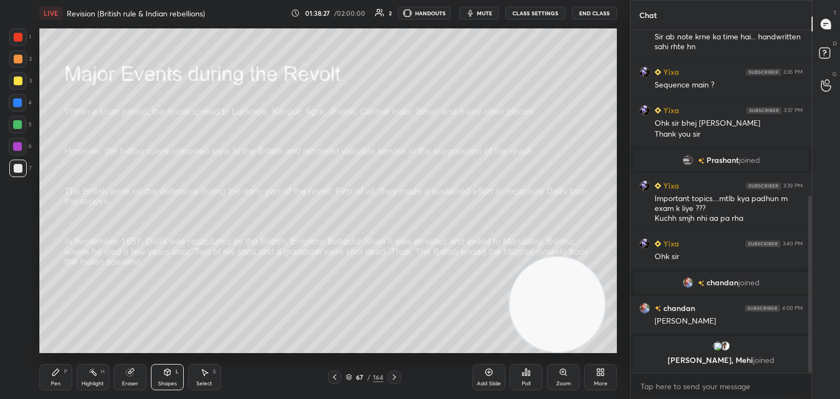
click at [131, 366] on div "Eraser" at bounding box center [130, 377] width 33 height 26
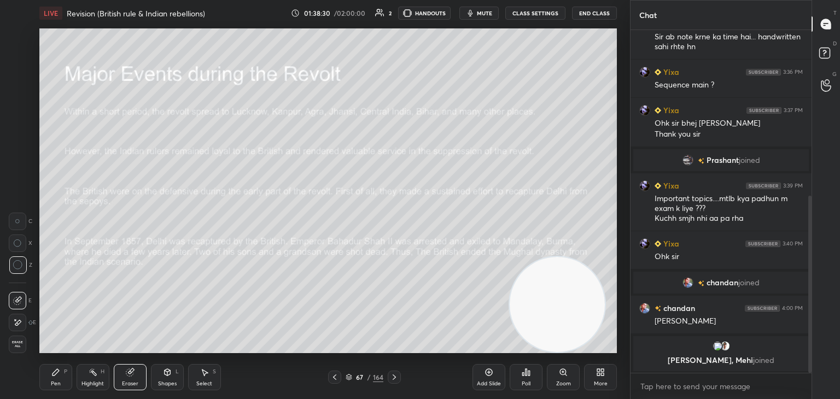
click at [167, 375] on icon at bounding box center [167, 374] width 0 height 4
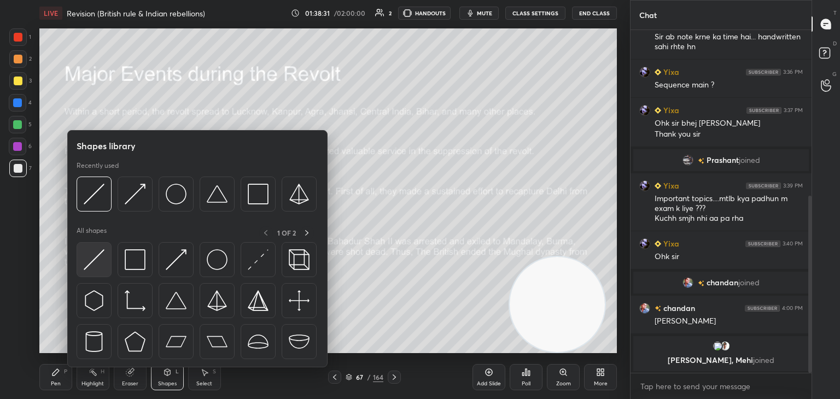
click at [101, 269] on img at bounding box center [94, 259] width 21 height 21
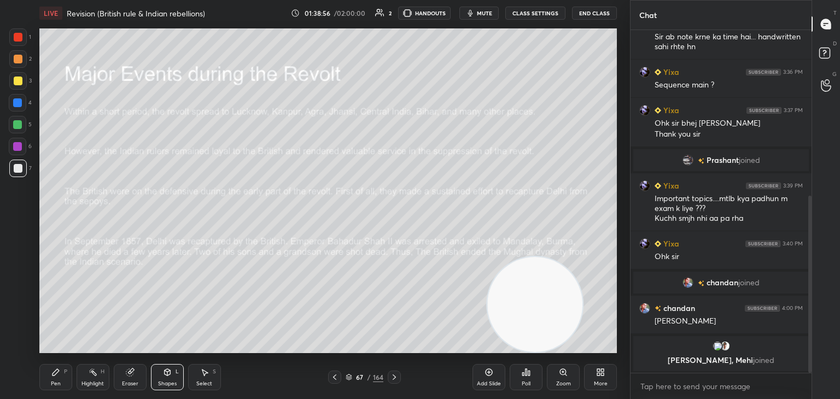
click at [392, 381] on icon at bounding box center [394, 377] width 9 height 9
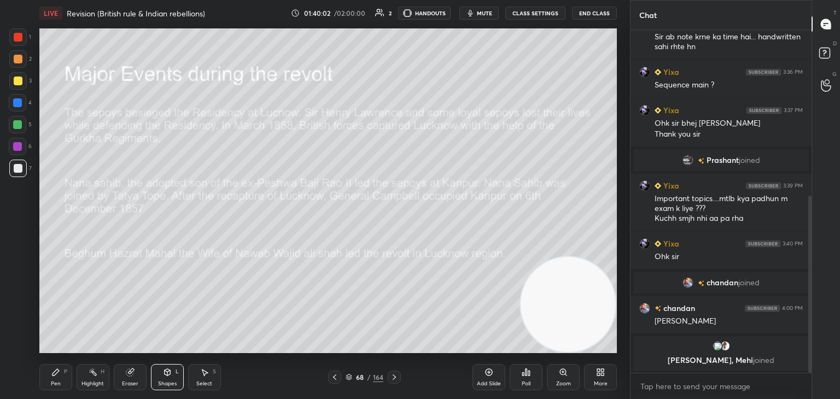
click at [131, 373] on icon at bounding box center [129, 372] width 7 height 7
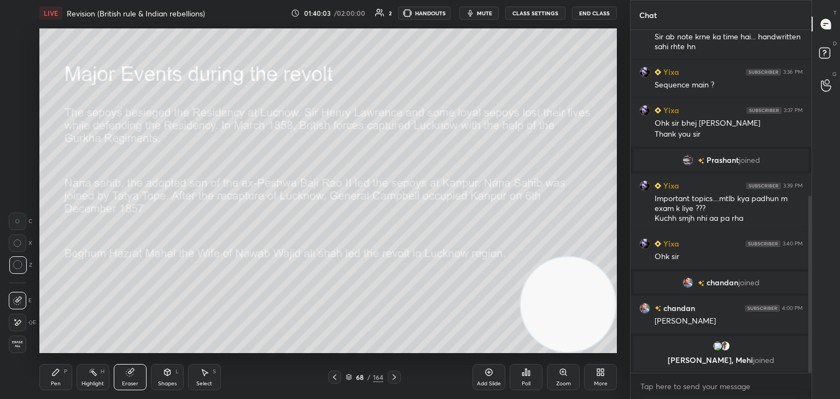
click at [49, 376] on div "Pen P" at bounding box center [55, 377] width 33 height 26
click at [397, 377] on icon at bounding box center [394, 377] width 9 height 9
click at [394, 377] on icon at bounding box center [394, 377] width 3 height 5
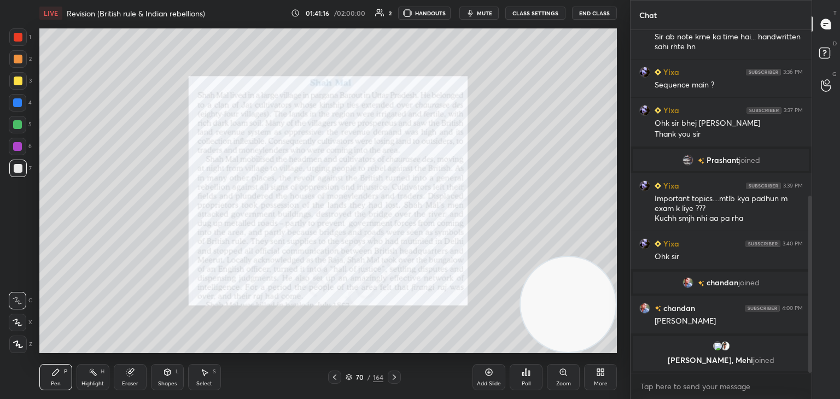
click at [393, 378] on icon at bounding box center [394, 377] width 9 height 9
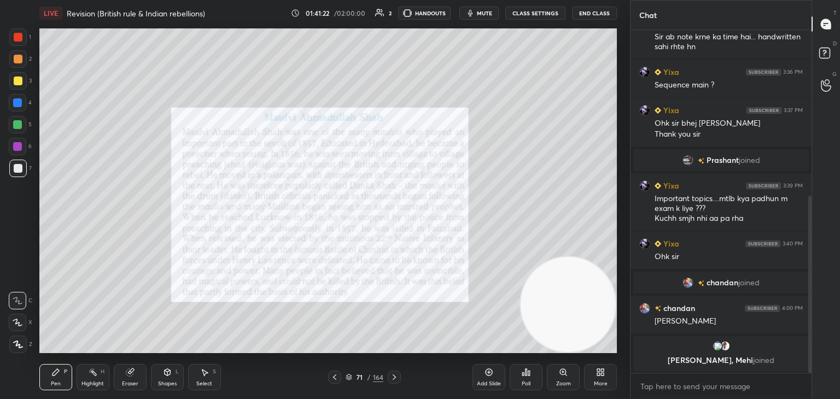
click at [164, 377] on div "Shapes L" at bounding box center [167, 377] width 33 height 26
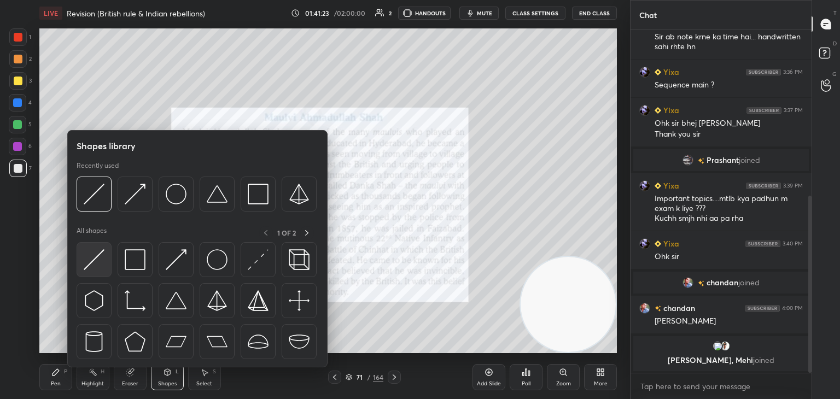
click at [103, 263] on img at bounding box center [94, 259] width 21 height 21
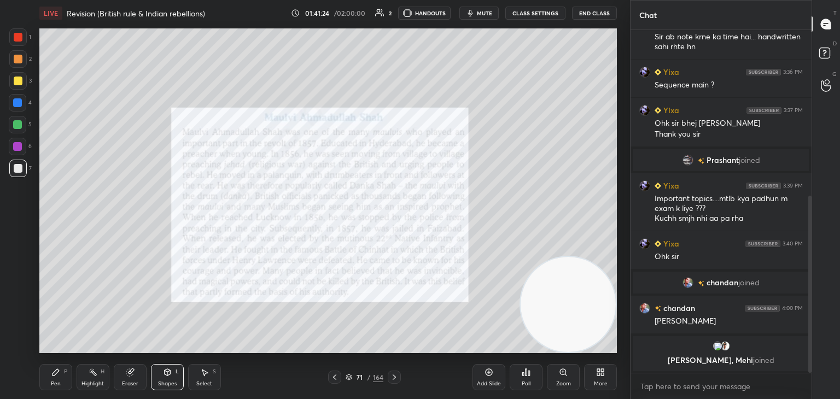
click at [17, 40] on div at bounding box center [18, 37] width 9 height 9
click at [397, 377] on icon at bounding box center [394, 377] width 9 height 9
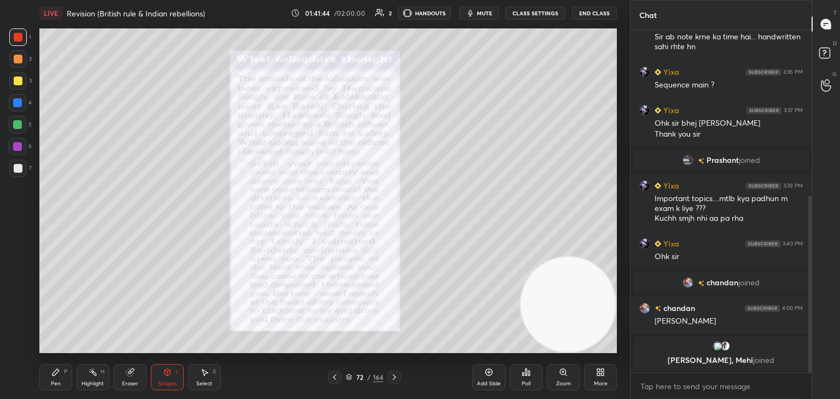
click at [396, 377] on icon at bounding box center [394, 377] width 9 height 9
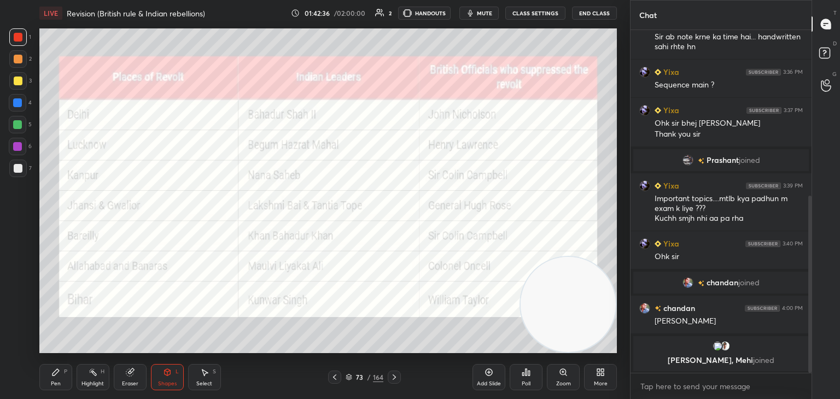
click at [396, 378] on icon at bounding box center [394, 377] width 9 height 9
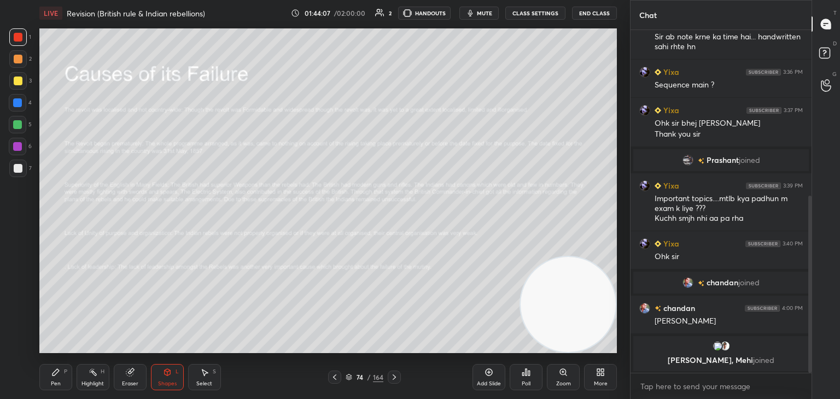
click at [487, 13] on span "mute" at bounding box center [484, 13] width 15 height 8
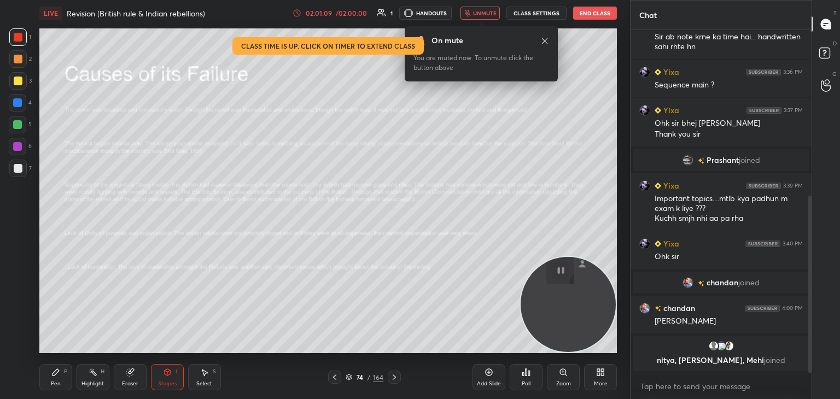
click at [595, 13] on button "End Class" at bounding box center [595, 13] width 44 height 13
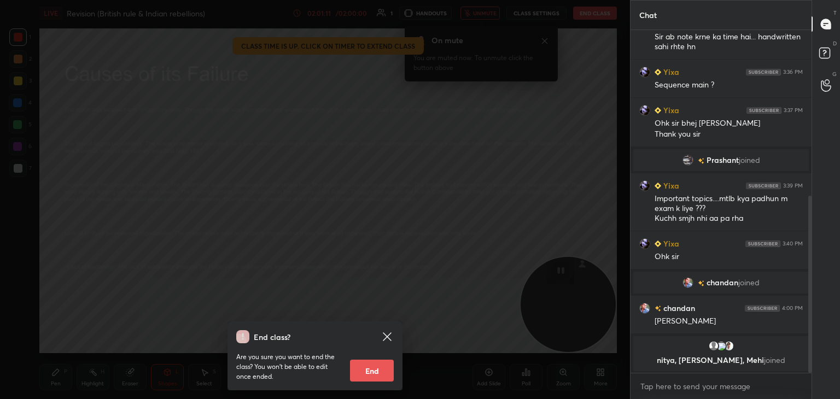
click at [376, 373] on button "End" at bounding box center [372, 371] width 44 height 22
type textarea "x"
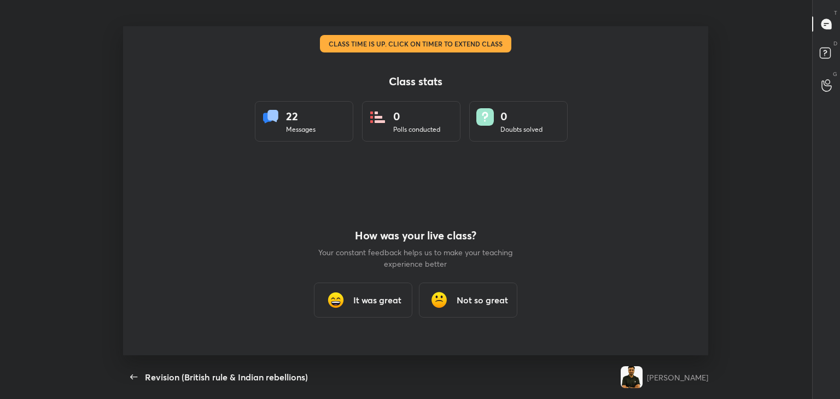
scroll to position [54378, 53911]
click at [378, 303] on h3 "It was great" at bounding box center [377, 300] width 48 height 13
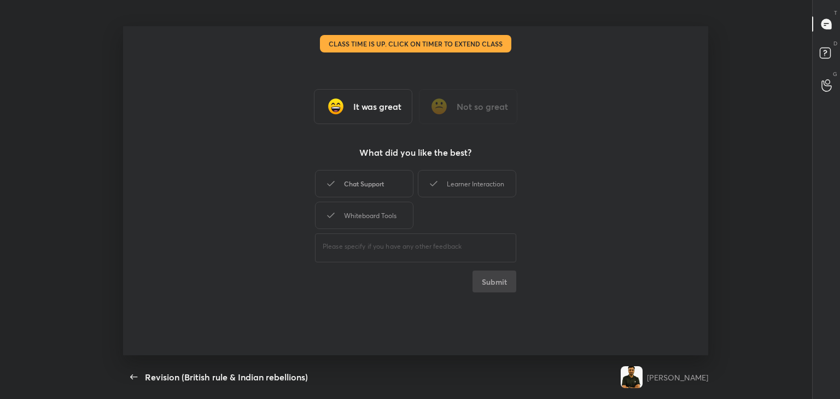
click at [369, 182] on div "Chat Support" at bounding box center [364, 183] width 98 height 27
click at [488, 281] on button "Submit" at bounding box center [495, 282] width 44 height 22
